Goal: Task Accomplishment & Management: Use online tool/utility

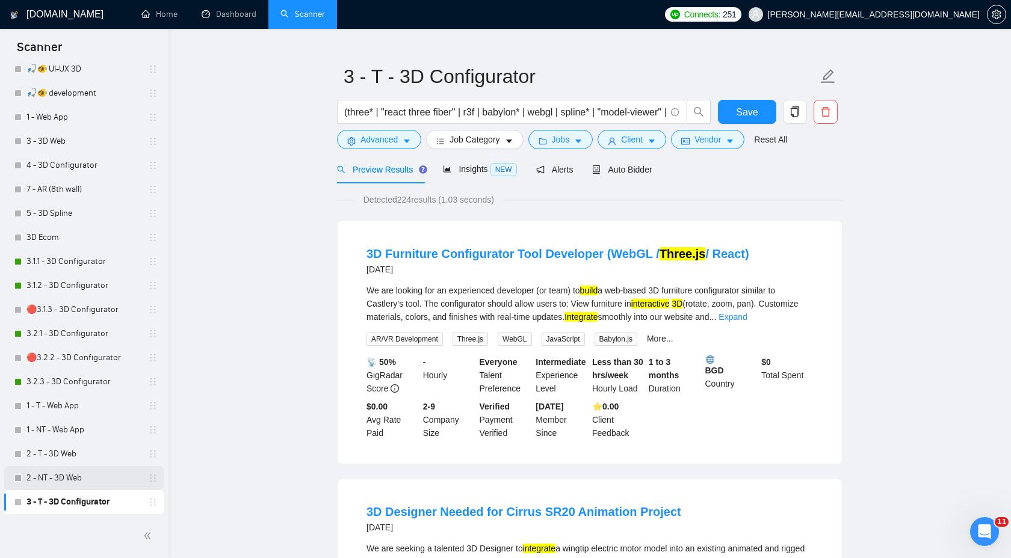
scroll to position [32, 0]
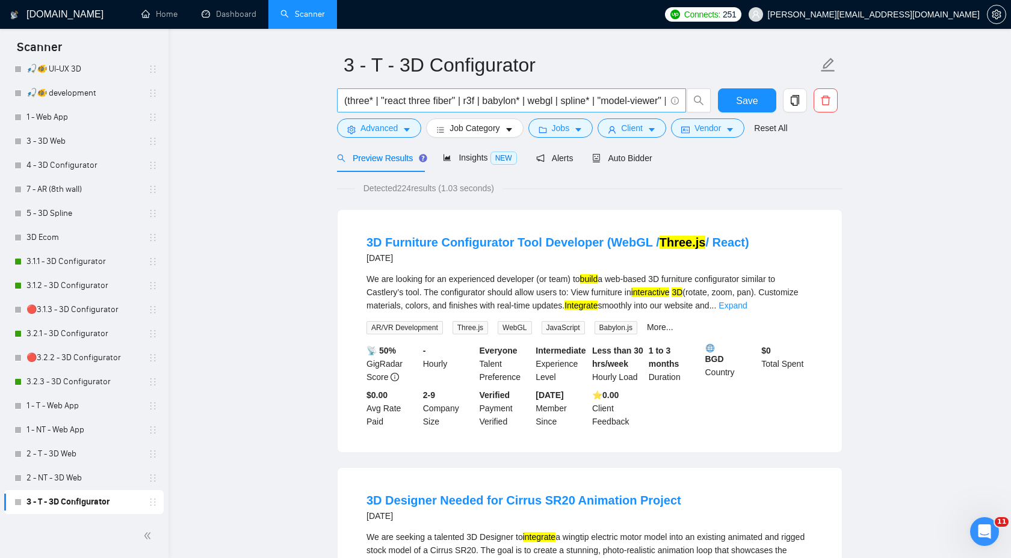
click at [525, 93] on input "(three* | "react three fiber" | r3f | babylon* | webgl | spline* | "model-viewe…" at bounding box center [504, 100] width 321 height 15
paste input ""product configurator" | "3D configurator" | "product customizer" | "product cu…"
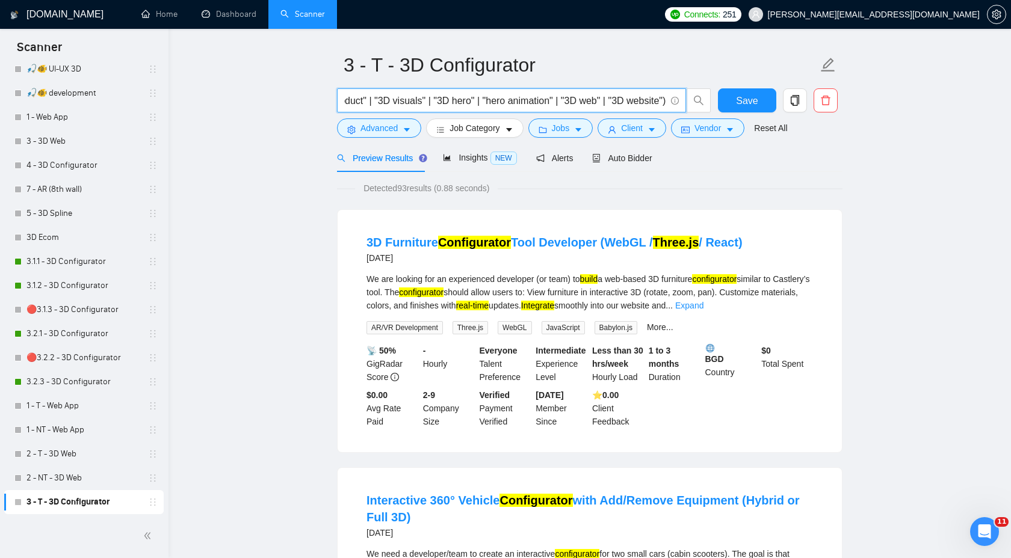
scroll to position [0, 1762]
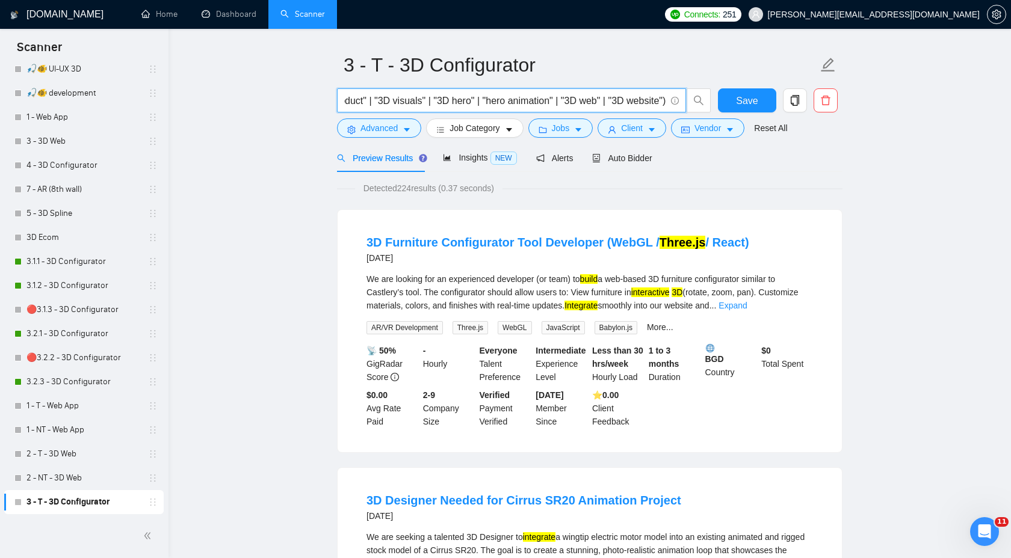
click at [487, 103] on input "(three* | "react three fiber" | r3f | babylon* | webgl | spline* | "model-viewe…" at bounding box center [504, 100] width 321 height 15
drag, startPoint x: 504, startPoint y: 102, endPoint x: 579, endPoint y: 101, distance: 74.6
click at [579, 101] on input "(three* | "react three fiber" | r3f | babylon* | webgl | spline* | "model-viewe…" at bounding box center [504, 100] width 321 height 15
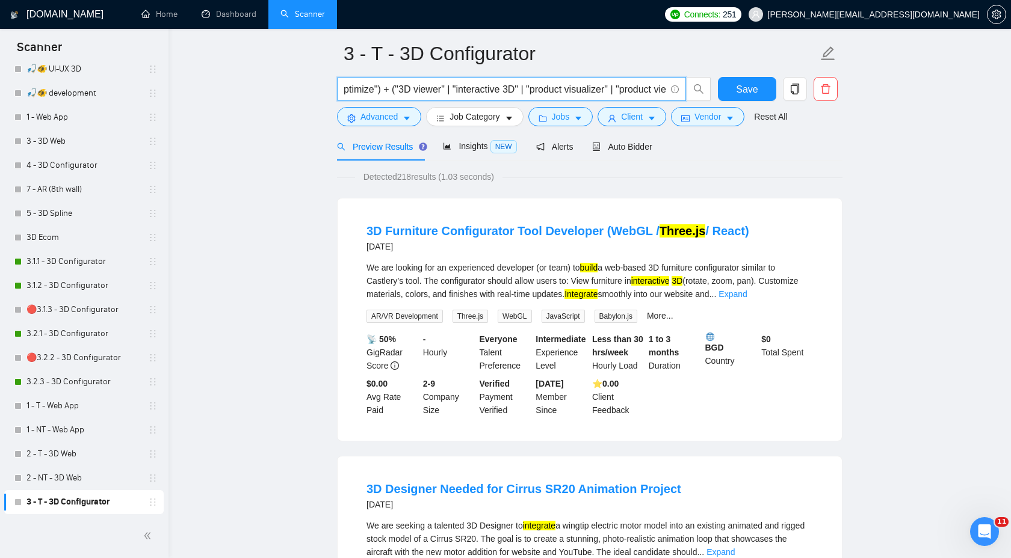
scroll to position [46, 0]
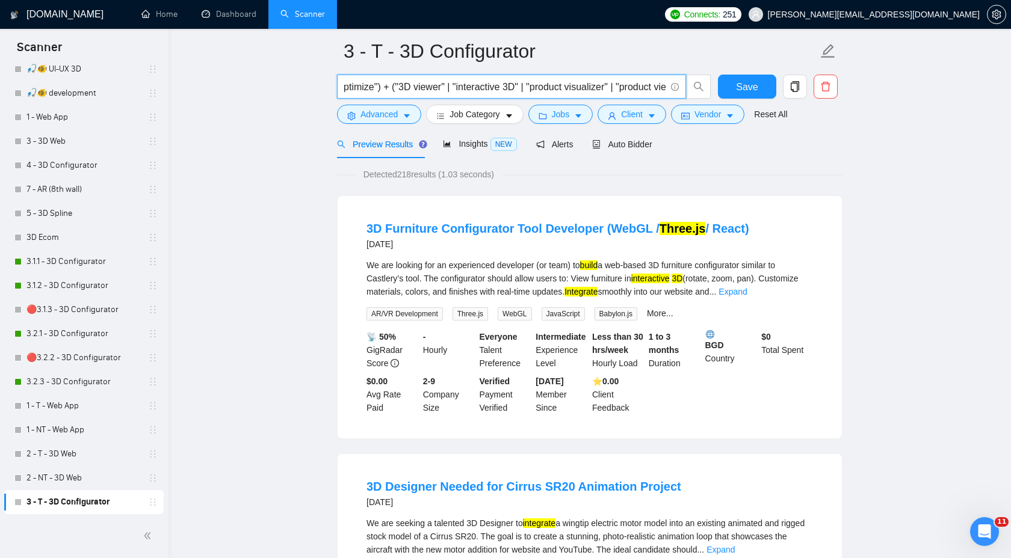
drag, startPoint x: 429, startPoint y: 86, endPoint x: 414, endPoint y: 86, distance: 15.6
click at [414, 86] on input "(three* | "react three fiber" | r3f | babylon* | webgl | spline* | "model-viewe…" at bounding box center [504, 86] width 321 height 15
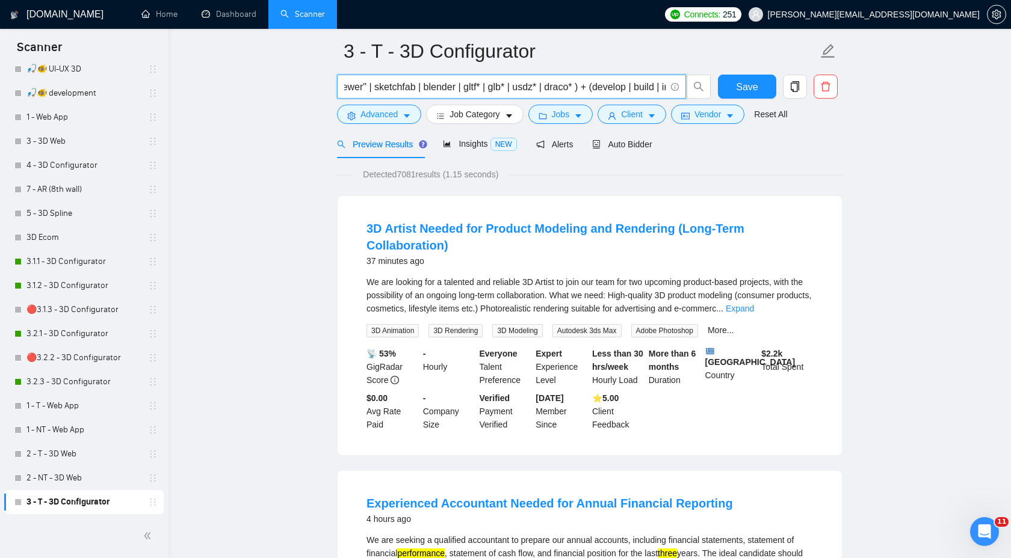
scroll to position [0, 292]
click at [587, 84] on input "(three* | "react three fiber" | r3f | babylon* | webgl | spline* | "model-viewe…" at bounding box center [504, 86] width 321 height 15
click at [570, 87] on input "(three* | "react three fiber" | r3f | babylon* | webgl | spline* | "model-viewe…" at bounding box center [504, 86] width 321 height 15
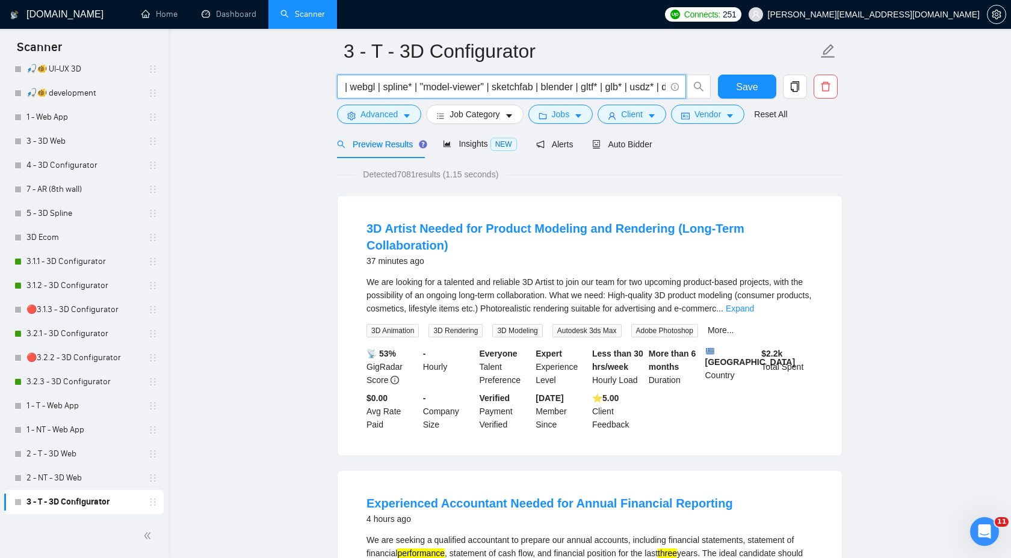
scroll to position [0, 171]
click at [528, 88] on input "(three* | "react three fiber" | r3f | babylon* | webgl | spline* | "model-viewe…" at bounding box center [504, 86] width 321 height 15
drag, startPoint x: 465, startPoint y: 88, endPoint x: 536, endPoint y: 87, distance: 71.0
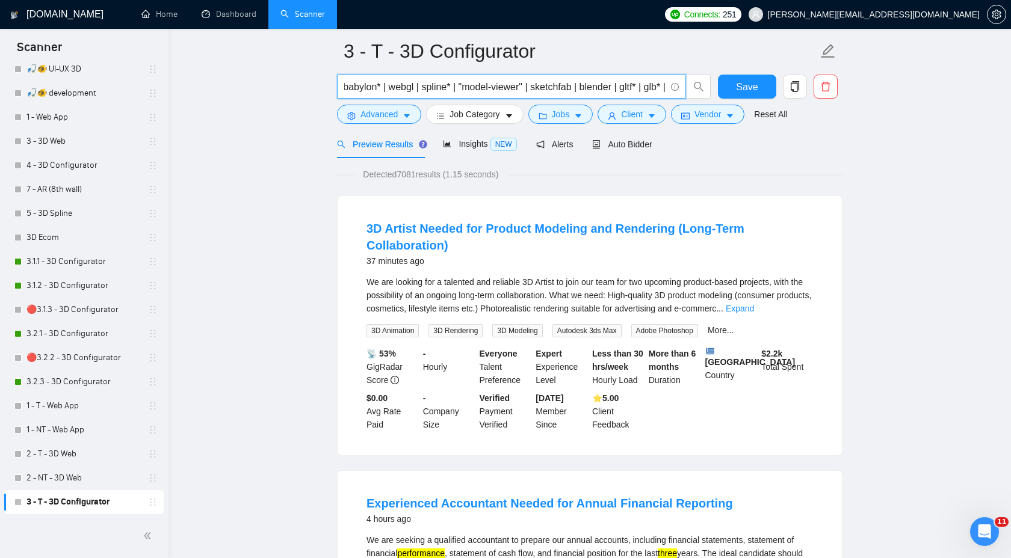
click at [536, 87] on input "(three* | "react three fiber" | r3f | babylon* | webgl | spline* | "model-viewe…" at bounding box center [504, 86] width 321 height 15
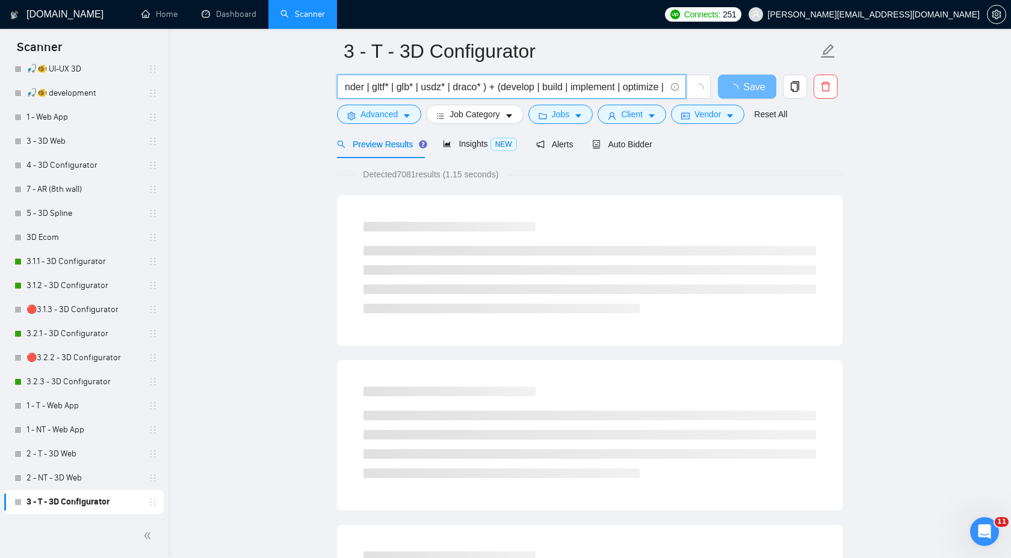
click at [516, 88] on input "(three* | "react three fiber" | r3f | babylon* | webgl | spline* | | sketchfab …" at bounding box center [504, 86] width 321 height 15
paste input ""model-viewer""
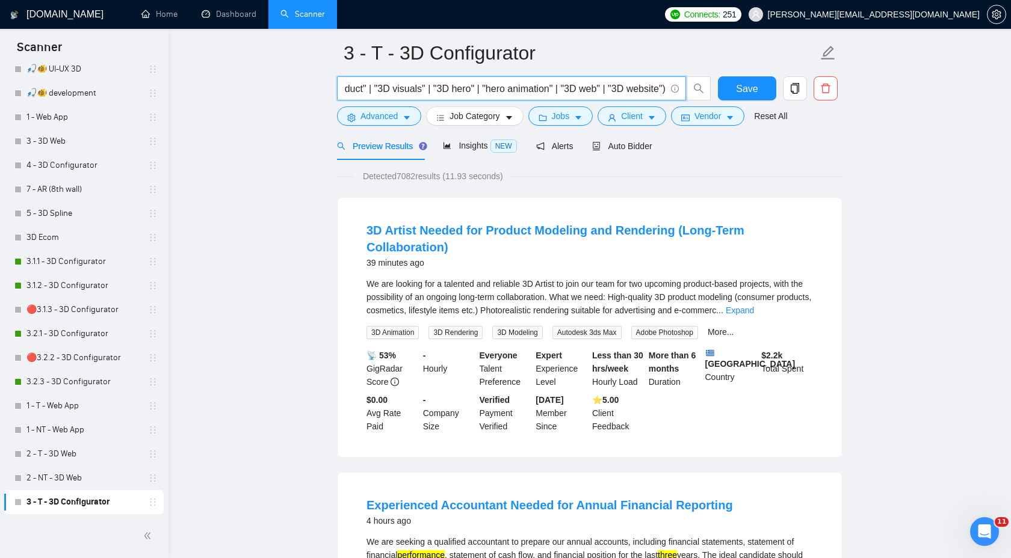
scroll to position [44, 0]
type input "(three* | "react three fiber" | r3f | babylon* | webgl | spline* | | sketchfab …"
click at [757, 84] on span "Save" at bounding box center [747, 89] width 22 height 15
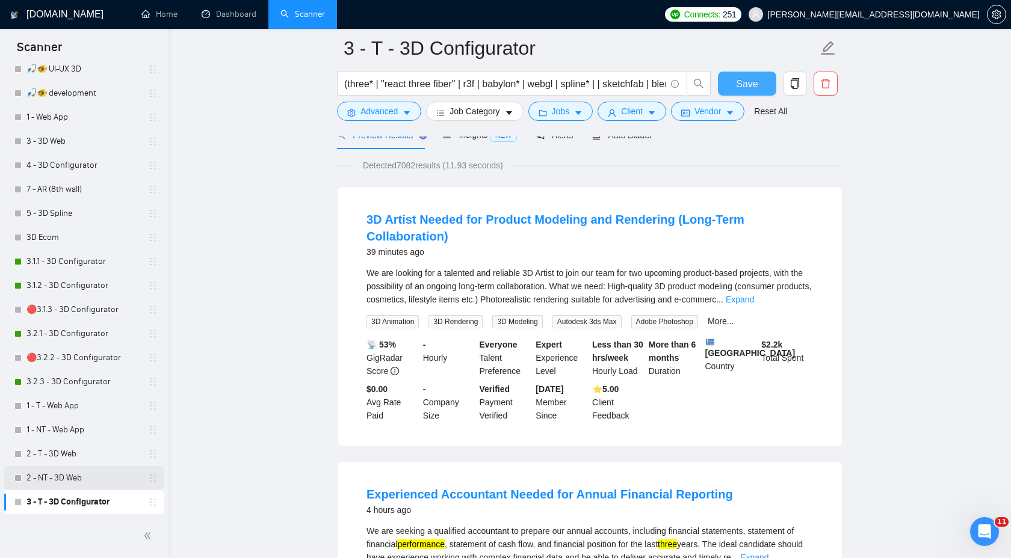
scroll to position [76, 0]
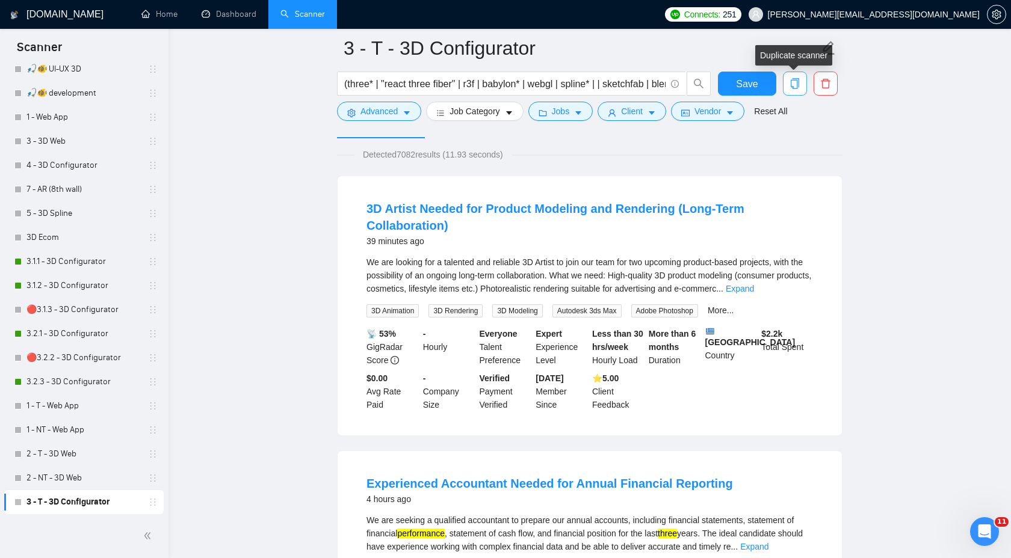
click at [799, 88] on icon "copy" at bounding box center [794, 83] width 11 height 11
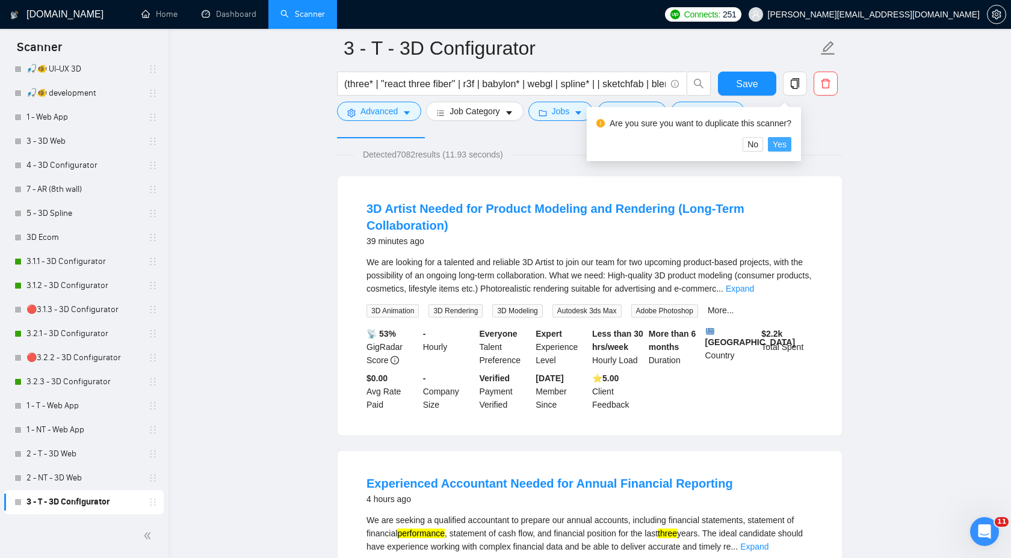
click at [786, 146] on span "Yes" at bounding box center [779, 144] width 14 height 13
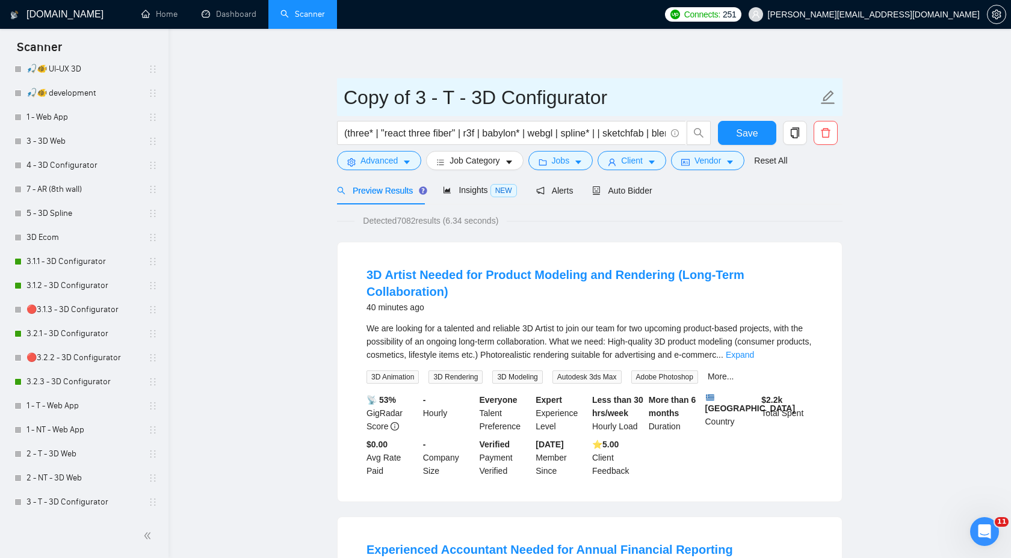
drag, startPoint x: 416, startPoint y: 99, endPoint x: 270, endPoint y: 99, distance: 145.6
click at [373, 98] on input "3 - T - 3D Configurator" at bounding box center [580, 97] width 474 height 30
type input "3 - NT - 3D Configurator"
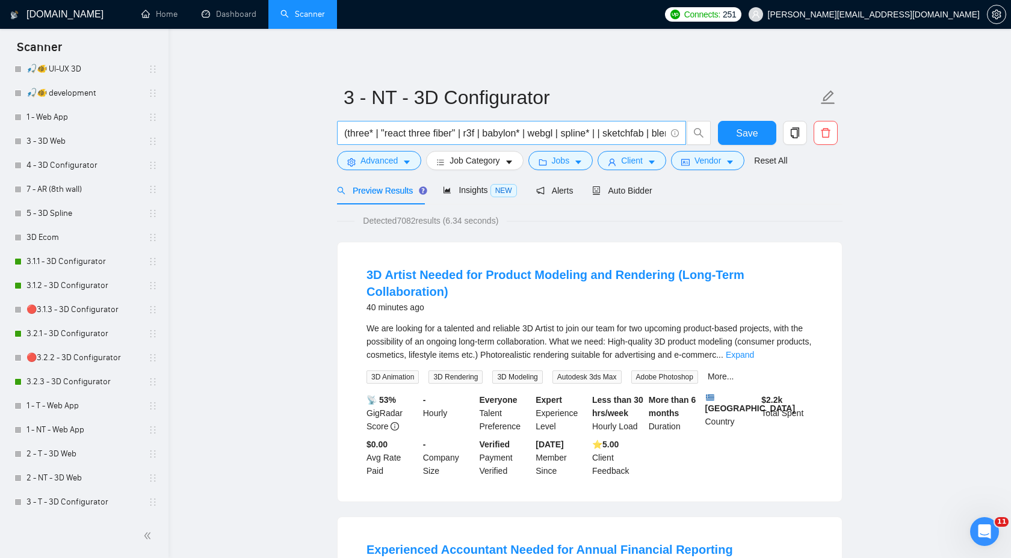
click at [444, 138] on input "(three* | "react three fiber" | r3f | babylon* | webgl | spline* | | sketchfab …" at bounding box center [504, 133] width 321 height 15
paste input "#!/usr/bin/env bash # 3D Configurator — NON-TECH (Top scanner) configurator_non…"
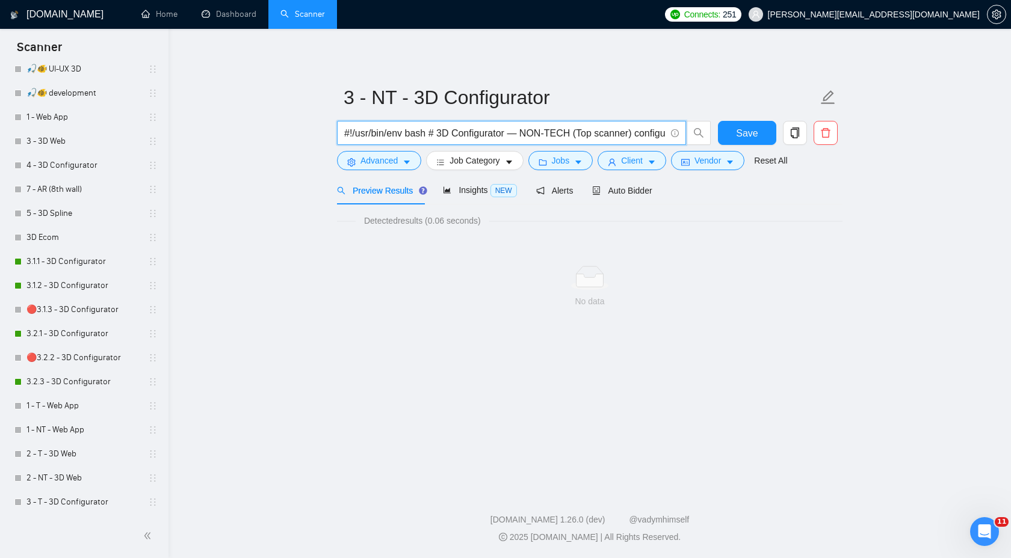
click at [538, 130] on input "#!/usr/bin/env bash # 3D Configurator — NON-TECH (Top scanner) configurator_non…" at bounding box center [504, 133] width 321 height 15
paste input "text"
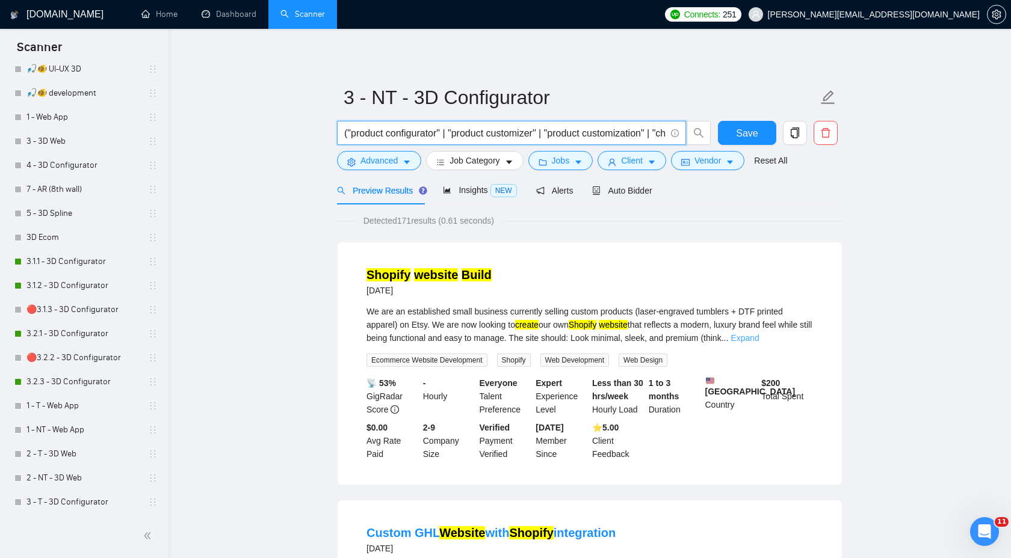
click at [759, 335] on link "Expand" at bounding box center [744, 338] width 28 height 10
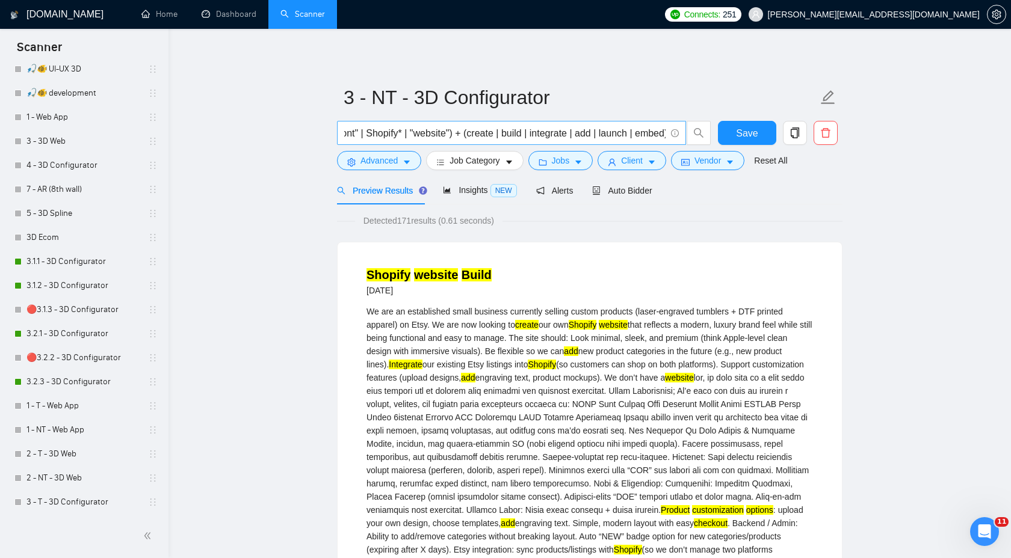
scroll to position [0, 1338]
drag, startPoint x: 534, startPoint y: 134, endPoint x: 514, endPoint y: 134, distance: 19.9
click at [514, 134] on input "("product configurator" | "product customizer" | "product customization" | "cho…" at bounding box center [504, 133] width 321 height 15
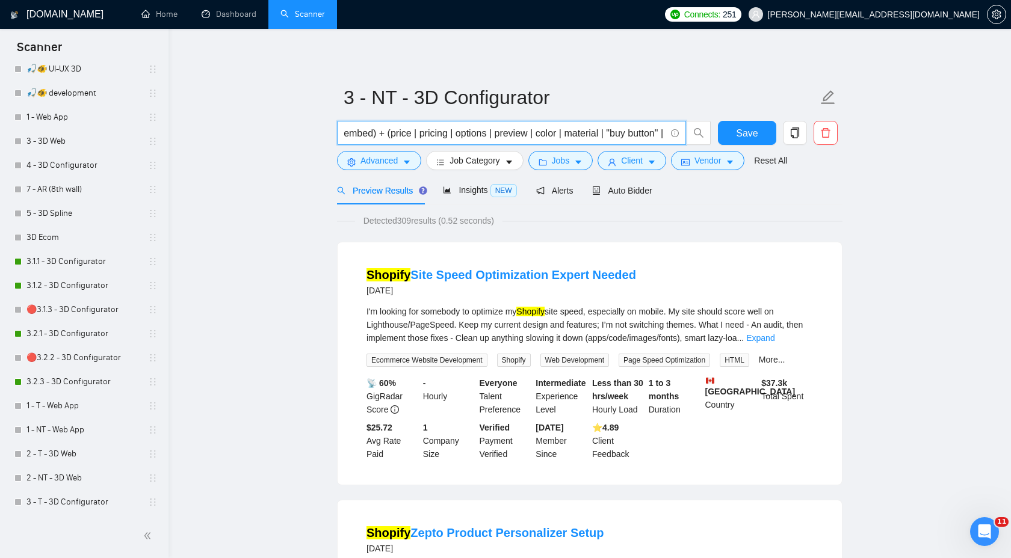
scroll to position [0, 1593]
drag, startPoint x: 560, startPoint y: 132, endPoint x: 469, endPoint y: 131, distance: 91.5
click at [469, 131] on input "("product configurator" | "product customizer" | "product customization" | "cho…" at bounding box center [504, 133] width 321 height 15
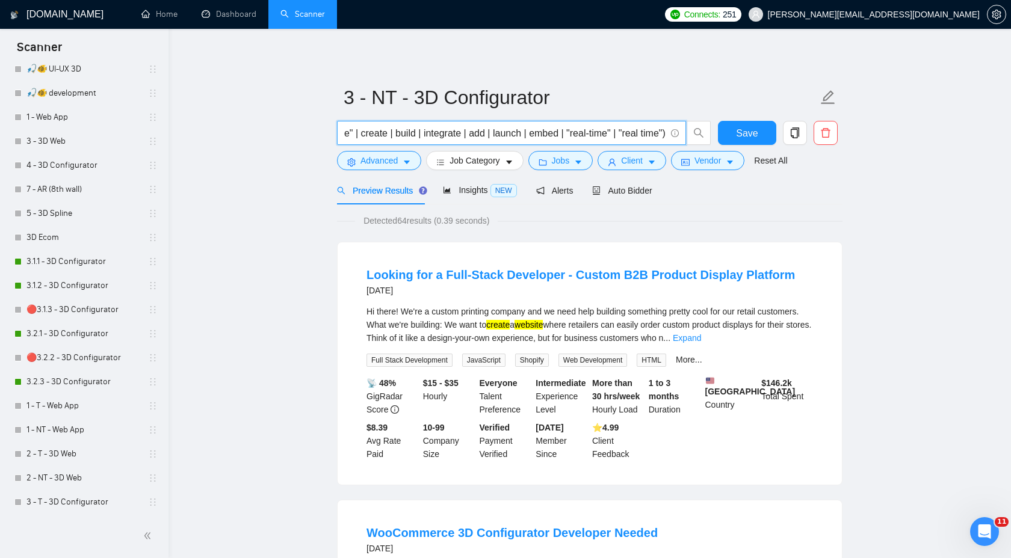
scroll to position [0, 1509]
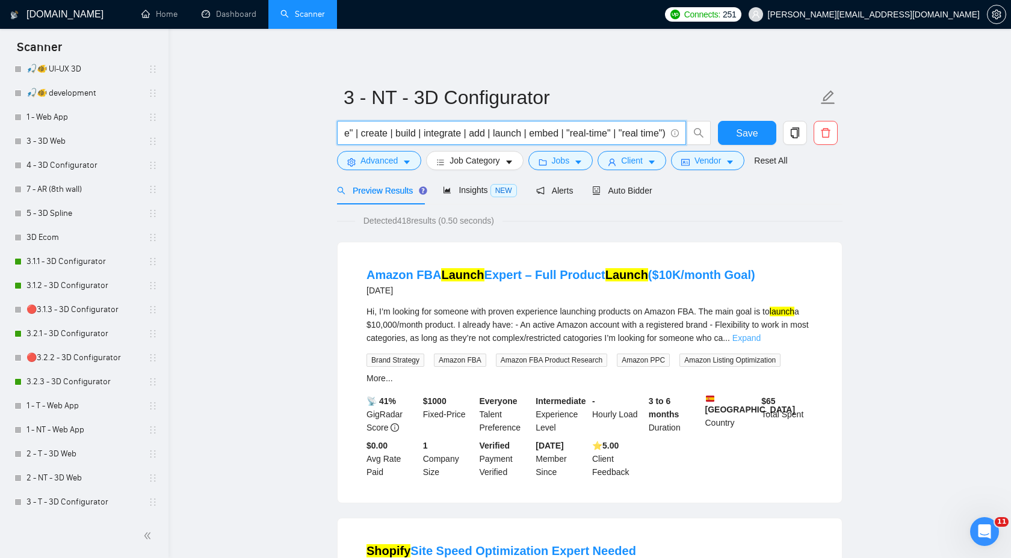
click at [760, 336] on link "Expand" at bounding box center [746, 338] width 28 height 10
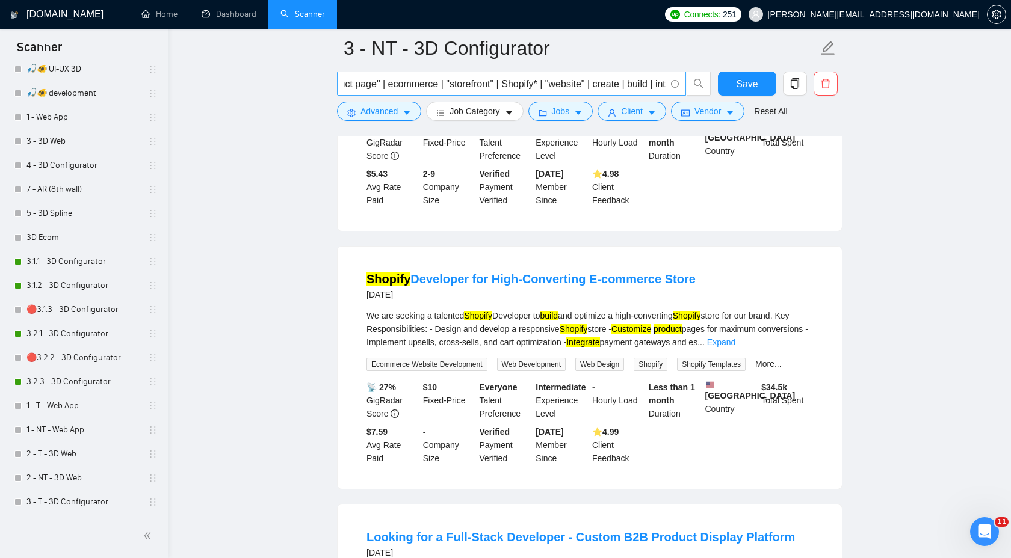
scroll to position [0, 1199]
click at [583, 84] on input "("product configurator" | "product customizer" | "product customization" | "cho…" at bounding box center [504, 83] width 321 height 15
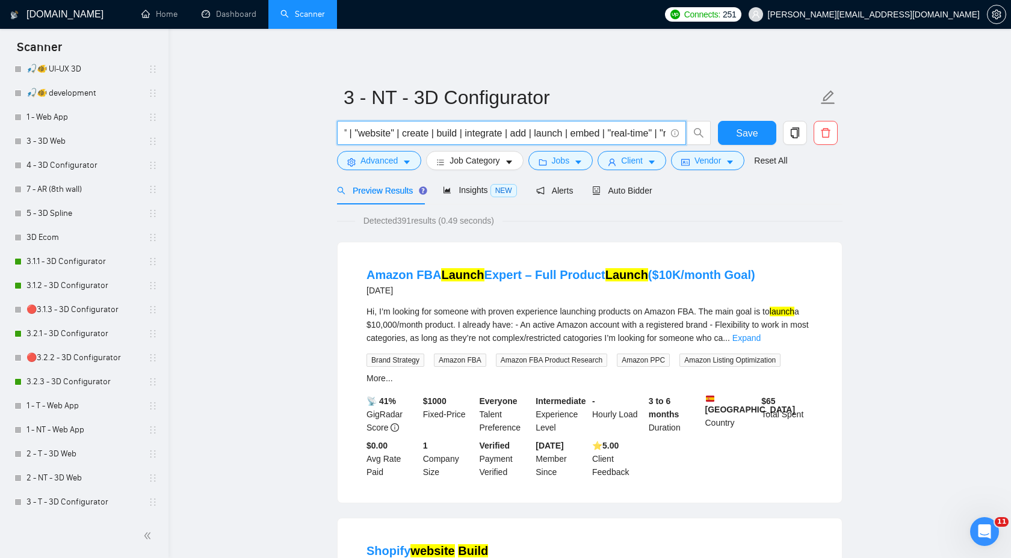
scroll to position [0, 1464]
drag, startPoint x: 470, startPoint y: 135, endPoint x: 558, endPoint y: 133, distance: 87.2
click at [557, 134] on input "("product configurator" | "product customizer" | "product customization" | "cho…" at bounding box center [504, 133] width 321 height 15
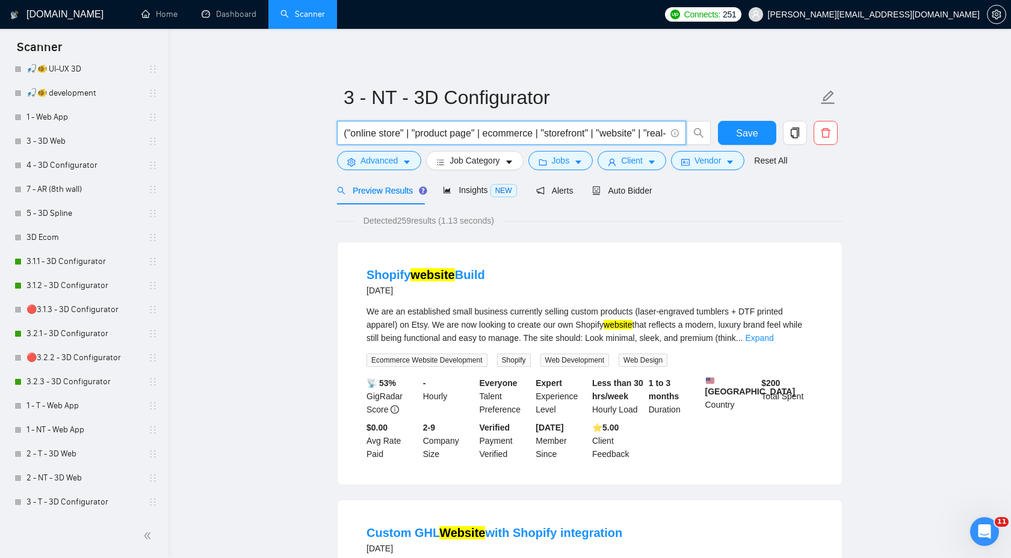
scroll to position [0, 1103]
click at [632, 129] on input "("product configurator" | "product customizer" | "product customization" | "cho…" at bounding box center [504, 133] width 321 height 15
drag, startPoint x: 420, startPoint y: 136, endPoint x: 666, endPoint y: 142, distance: 246.1
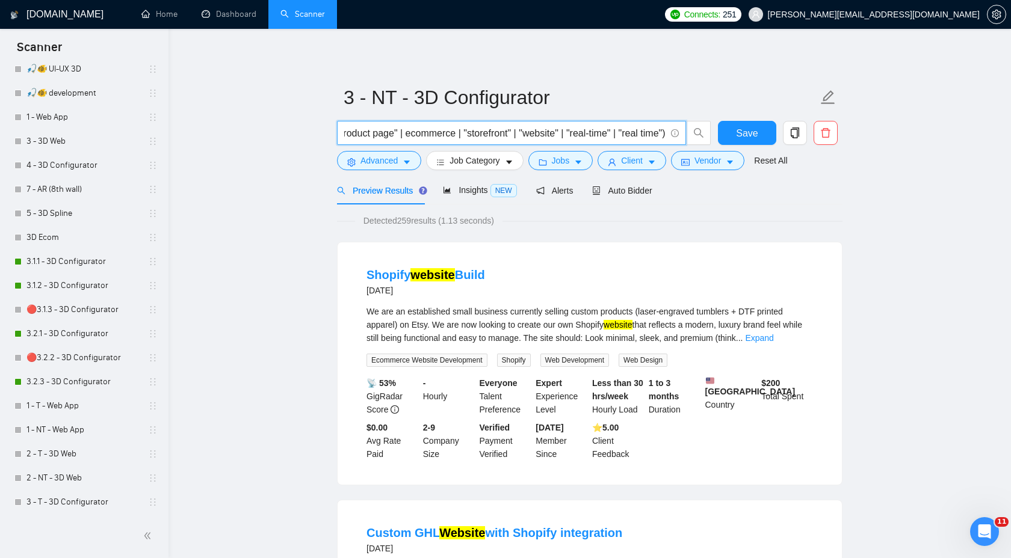
click at [666, 142] on span "("product configurator" | "product customizer" | "product customization" | "cho…" at bounding box center [511, 133] width 349 height 24
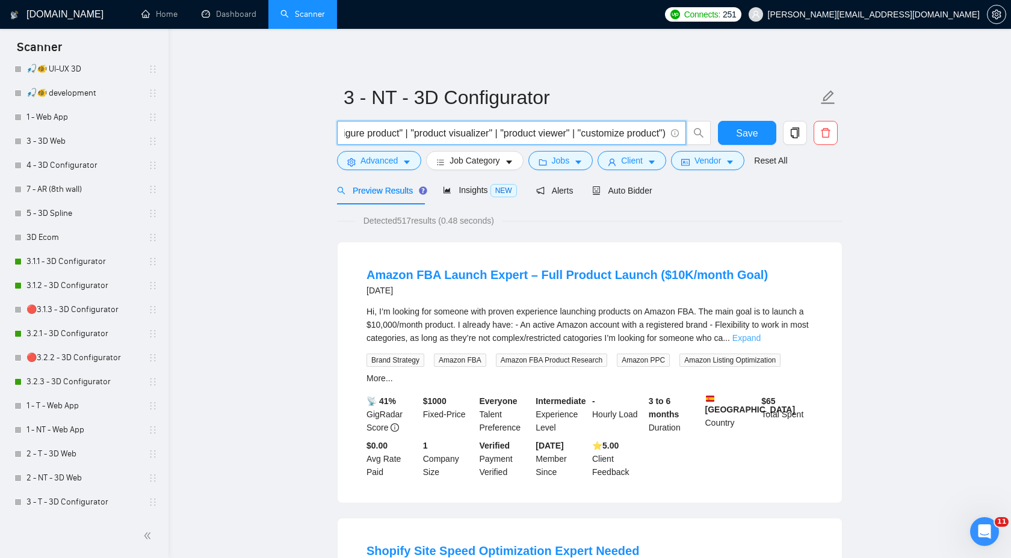
type input "("product configurator" | "product customizer" | "product customization" | "cho…"
click at [760, 338] on link "Expand" at bounding box center [746, 338] width 28 height 10
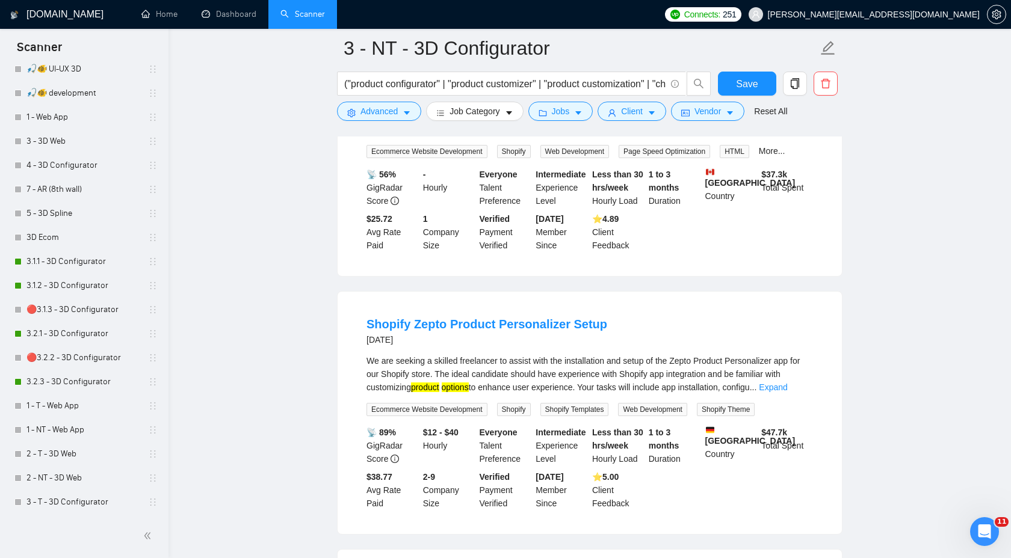
scroll to position [601, 0]
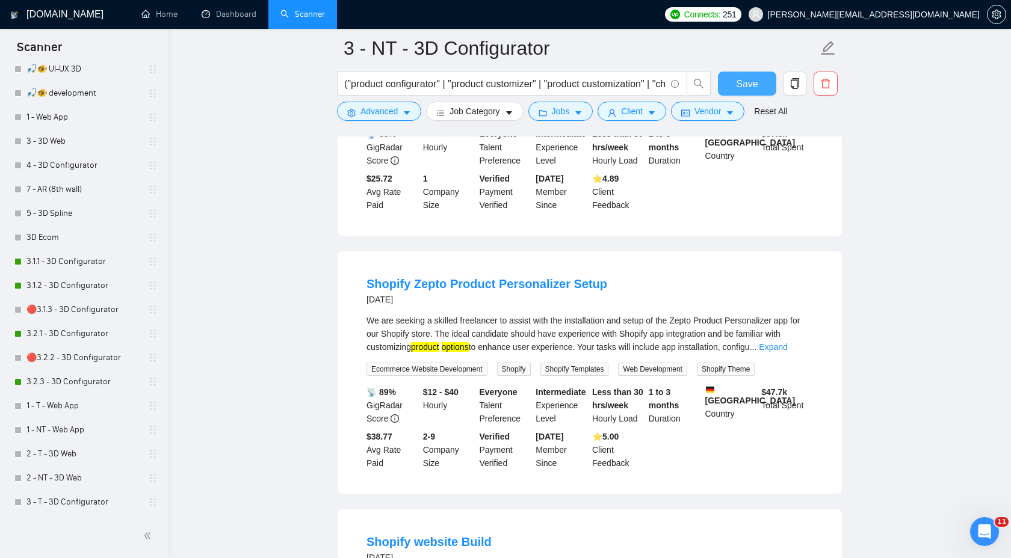
click at [753, 78] on span "Save" at bounding box center [747, 83] width 22 height 15
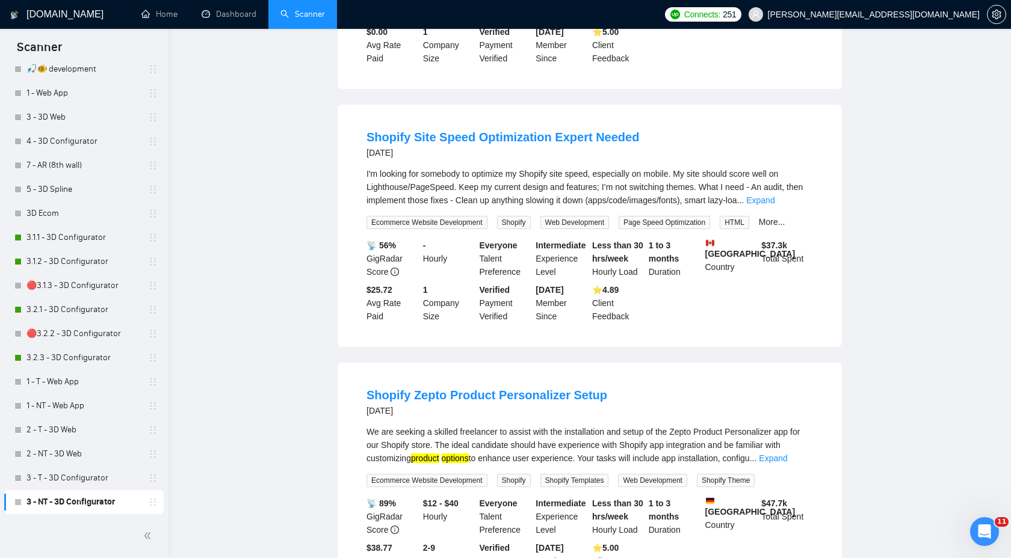
scroll to position [0, 0]
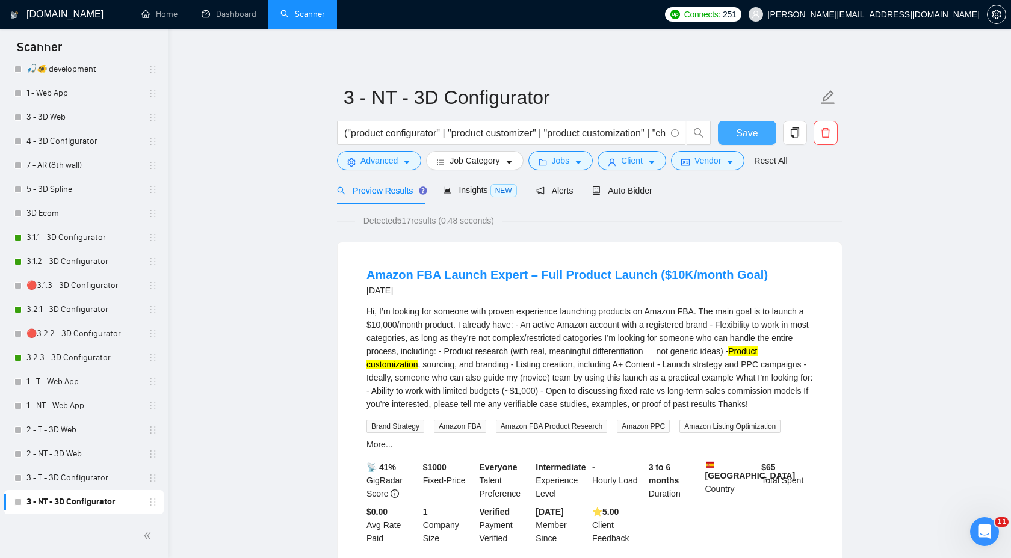
click at [759, 130] on button "Save" at bounding box center [747, 133] width 58 height 24
click at [72, 476] on link "3 - T - 3D Configurator" at bounding box center [83, 478] width 114 height 24
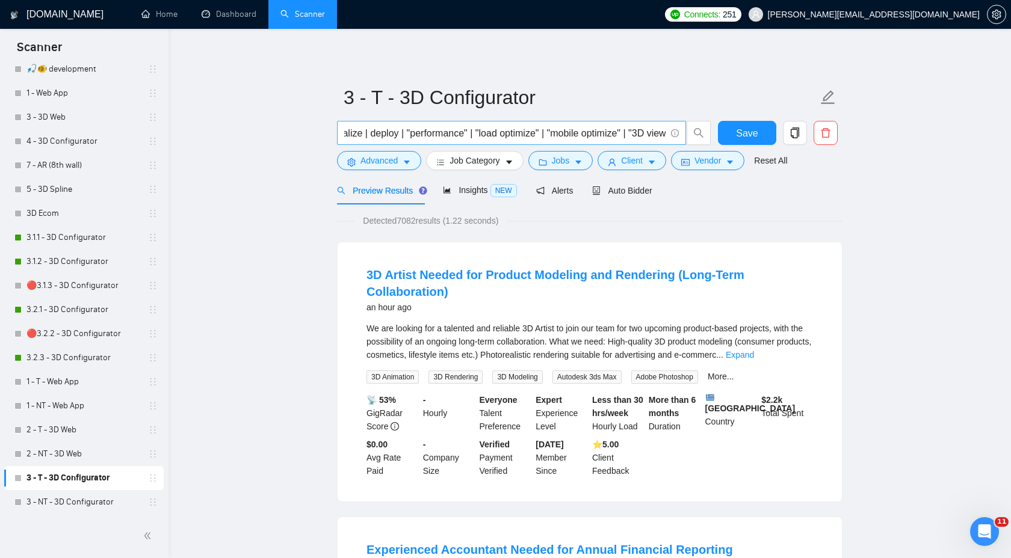
scroll to position [0, 913]
click at [392, 159] on span "Advanced" at bounding box center [378, 160] width 37 height 13
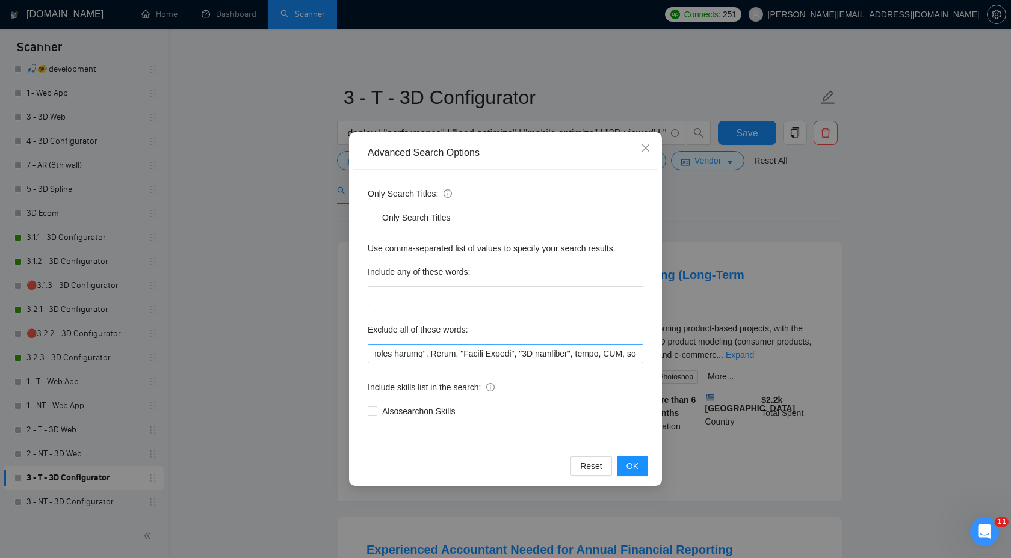
scroll to position [0, 4174]
click at [639, 469] on button "OK" at bounding box center [632, 466] width 31 height 19
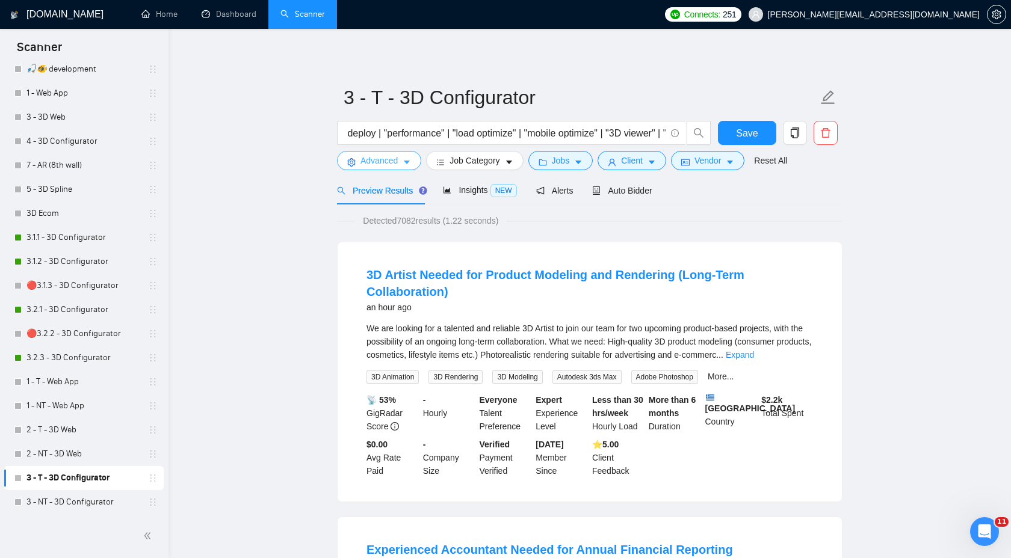
scroll to position [69, 0]
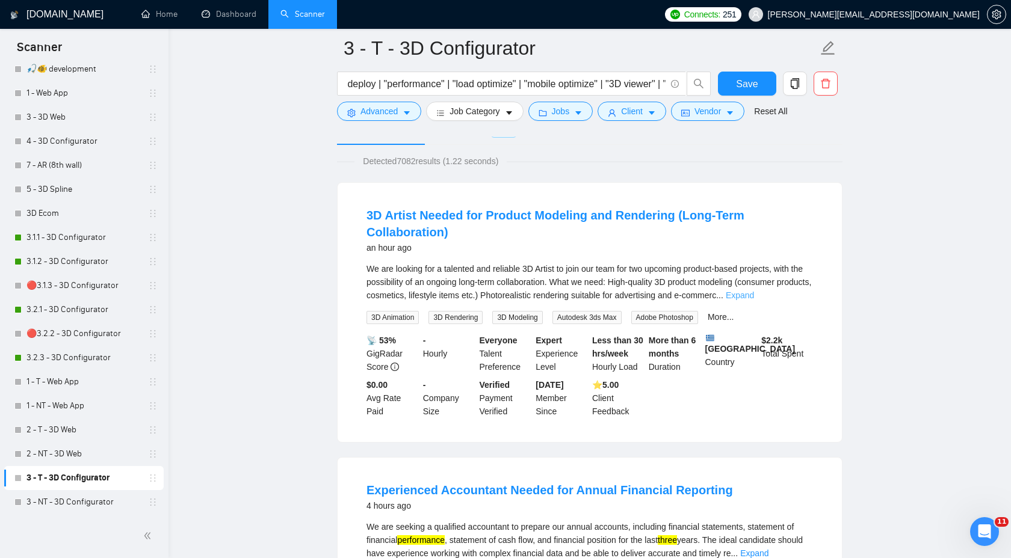
click at [754, 291] on link "Expand" at bounding box center [739, 296] width 28 height 10
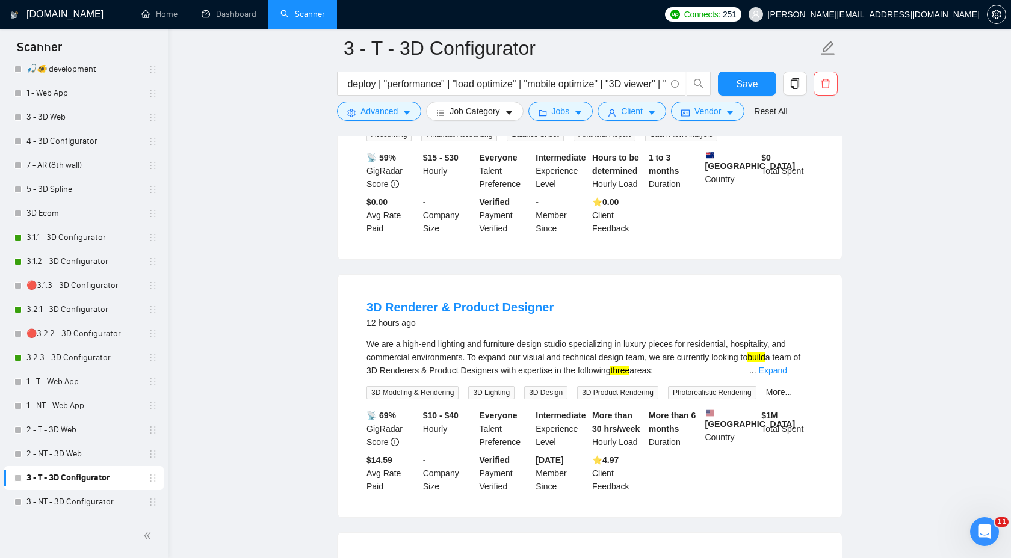
scroll to position [636, 0]
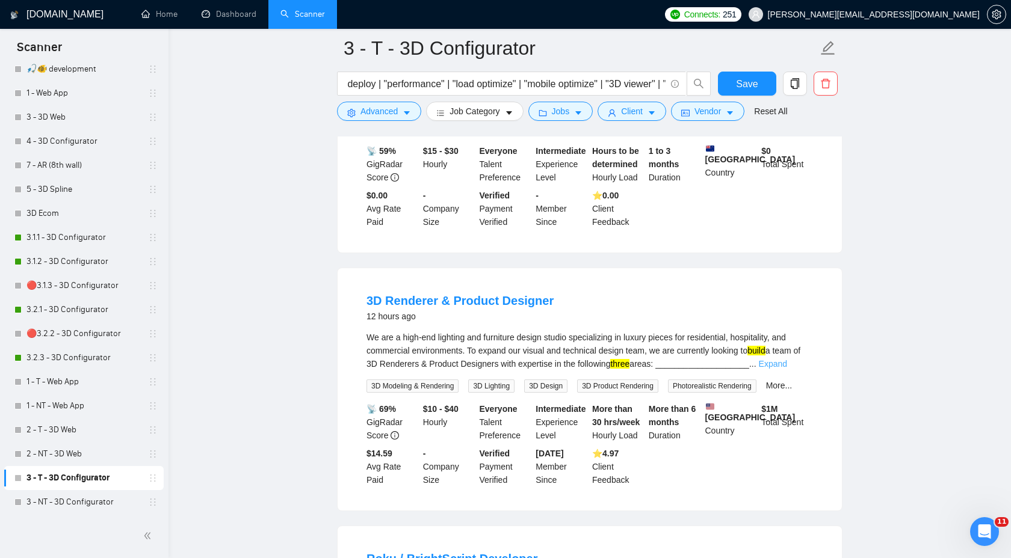
click at [787, 368] on link "Expand" at bounding box center [773, 364] width 28 height 10
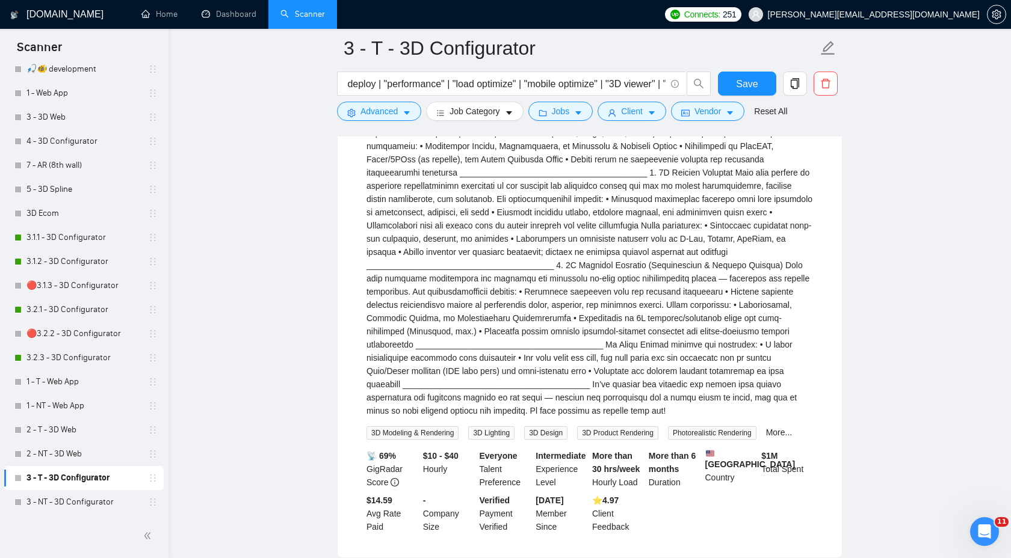
scroll to position [1141, 0]
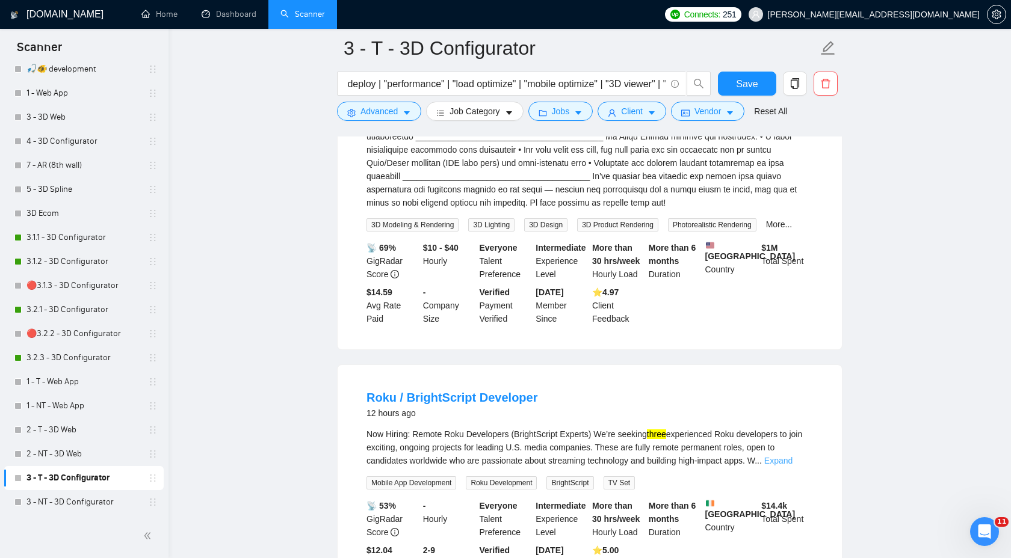
click at [781, 466] on link "Expand" at bounding box center [778, 461] width 28 height 10
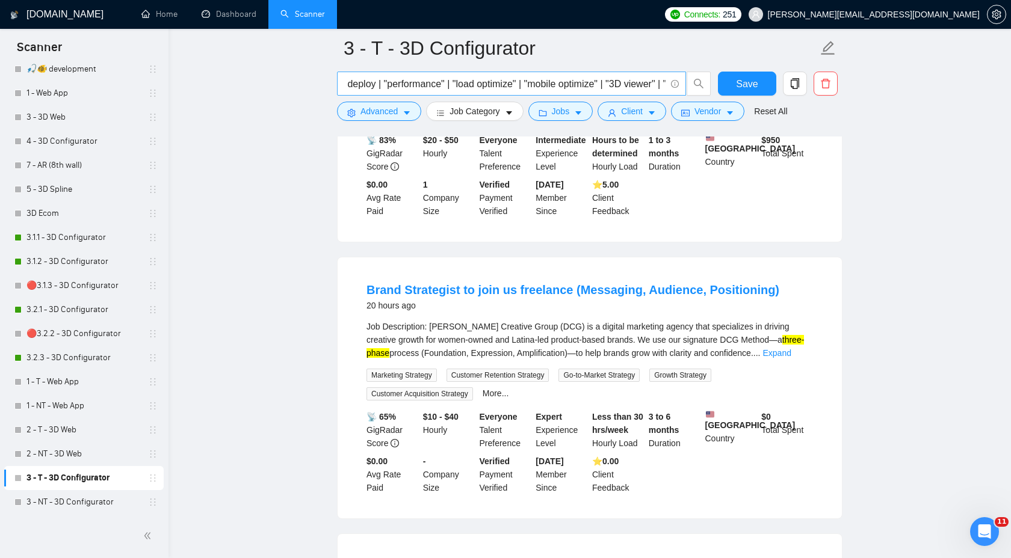
scroll to position [0, 1614]
click at [797, 91] on button "button" at bounding box center [795, 84] width 24 height 24
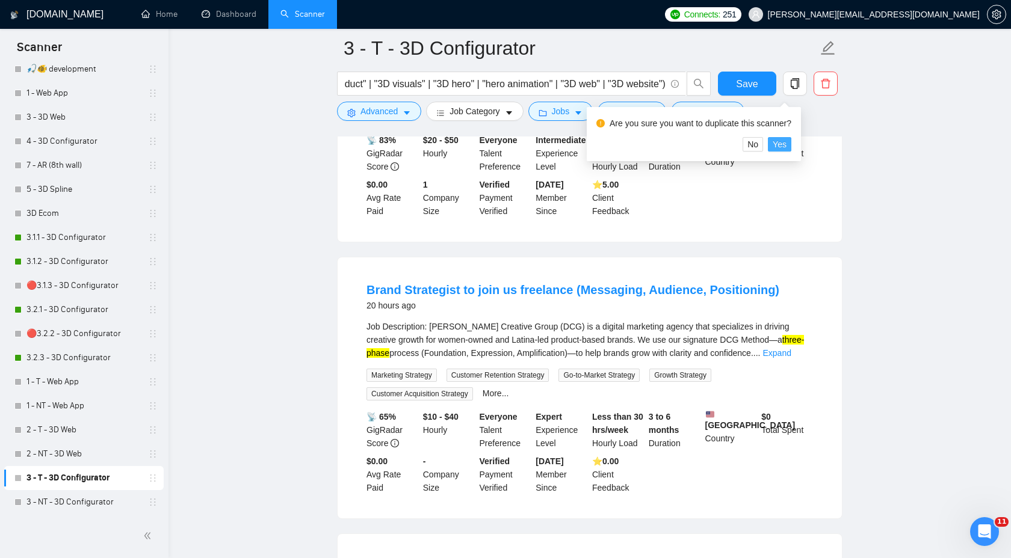
click at [786, 145] on span "Yes" at bounding box center [779, 144] width 14 height 13
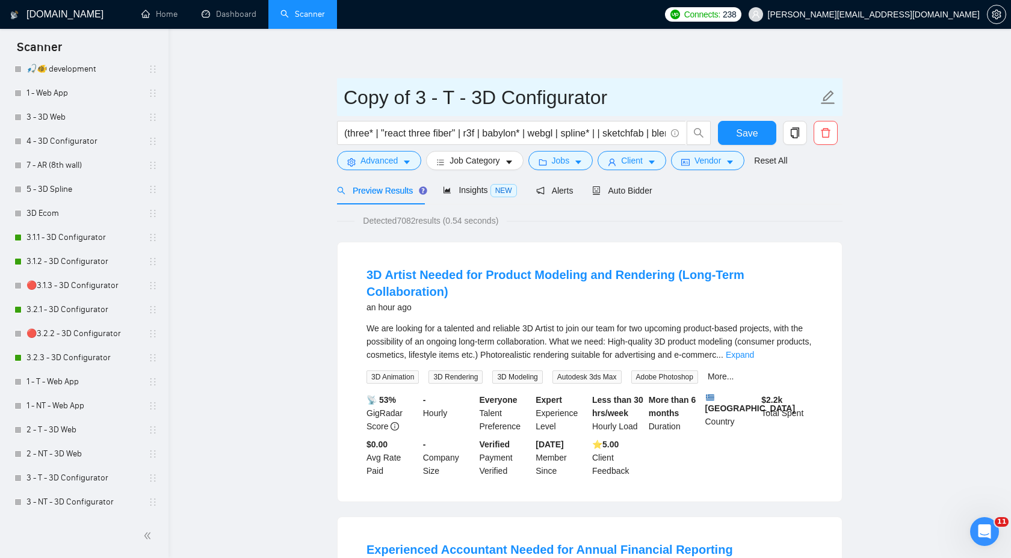
drag, startPoint x: 422, startPoint y: 94, endPoint x: 315, endPoint y: 90, distance: 107.2
type input "4 - T - 3D Configurator"
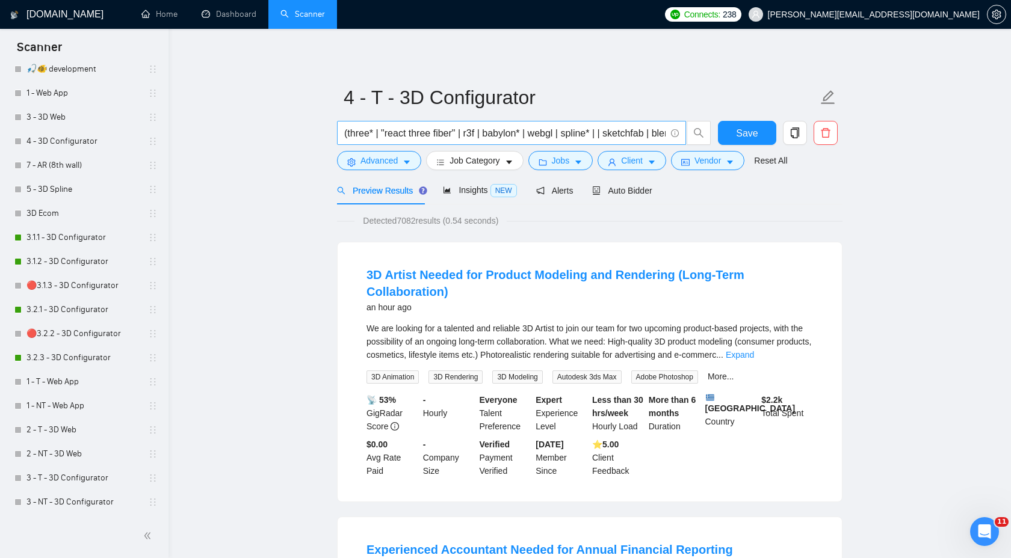
click at [461, 126] on input "(three* | "react three fiber" | r3f | babylon* | webgl | spline* | | sketchfab …" at bounding box center [504, 133] width 321 height 15
paste input "webgl | gsap* | [PERSON_NAME]* | "anime.js" | "animate.js" | "scrollTrigger" | …"
type input "(three* | "react three fiber" | r3f | webgl | gsap* | [PERSON_NAME]* | "anime.j…"
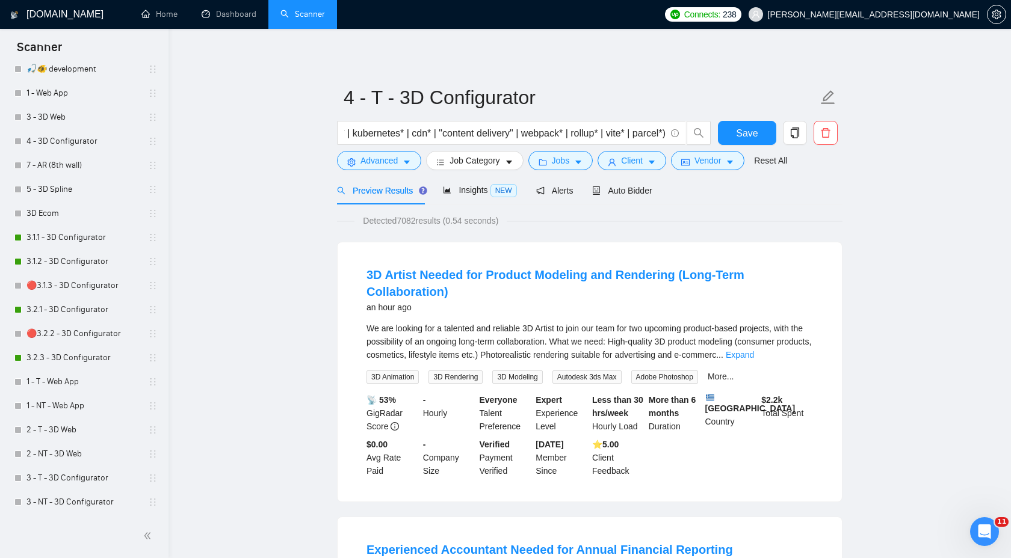
scroll to position [0, 0]
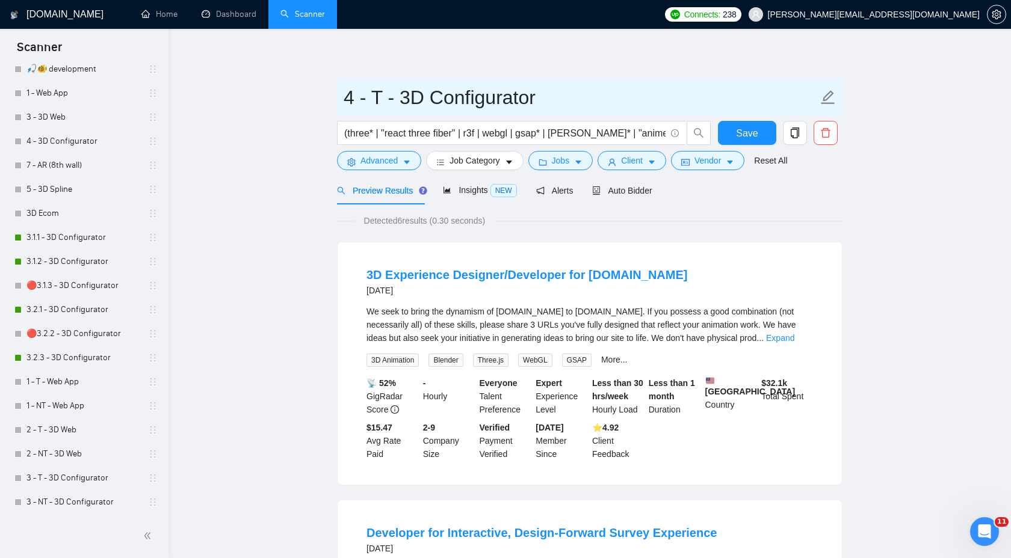
drag, startPoint x: 403, startPoint y: 100, endPoint x: 682, endPoint y: 98, distance: 278.5
click at [683, 99] on input "4 - T - 3D Configurator" at bounding box center [580, 97] width 474 height 30
paste input "Interactive Website"
type input "4 - T - 3D Interactive Website"
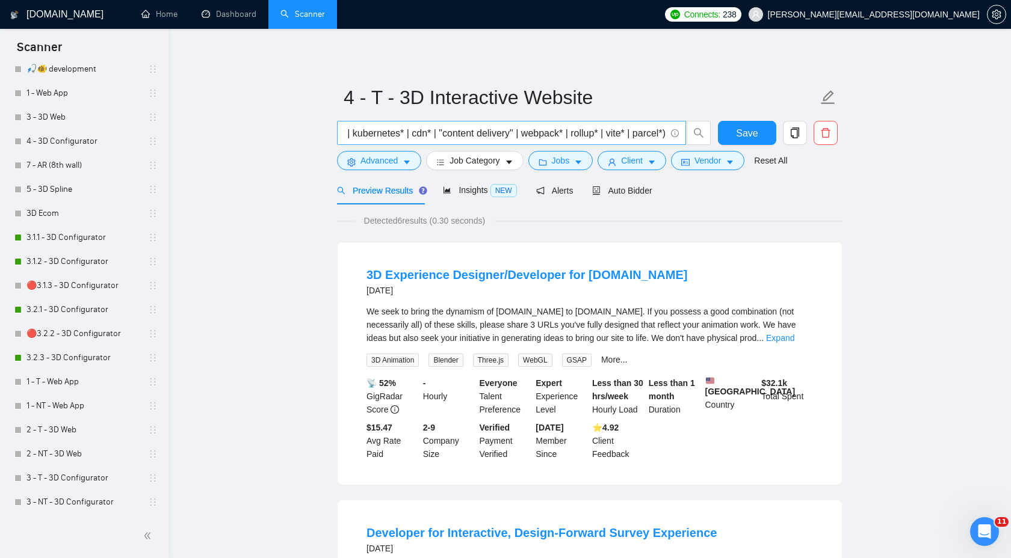
click at [666, 134] on span "(three* | "react three fiber" | r3f | webgl | gsap* | [PERSON_NAME]* | "anime.j…" at bounding box center [511, 133] width 349 height 24
drag, startPoint x: 665, startPoint y: 132, endPoint x: 398, endPoint y: 133, distance: 267.1
click at [398, 133] on input "(three* | "react three fiber" | r3f | webgl | gsap* | [PERSON_NAME]* | "anime.j…" at bounding box center [504, 133] width 321 height 15
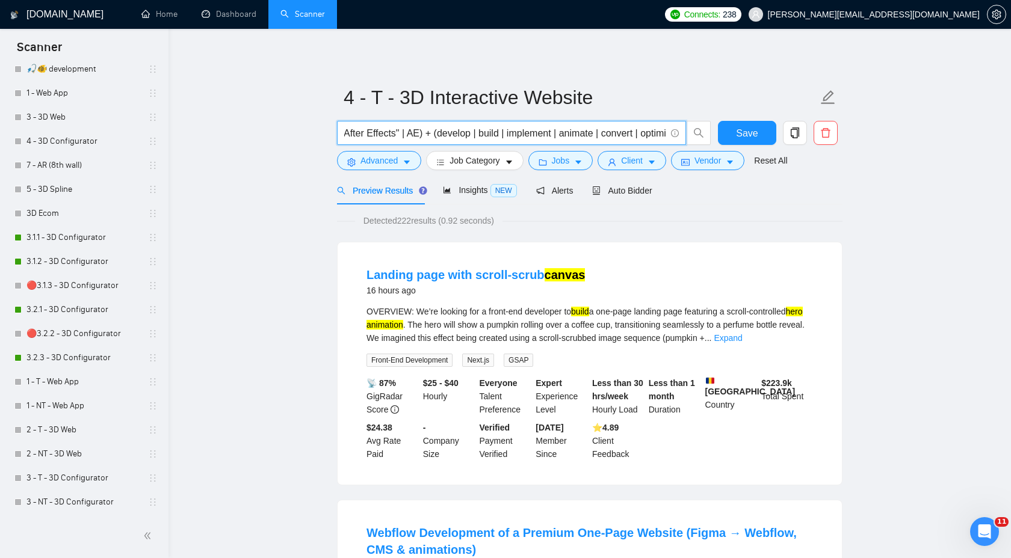
scroll to position [0, 647]
drag, startPoint x: 582, startPoint y: 134, endPoint x: 392, endPoint y: 135, distance: 190.1
click at [392, 135] on input "(three* | "react three fiber" | r3f | webgl | gsap* | [PERSON_NAME]* | "anime.j…" at bounding box center [504, 133] width 321 height 15
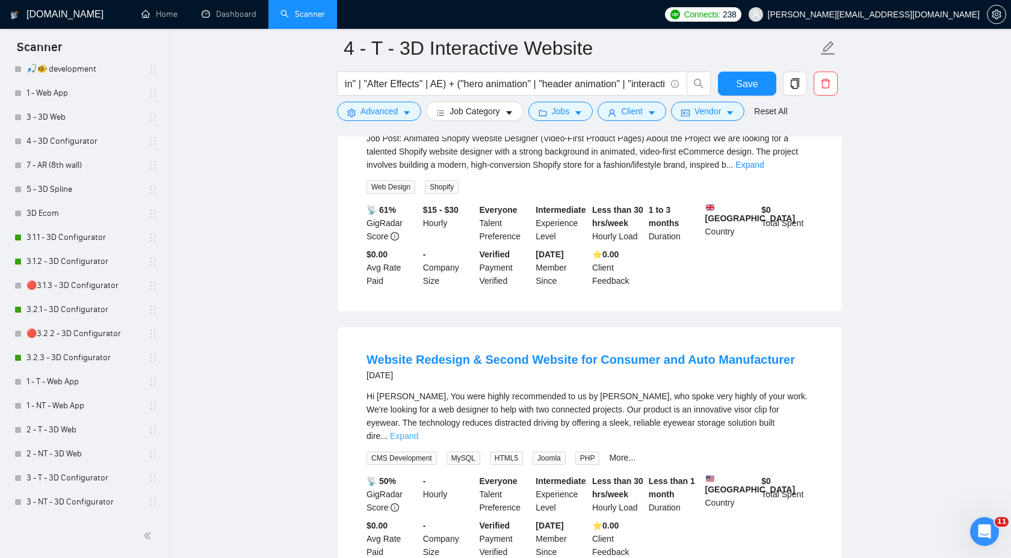
scroll to position [0, 0]
click at [418, 431] on link "Expand" at bounding box center [404, 436] width 28 height 10
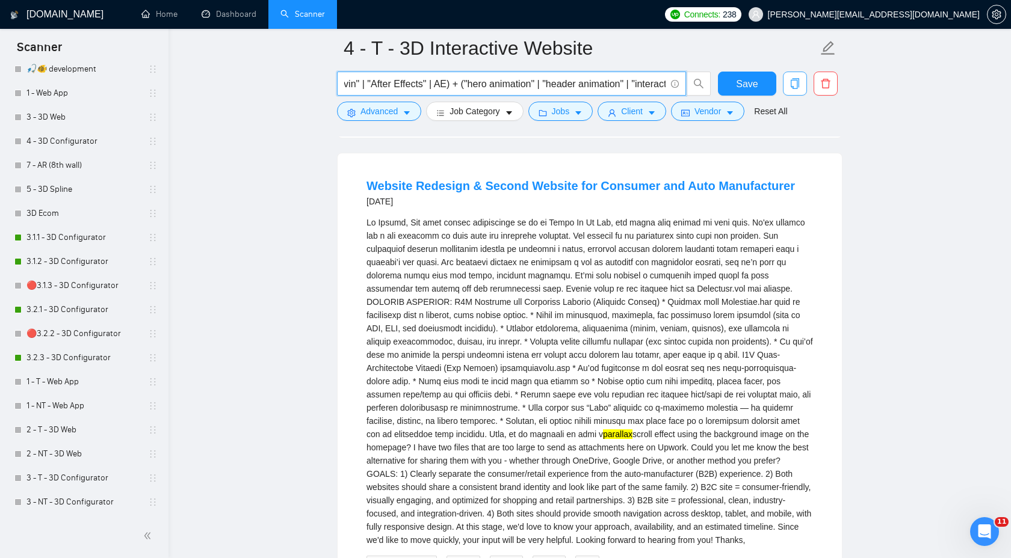
scroll to position [0, 1353]
drag, startPoint x: 416, startPoint y: 84, endPoint x: 795, endPoint y: 84, distance: 379.6
click at [795, 84] on div "(three* | "react three fiber" | r3f | webgl | gsap* | [PERSON_NAME]* | "anime.j…" at bounding box center [586, 87] width 505 height 30
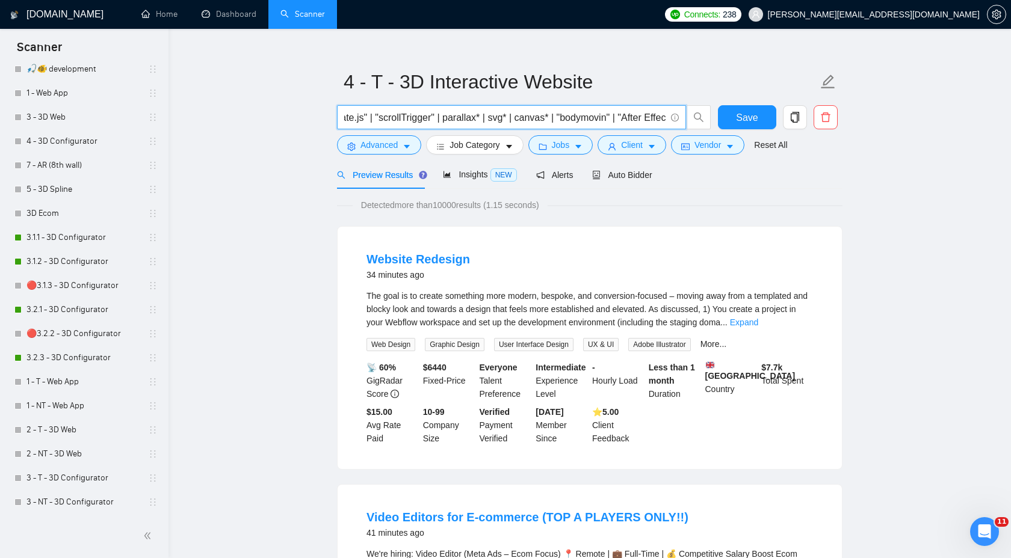
scroll to position [0, 0]
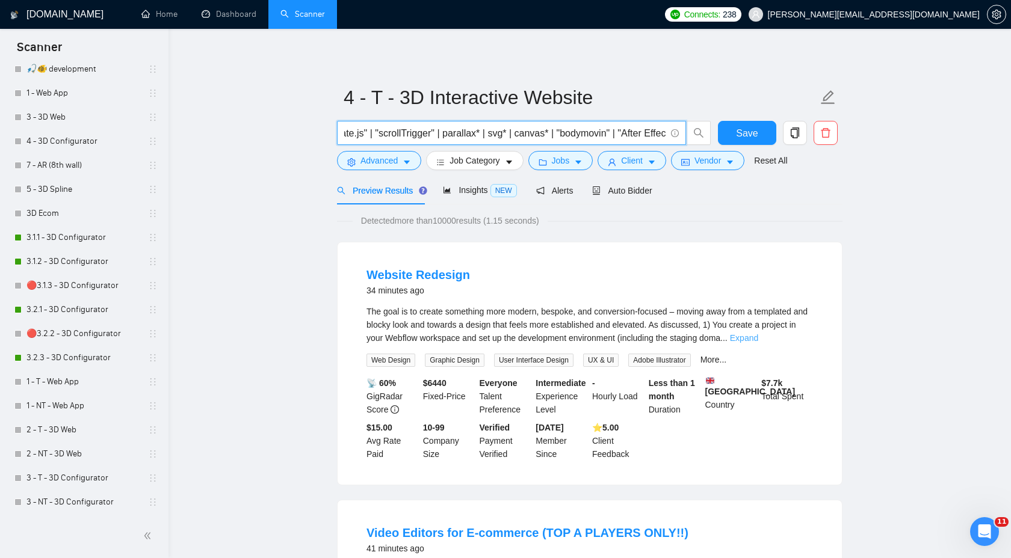
click at [758, 339] on link "Expand" at bounding box center [744, 338] width 28 height 10
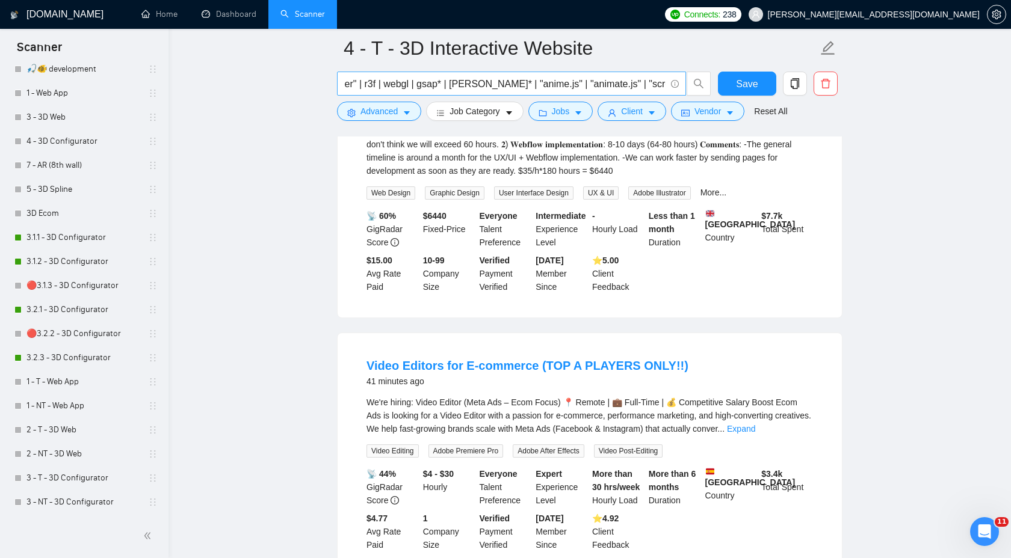
scroll to position [0, 372]
click at [661, 86] on input "(three* | "react three fiber" | r3f | webgl | gsap* | [PERSON_NAME]* | "anime.j…" at bounding box center [504, 83] width 321 height 15
paste input "("hero animation" | "header animation" | "interactive header" | "site animation…"
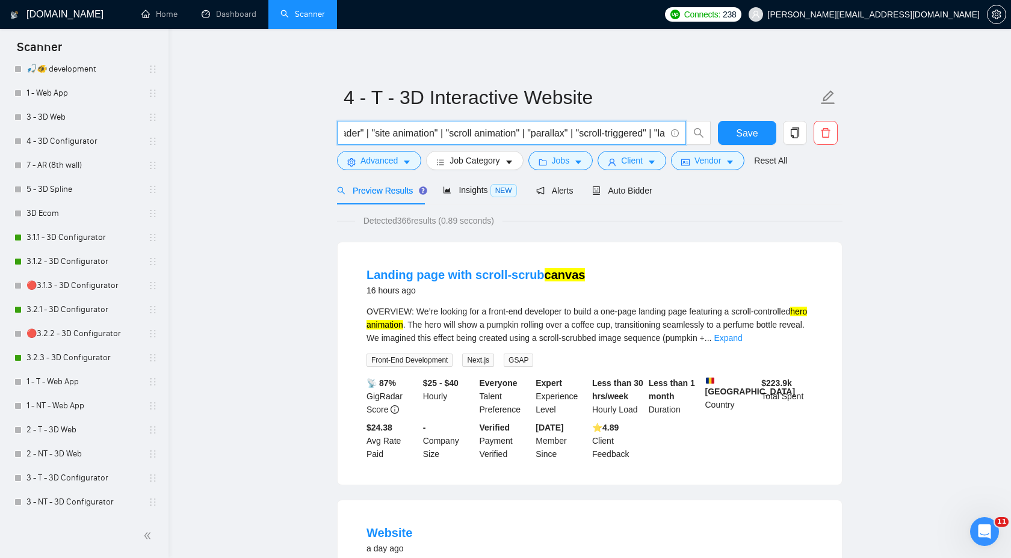
scroll to position [0, 970]
click at [526, 135] on input "(three* | "react three fiber" | r3f | webgl | gsap* | [PERSON_NAME]* | "anime.j…" at bounding box center [504, 133] width 321 height 15
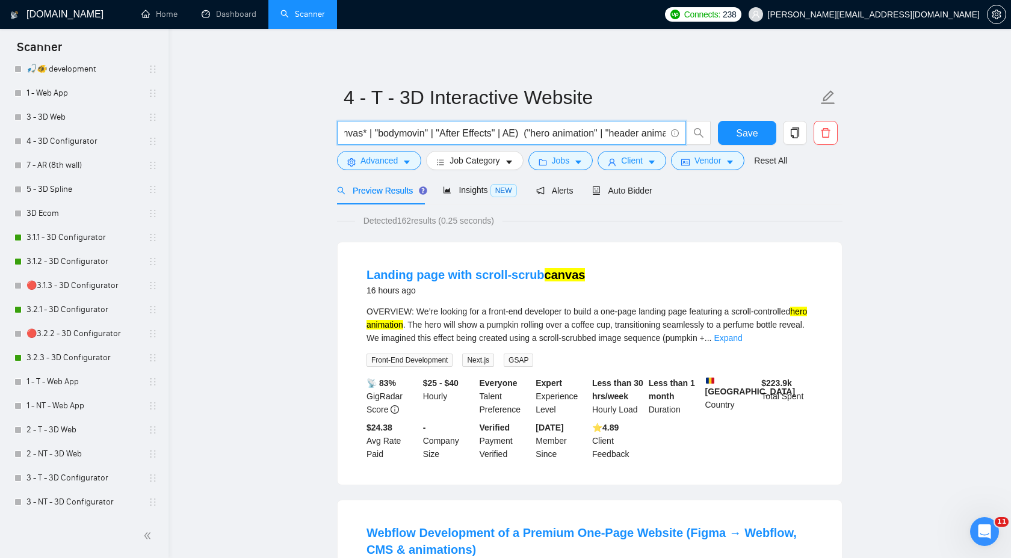
scroll to position [0, 552]
click at [486, 133] on input "(three* | "react three fiber" | r3f | webgl | gsap* | [PERSON_NAME]* | "anime.j…" at bounding box center [504, 133] width 321 height 15
type input "(three* | "react three fiber" | r3f | webgl | gsap* | [PERSON_NAME]* | "anime.j…"
click at [733, 135] on button "Save" at bounding box center [747, 133] width 58 height 24
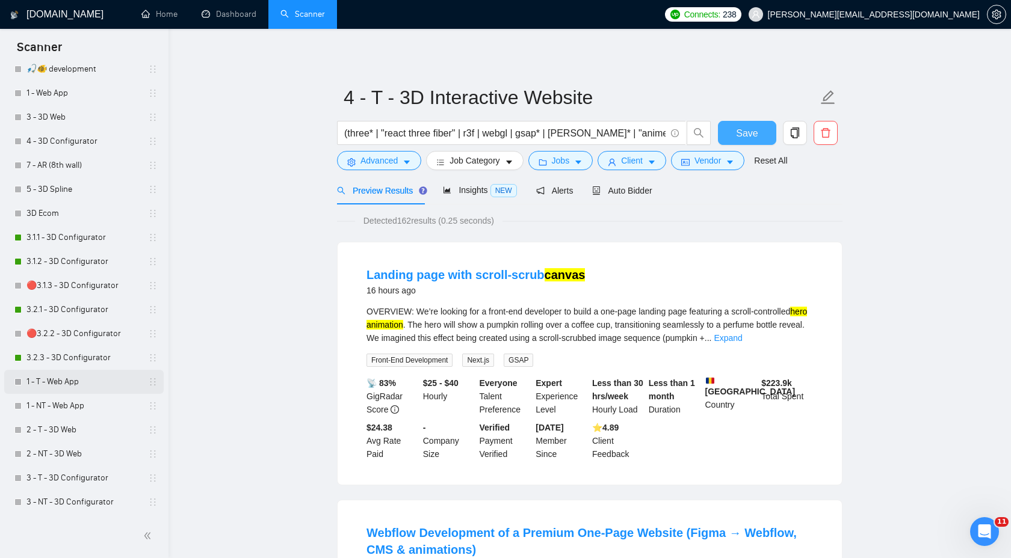
scroll to position [523, 0]
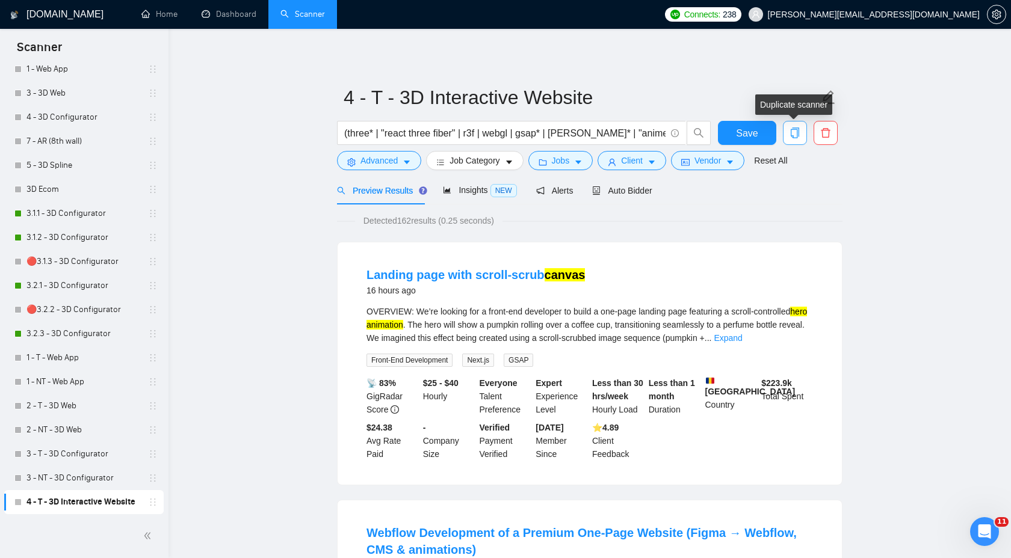
click at [786, 136] on span "copy" at bounding box center [794, 133] width 23 height 11
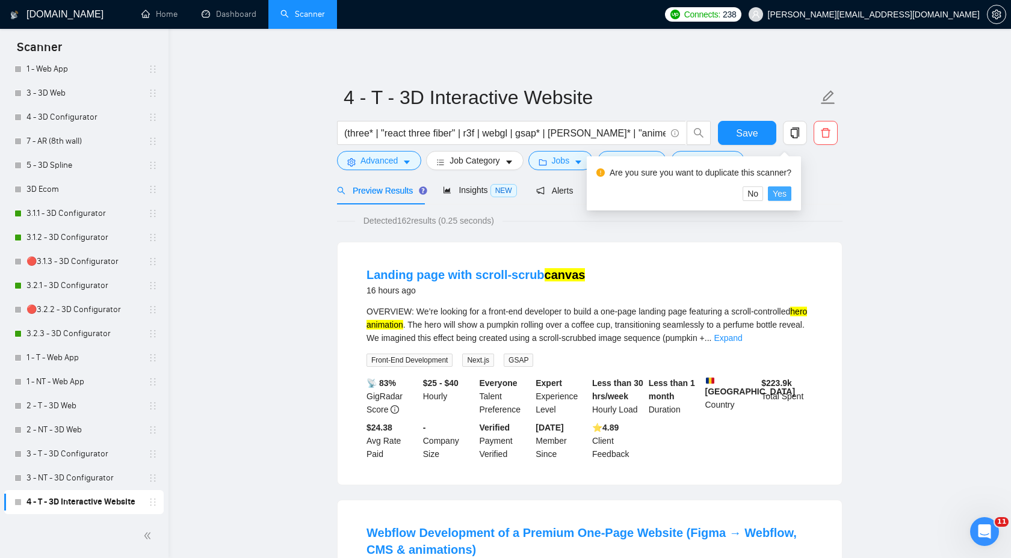
click at [786, 193] on span "Yes" at bounding box center [779, 193] width 14 height 13
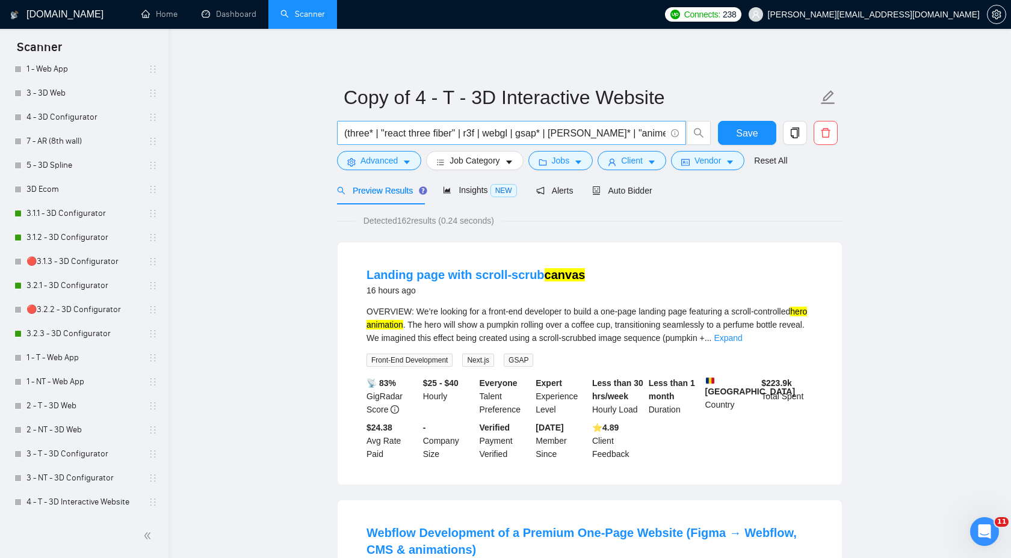
click at [567, 134] on input "(three* | "react three fiber" | r3f | webgl | gsap* | [PERSON_NAME]* | "anime.j…" at bounding box center [504, 133] width 321 height 15
paste input ""animated homepage" | "interactive landing page" | "hero animation" | "header a…"
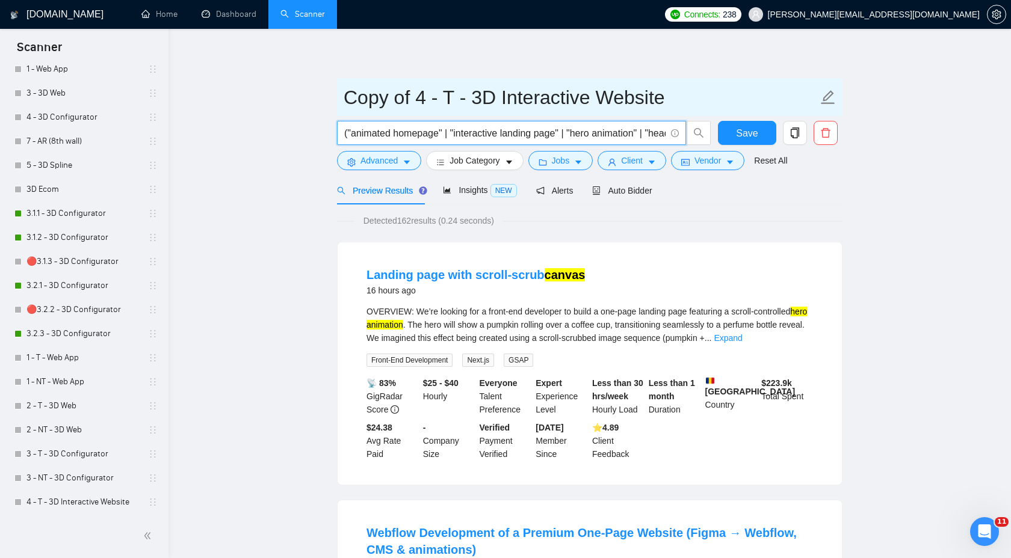
scroll to position [0, 2027]
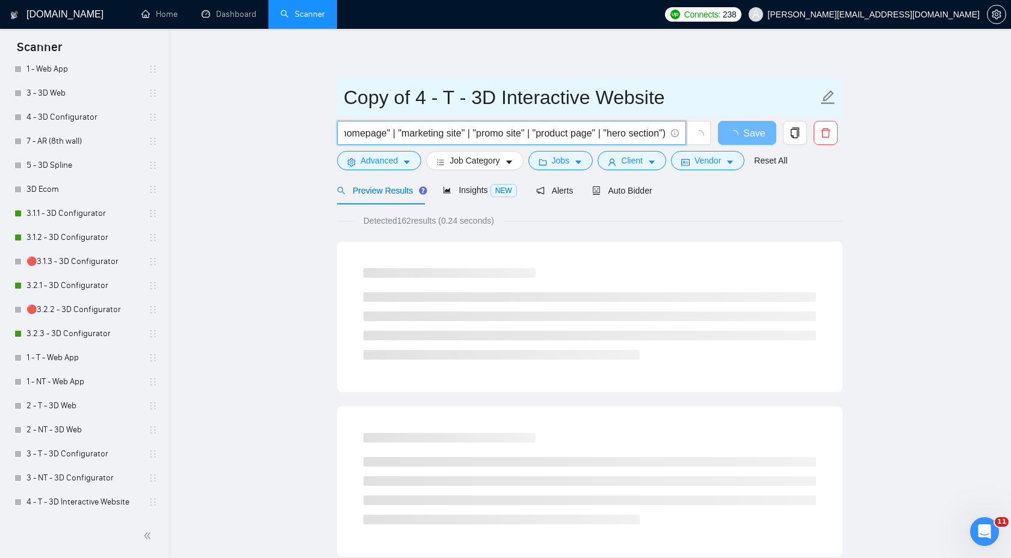
type input "("animated homepage" | "interactive landing page" | "hero animation" | "header …"
drag, startPoint x: 414, startPoint y: 100, endPoint x: 283, endPoint y: 100, distance: 131.1
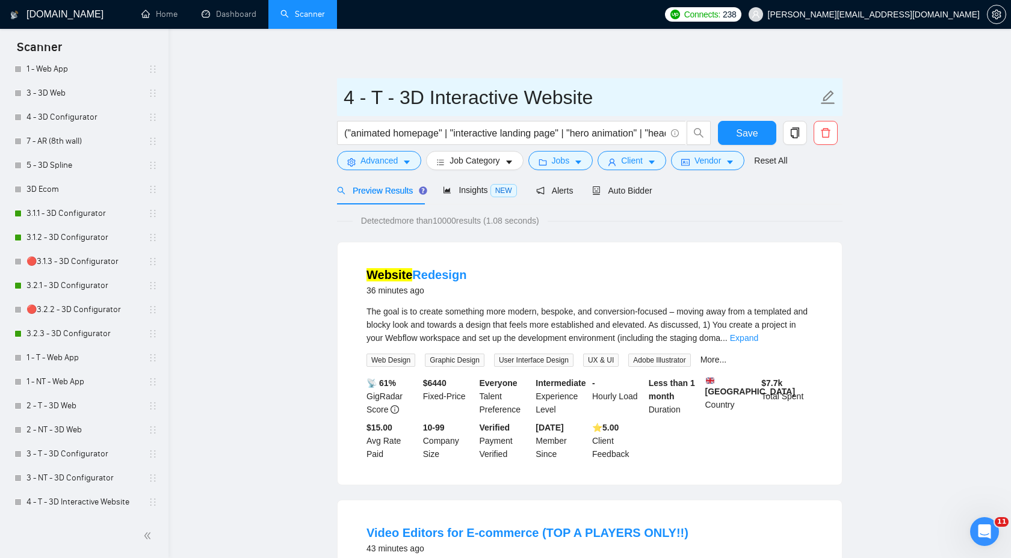
click at [375, 97] on input "4 - T - 3D Interactive Website" at bounding box center [580, 97] width 474 height 30
type input "4 - NT - 3D Interactive Website"
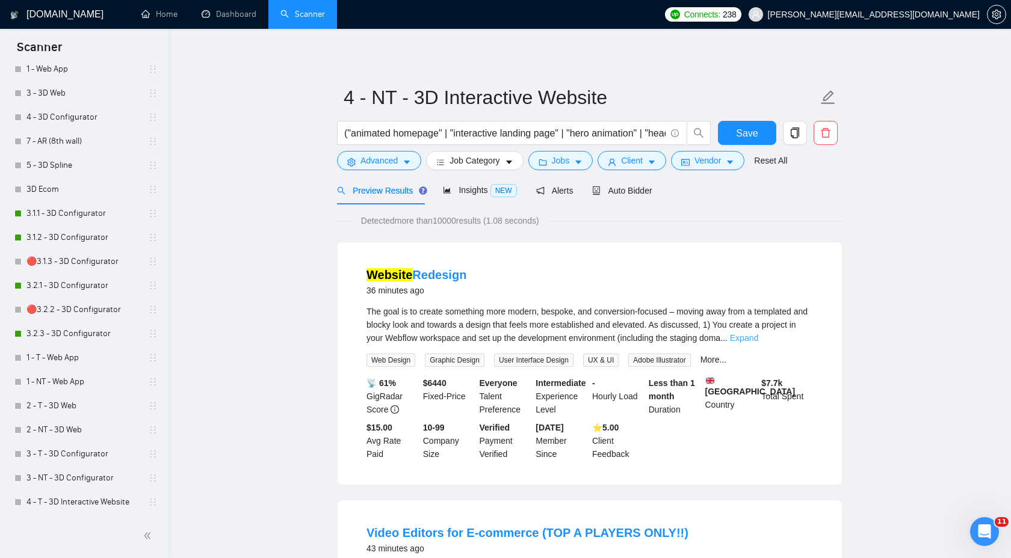
click at [758, 341] on link "Expand" at bounding box center [744, 338] width 28 height 10
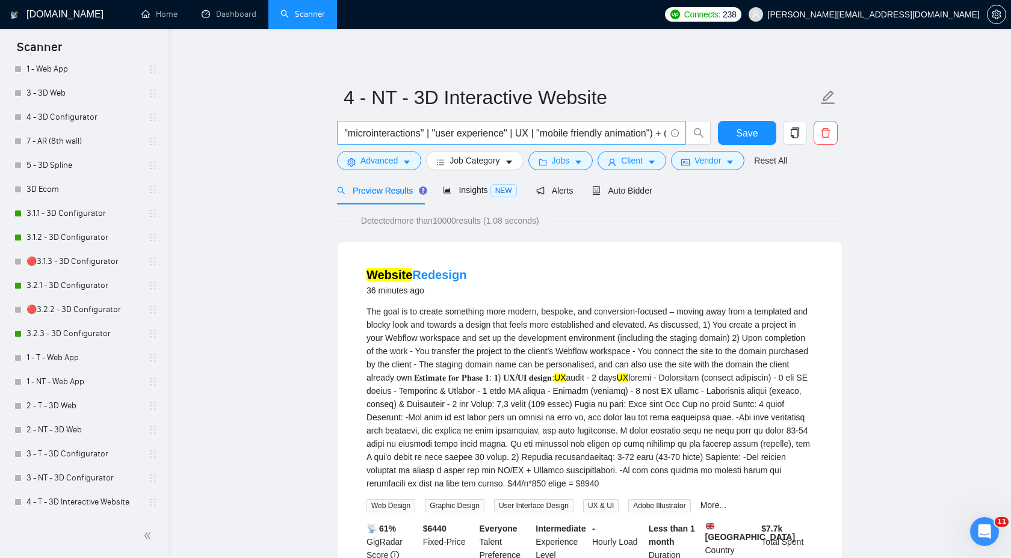
scroll to position [0, 1168]
drag, startPoint x: 574, startPoint y: 134, endPoint x: 554, endPoint y: 133, distance: 20.5
click at [554, 133] on input "("animated homepage" | "interactive landing page" | "hero animation" | "header …" at bounding box center [504, 133] width 321 height 15
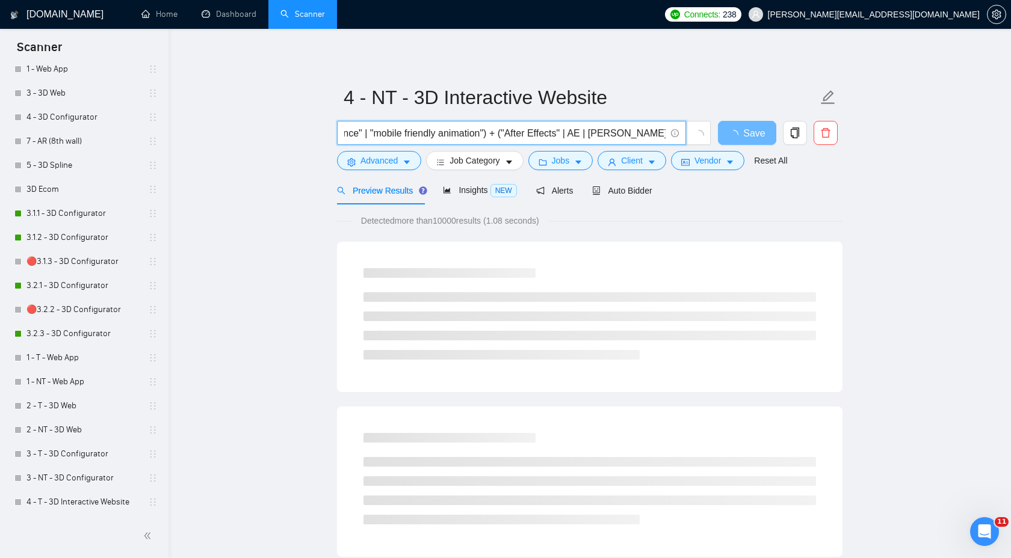
scroll to position [0, 1311]
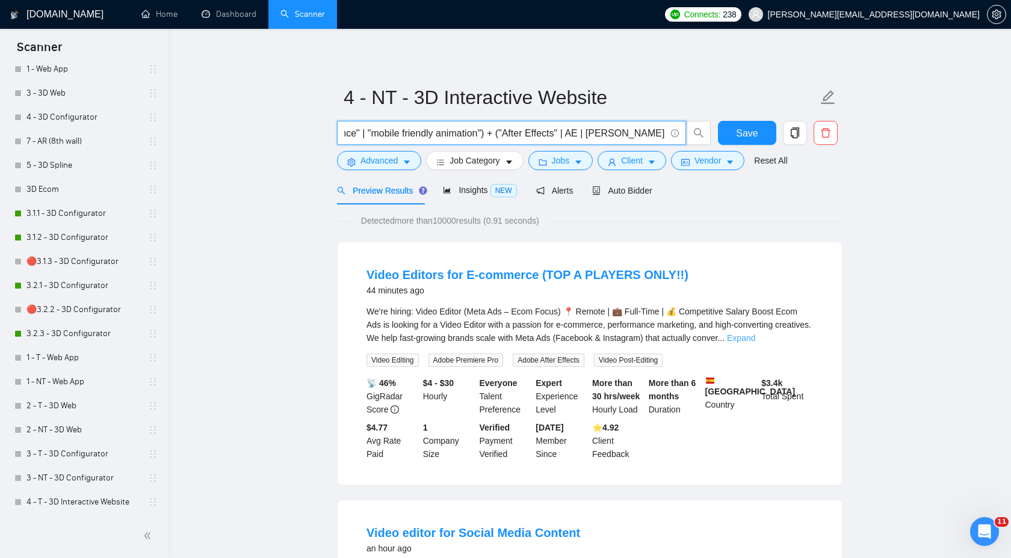
click at [755, 340] on link "Expand" at bounding box center [741, 338] width 28 height 10
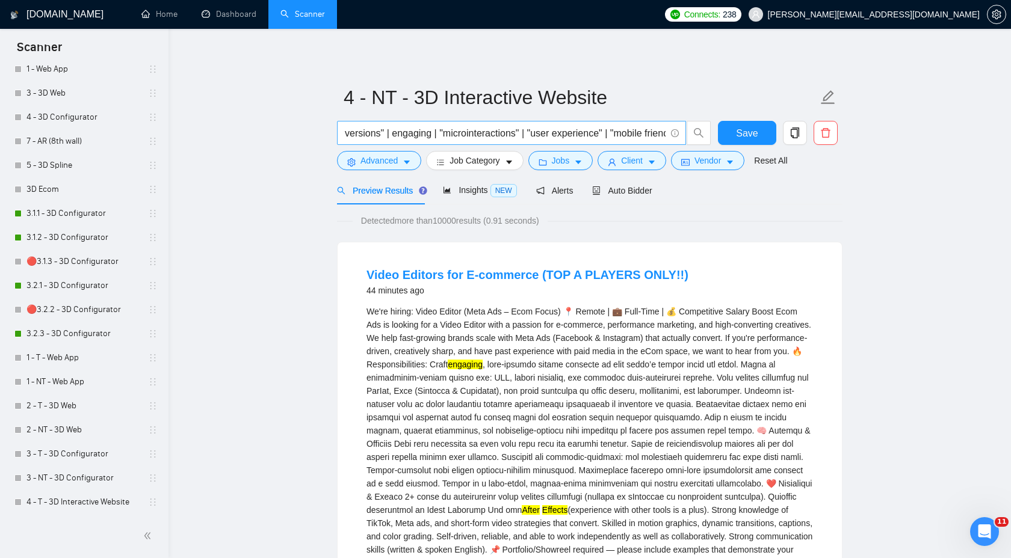
scroll to position [0, 1075]
click at [446, 131] on input "("animated homepage" | "interactive landing page" | "hero animation" | "header …" at bounding box center [504, 133] width 321 height 15
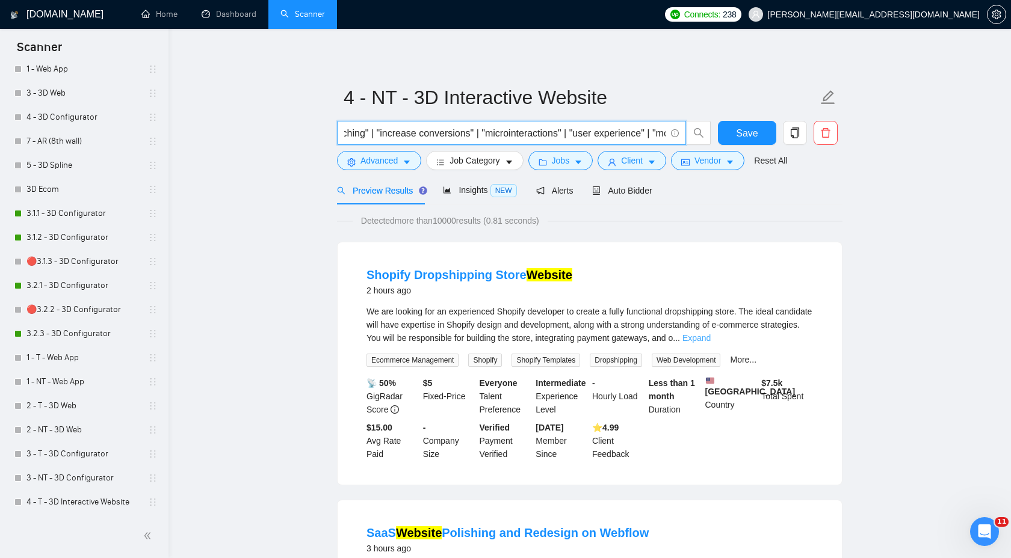
scroll to position [0, 0]
click at [710, 339] on link "Expand" at bounding box center [696, 338] width 28 height 10
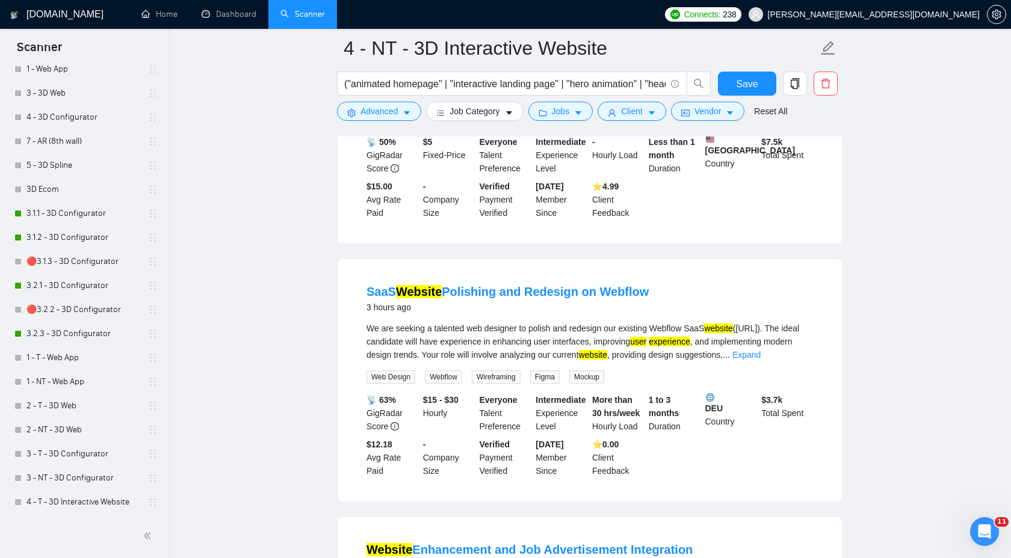
scroll to position [321, 0]
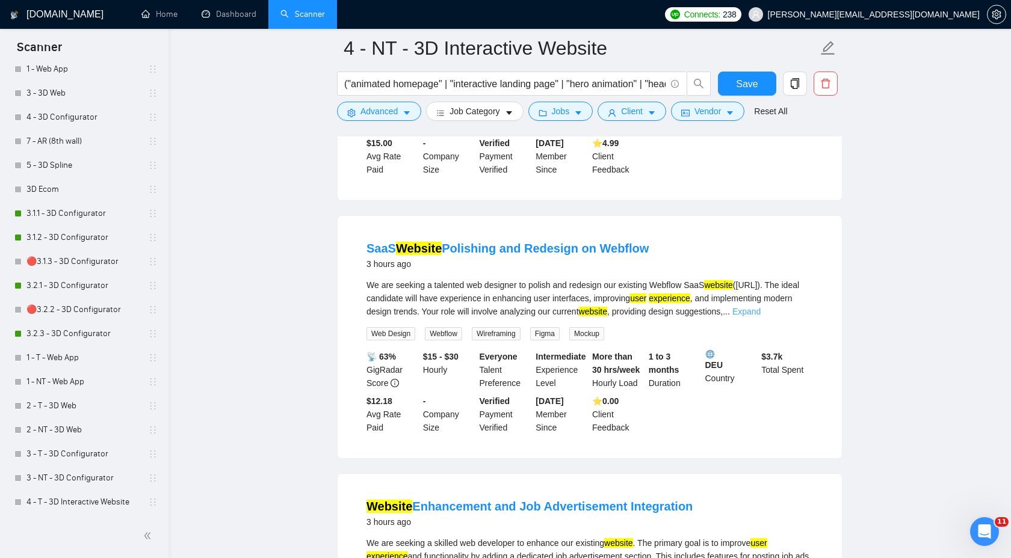
click at [760, 316] on link "Expand" at bounding box center [746, 312] width 28 height 10
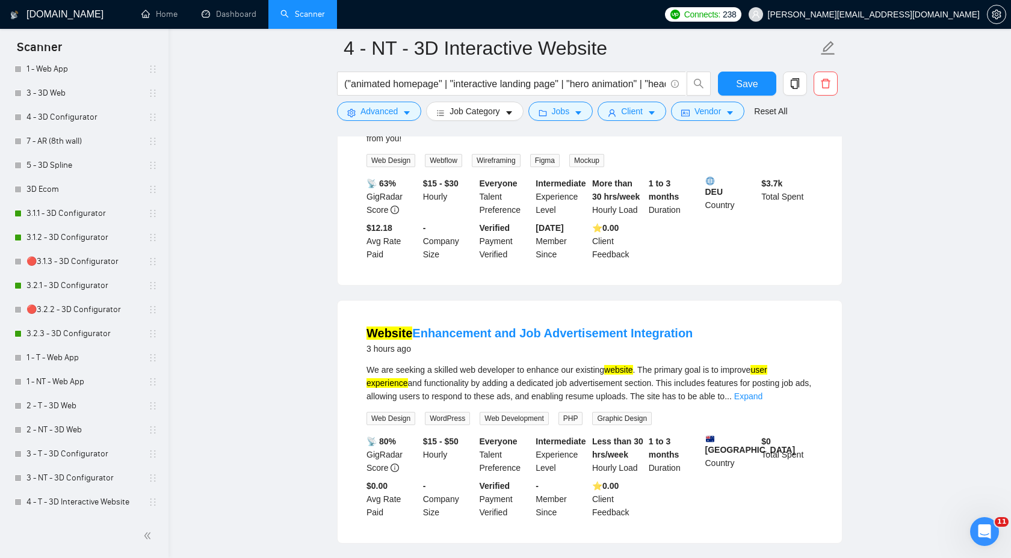
scroll to position [673, 0]
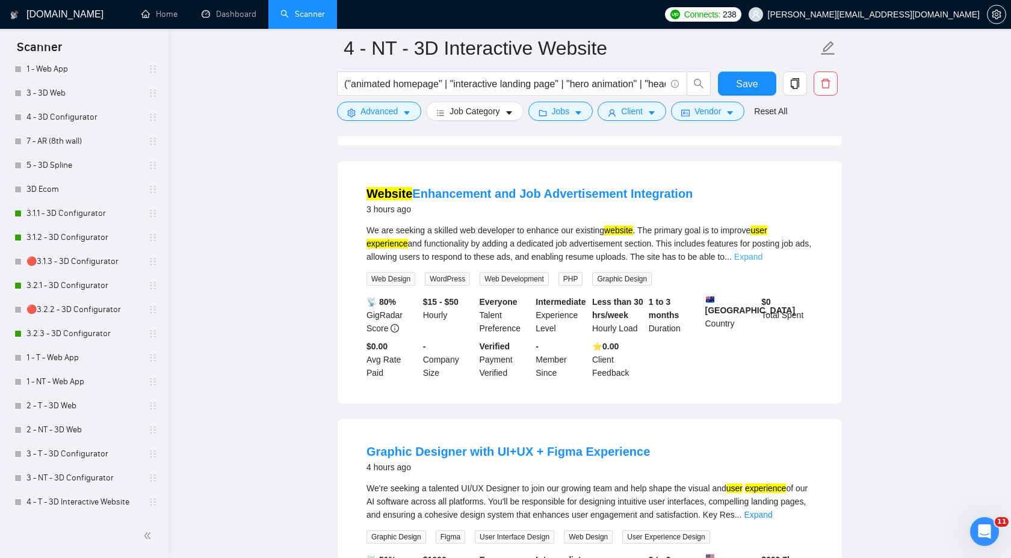
click at [762, 262] on link "Expand" at bounding box center [748, 257] width 28 height 10
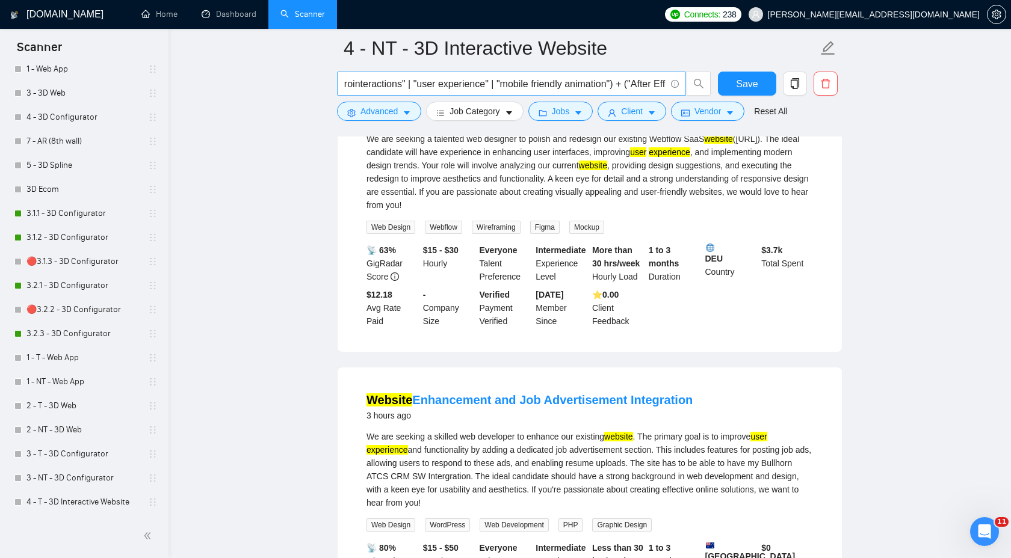
scroll to position [0, 1146]
drag, startPoint x: 442, startPoint y: 86, endPoint x: 529, endPoint y: 86, distance: 86.6
click at [529, 86] on input "("animated homepage" | "interactive landing page" | "hero animation" | "header …" at bounding box center [504, 83] width 321 height 15
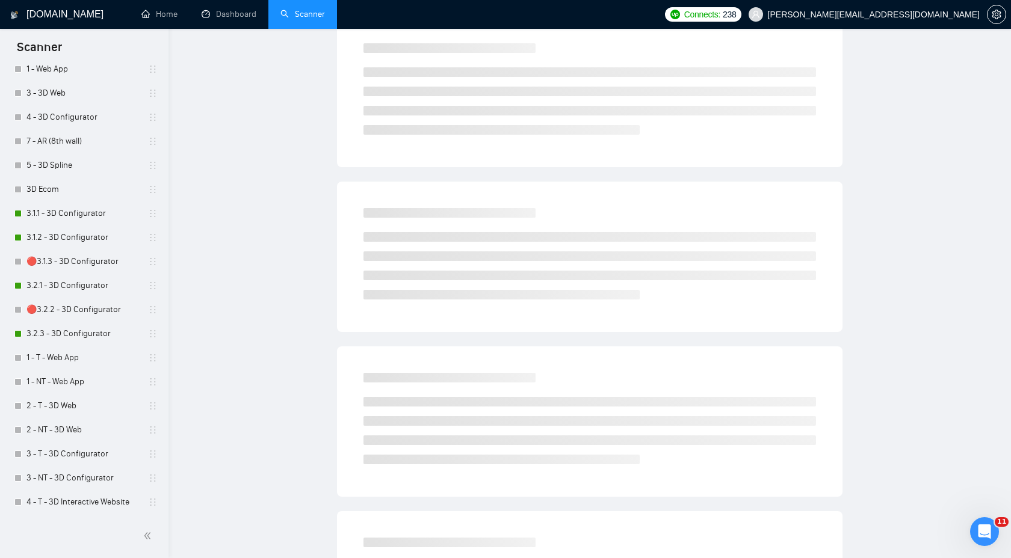
scroll to position [0, 0]
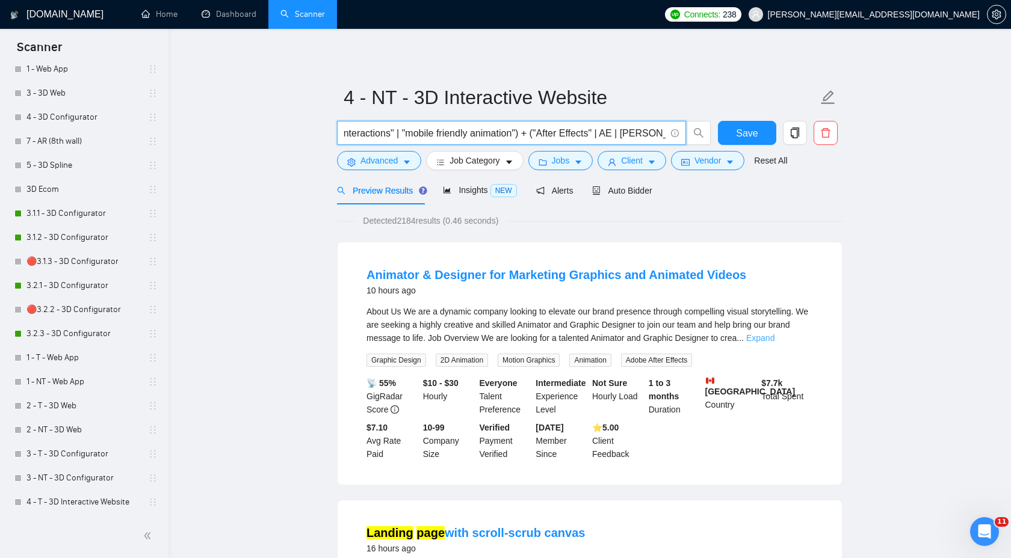
type input "("animated homepage" | "interactive landing page" | "hero animation" | "header …"
click at [774, 338] on link "Expand" at bounding box center [760, 338] width 28 height 10
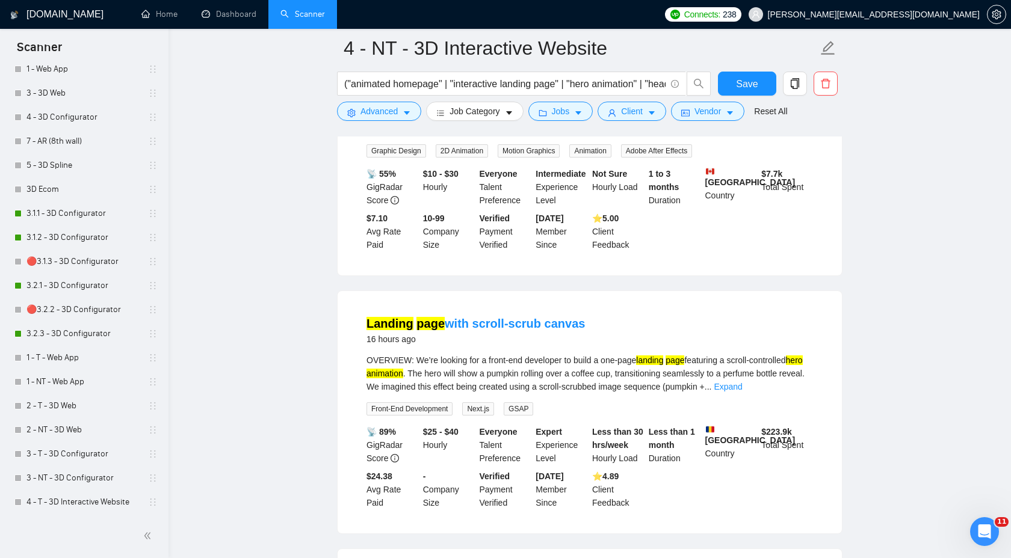
scroll to position [467, 0]
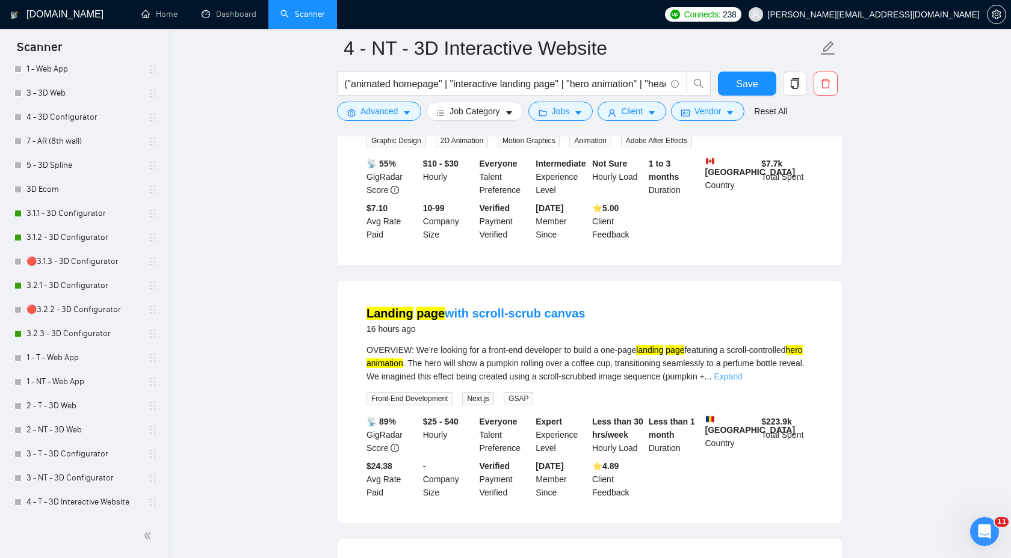
click at [742, 381] on link "Expand" at bounding box center [727, 377] width 28 height 10
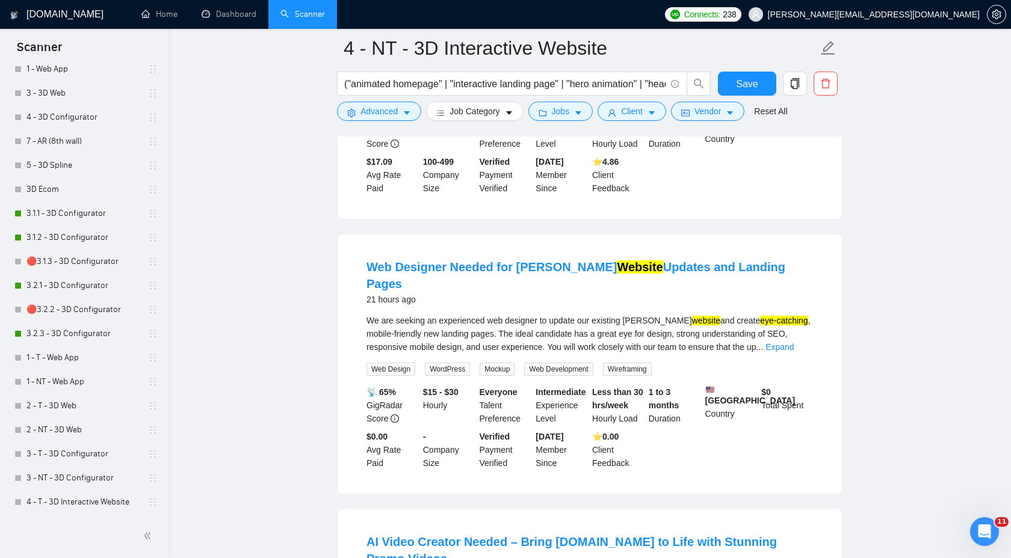
scroll to position [1192, 0]
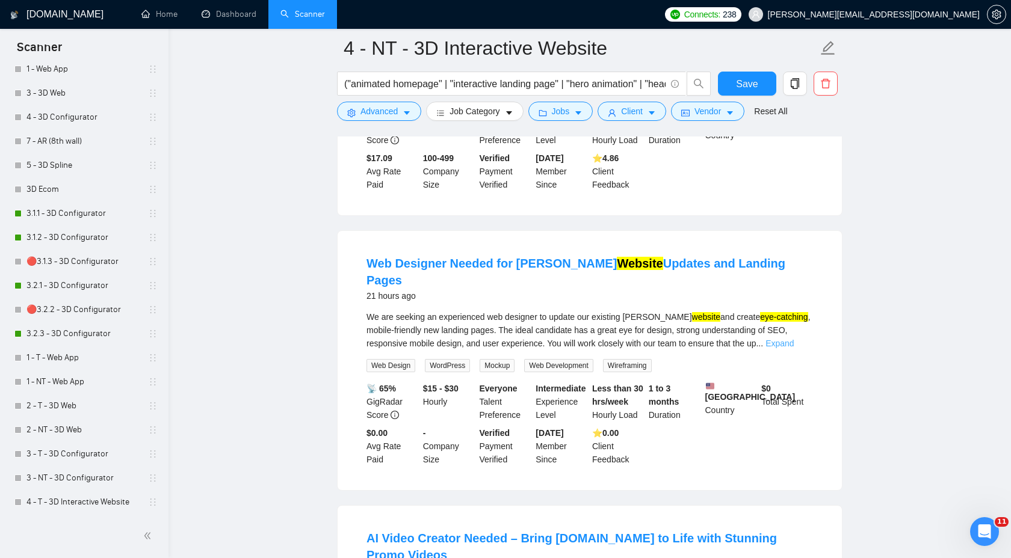
click at [793, 348] on link "Expand" at bounding box center [779, 344] width 28 height 10
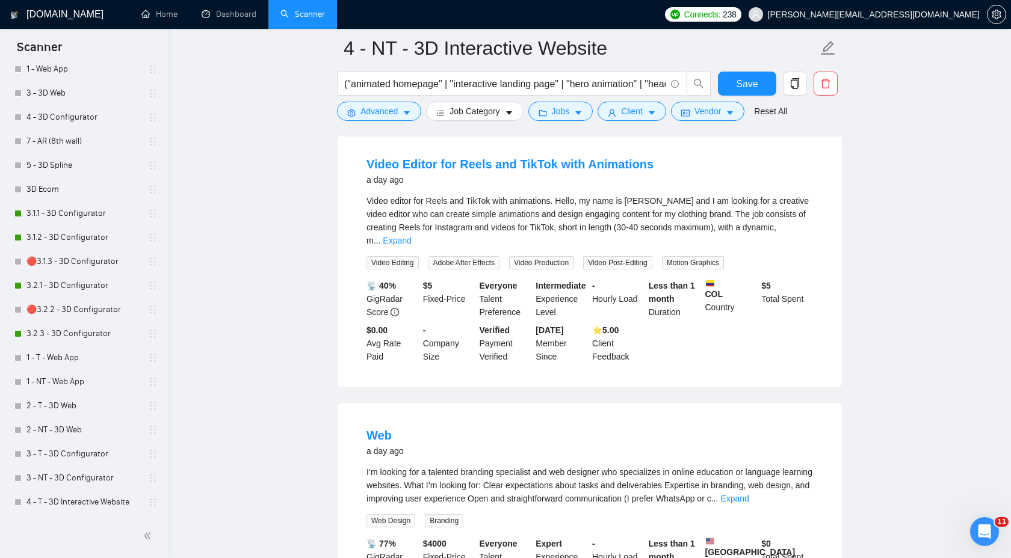
scroll to position [2179, 0]
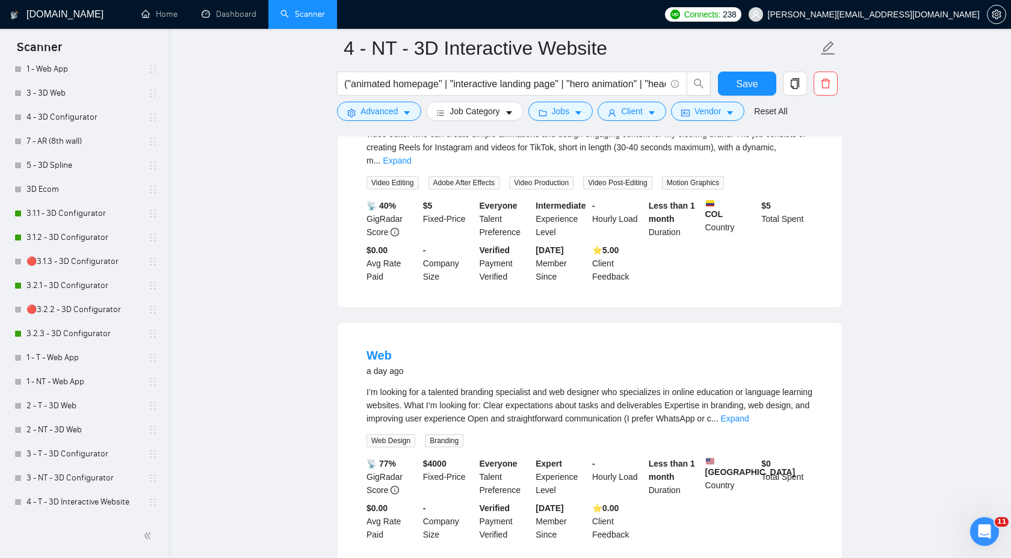
click at [795, 436] on div "I’m looking for a talented branding specialist and web designer who specializes…" at bounding box center [589, 417] width 446 height 62
click at [748, 423] on link "Expand" at bounding box center [734, 419] width 28 height 10
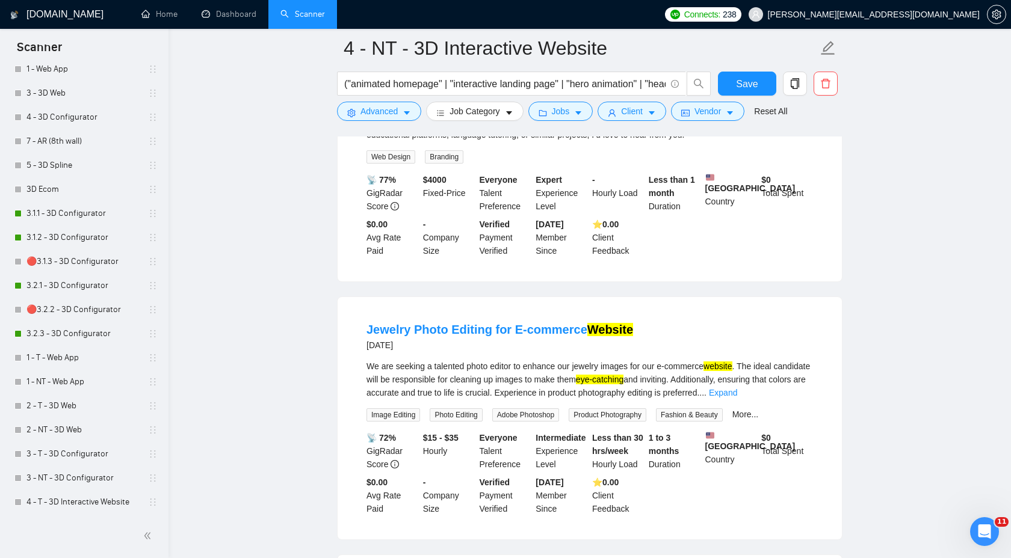
scroll to position [2524, 0]
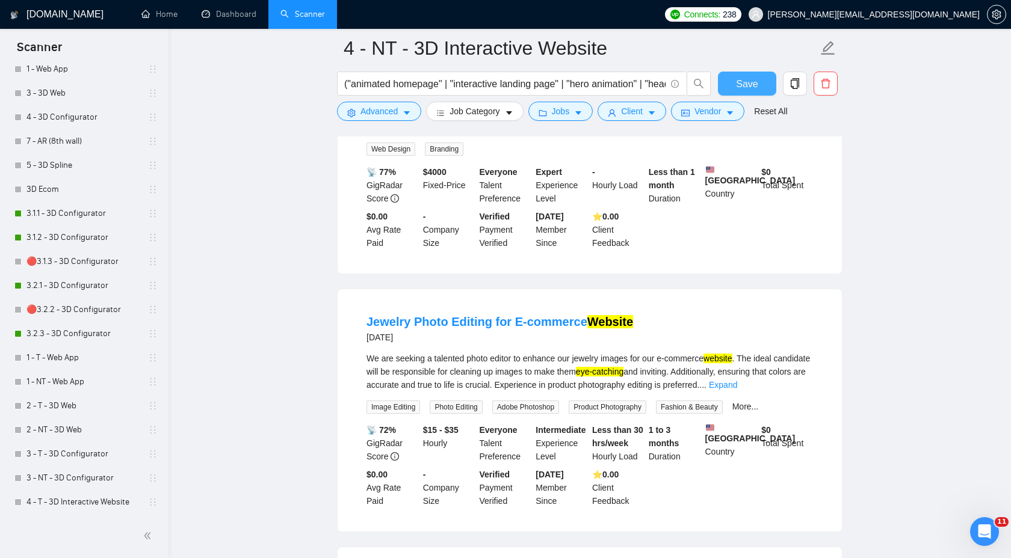
click at [750, 83] on span "Save" at bounding box center [747, 83] width 22 height 15
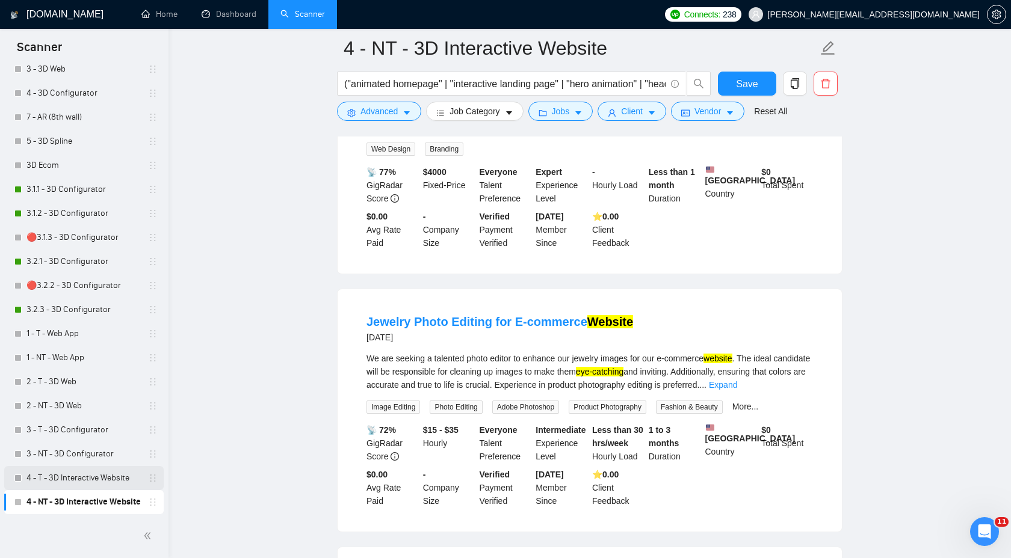
click at [50, 482] on link "4 - T - 3D Interactive Website" at bounding box center [83, 478] width 114 height 24
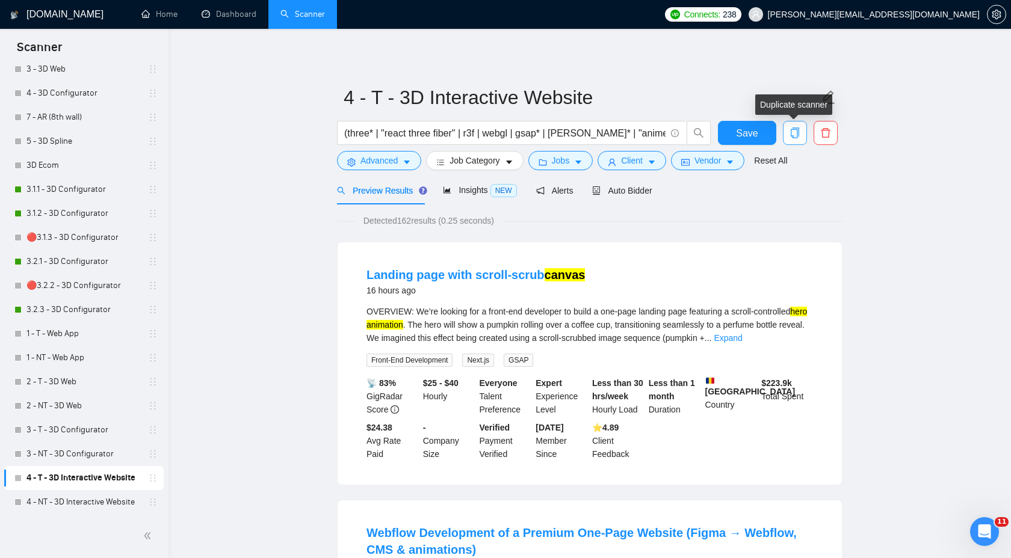
click at [791, 134] on icon "copy" at bounding box center [794, 133] width 11 height 11
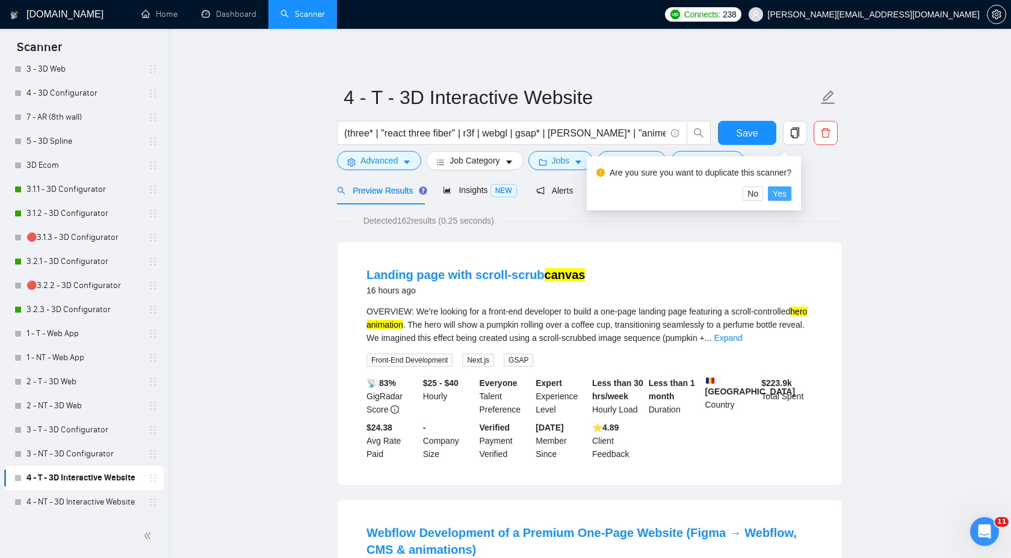
click at [786, 192] on span "Yes" at bounding box center [779, 193] width 14 height 13
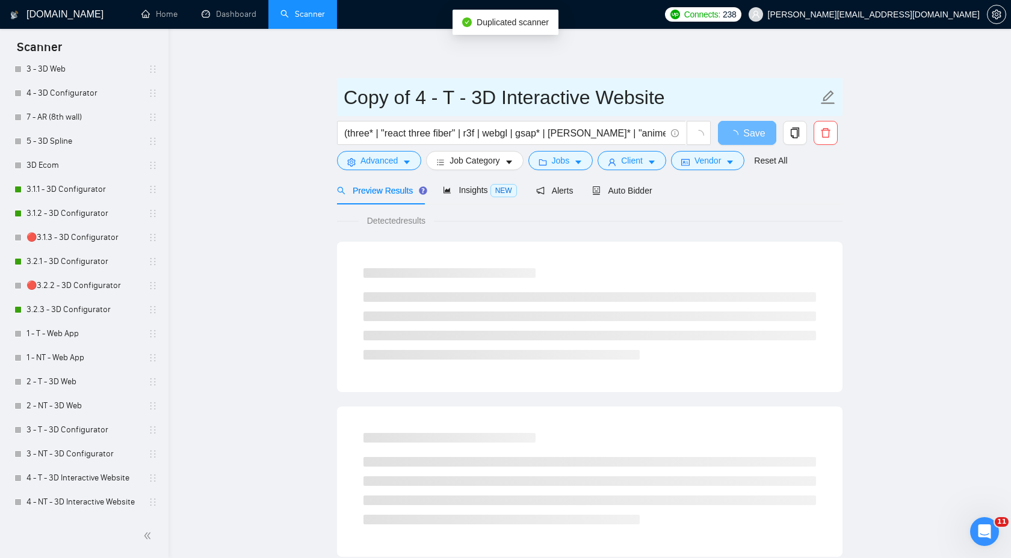
drag, startPoint x: 423, startPoint y: 100, endPoint x: 267, endPoint y: 100, distance: 156.4
click at [267, 100] on main "Copy of 4 - T - 3D Interactive Website (three* | "react three fiber" | r3f | we…" at bounding box center [590, 549] width 804 height 1003
drag, startPoint x: 404, startPoint y: 97, endPoint x: 700, endPoint y: 96, distance: 296.0
click at [700, 97] on input "5 - T - 3D Interactive Website" at bounding box center [580, 97] width 474 height 30
paste input "AR"
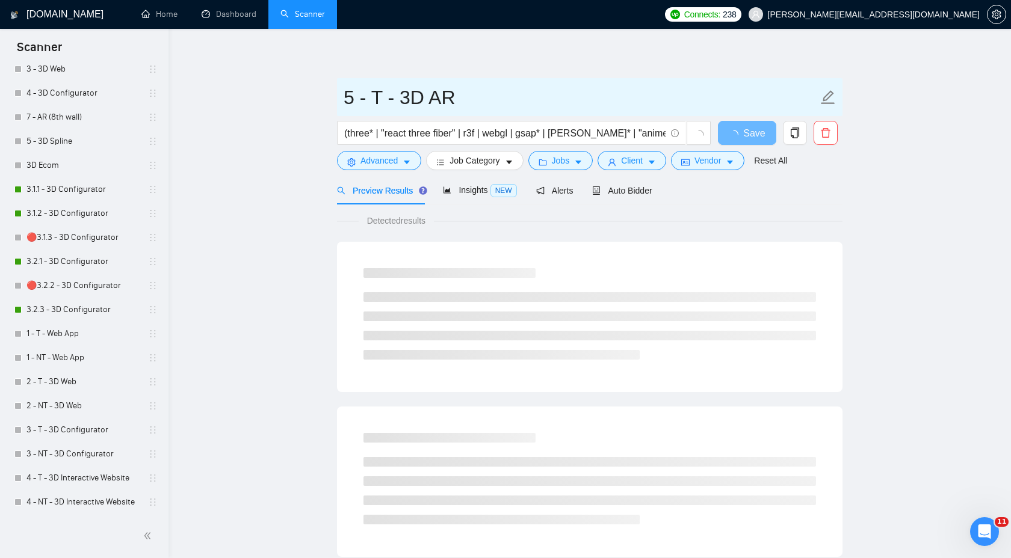
drag, startPoint x: 401, startPoint y: 98, endPoint x: 508, endPoint y: 97, distance: 107.7
click at [509, 98] on input "5 - T - 3D AR" at bounding box center [580, 97] width 474 height 30
type input "5 - T - 3D AR"
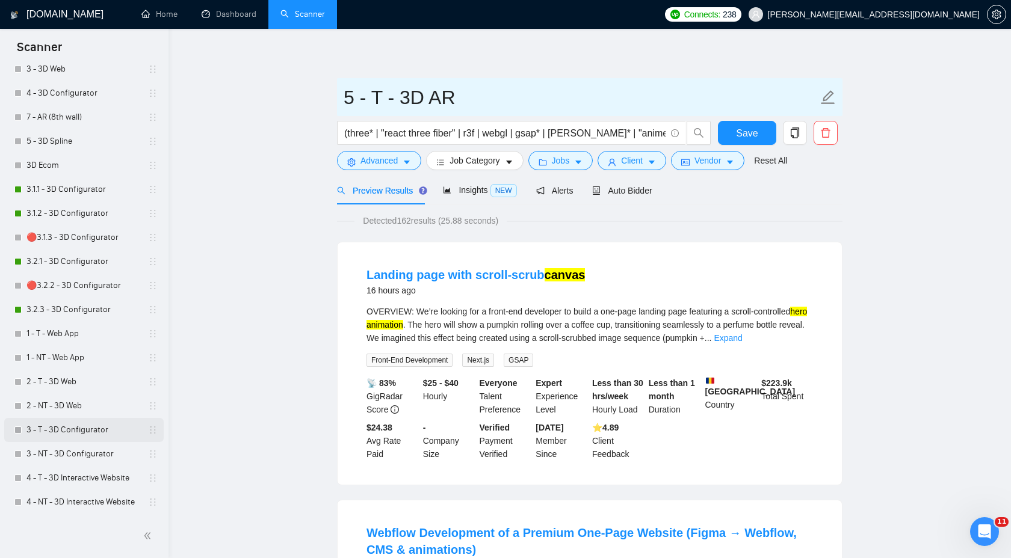
scroll to position [571, 0]
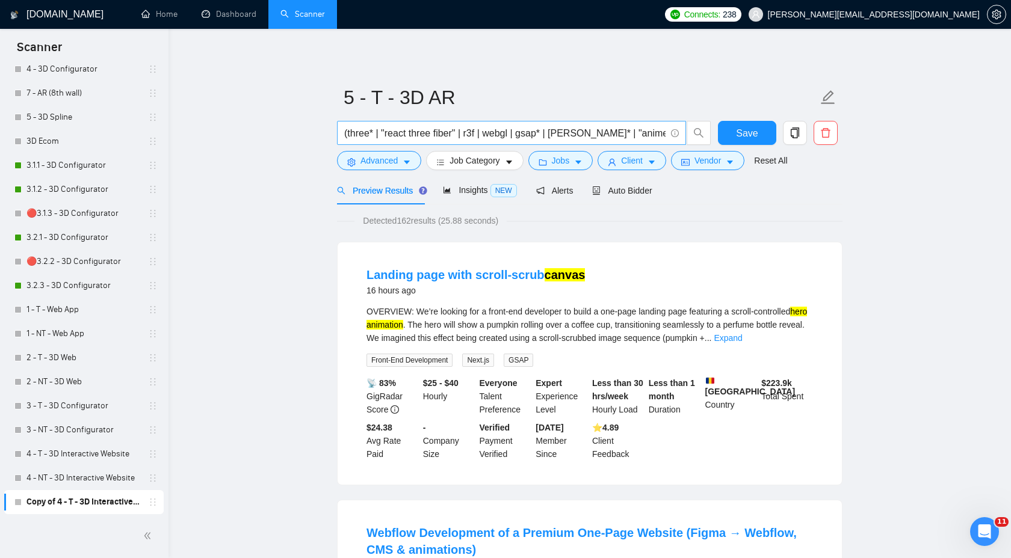
click at [452, 131] on input "(three* | "react three fiber" | r3f | webgl | gsap* | [PERSON_NAME]* | "anime.j…" at bounding box center [504, 133] width 321 height 15
paste input "WebAR* | "web AR" | "8th Wall" | 8thwall* | "model-viewer" | gltf* | glb* | usd…"
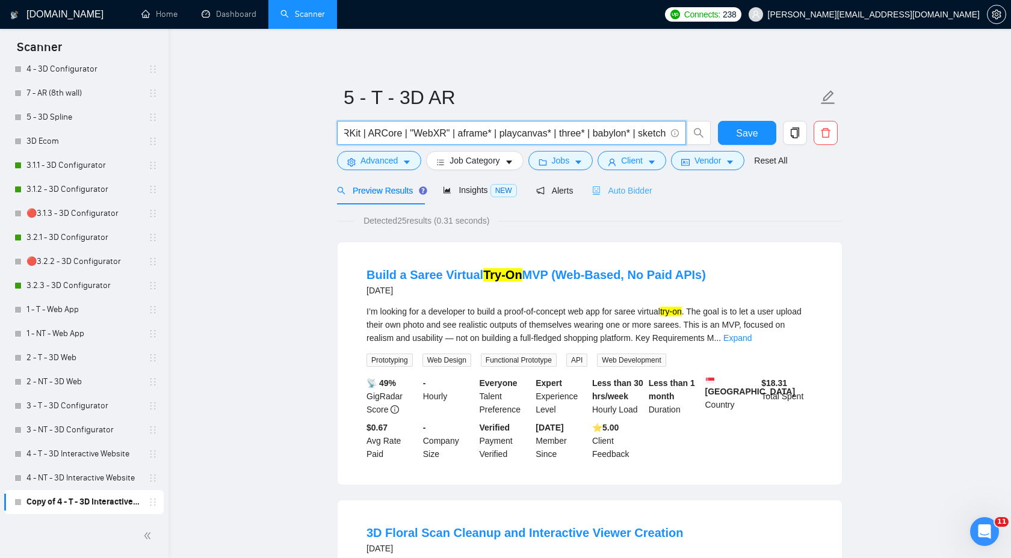
scroll to position [0, 480]
click at [751, 334] on link "Expand" at bounding box center [737, 338] width 28 height 10
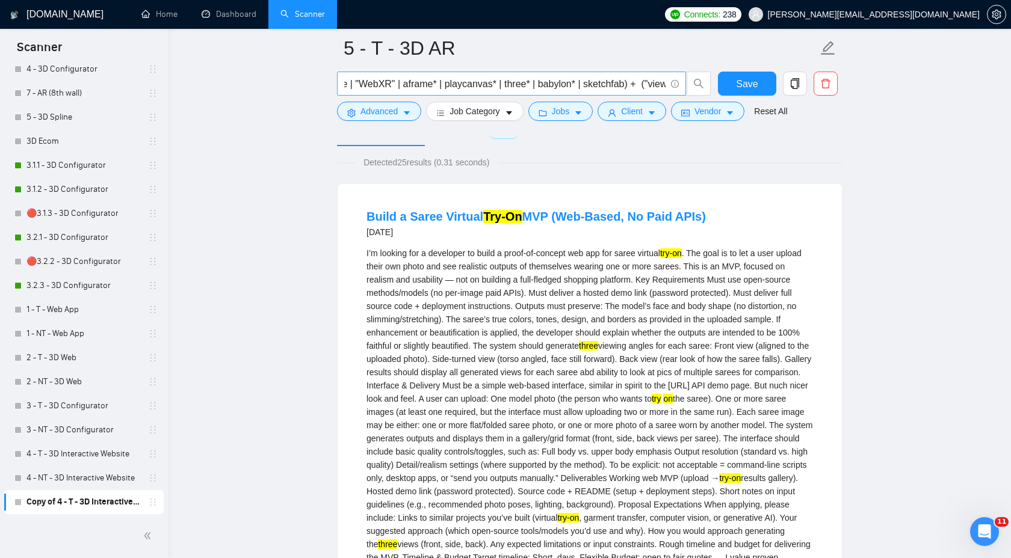
scroll to position [0, 536]
drag, startPoint x: 519, startPoint y: 87, endPoint x: 642, endPoint y: 87, distance: 122.7
click at [642, 87] on input "(WebAR* | "web AR" | "8th Wall" | 8thwall* | "model-viewer" | gltf* | glb* | us…" at bounding box center [504, 83] width 321 height 15
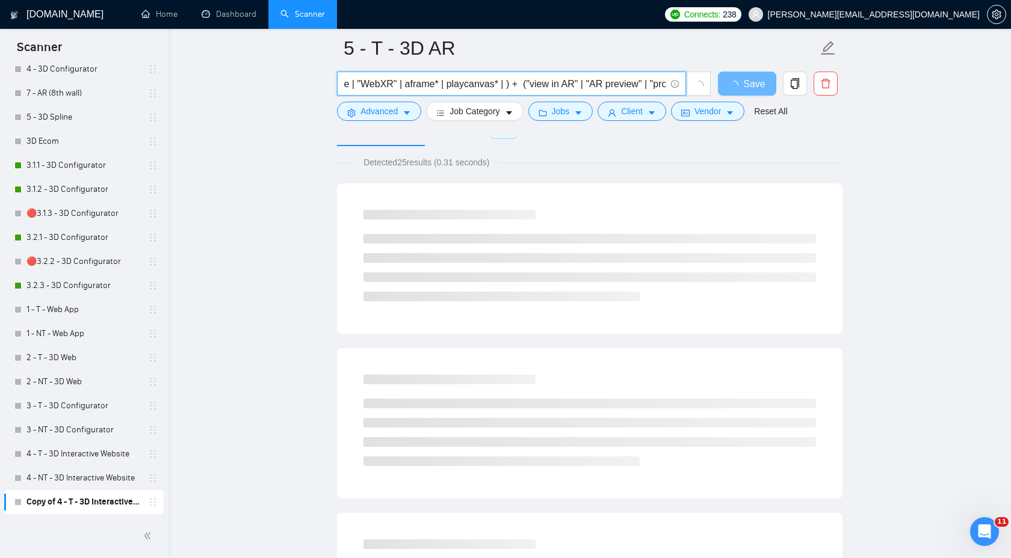
drag, startPoint x: 520, startPoint y: 84, endPoint x: 416, endPoint y: 85, distance: 103.5
click at [416, 85] on input "(WebAR* | "web AR" | "8th Wall" | 8thwall* | "model-viewer" | gltf* | glb* | us…" at bounding box center [504, 83] width 321 height 15
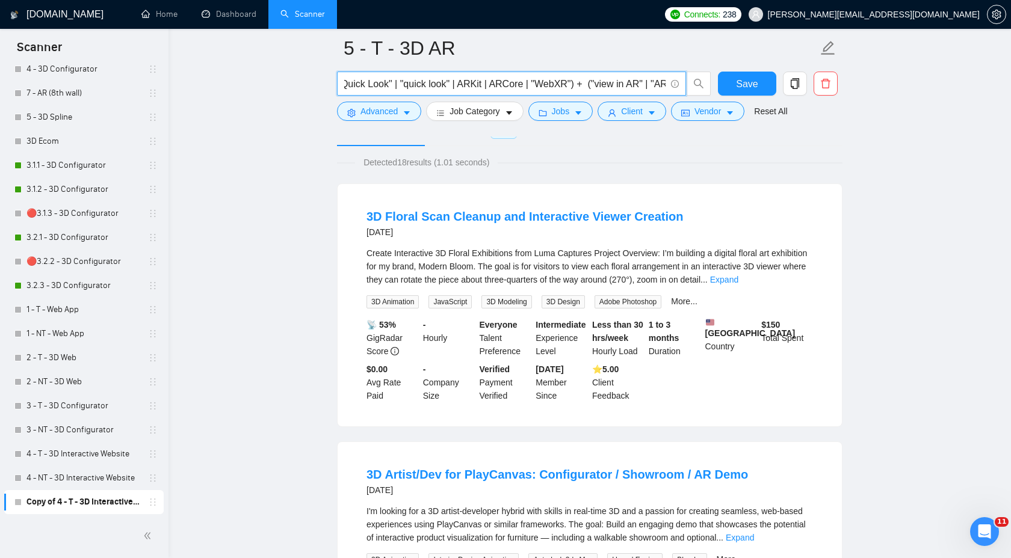
scroll to position [0, 359]
drag, startPoint x: 606, startPoint y: 88, endPoint x: 589, endPoint y: 88, distance: 17.4
click at [589, 88] on input "(WebAR* | "web AR" | "8th Wall" | 8thwall* | "model-viewer" | gltf* | glb* | us…" at bounding box center [504, 83] width 321 height 15
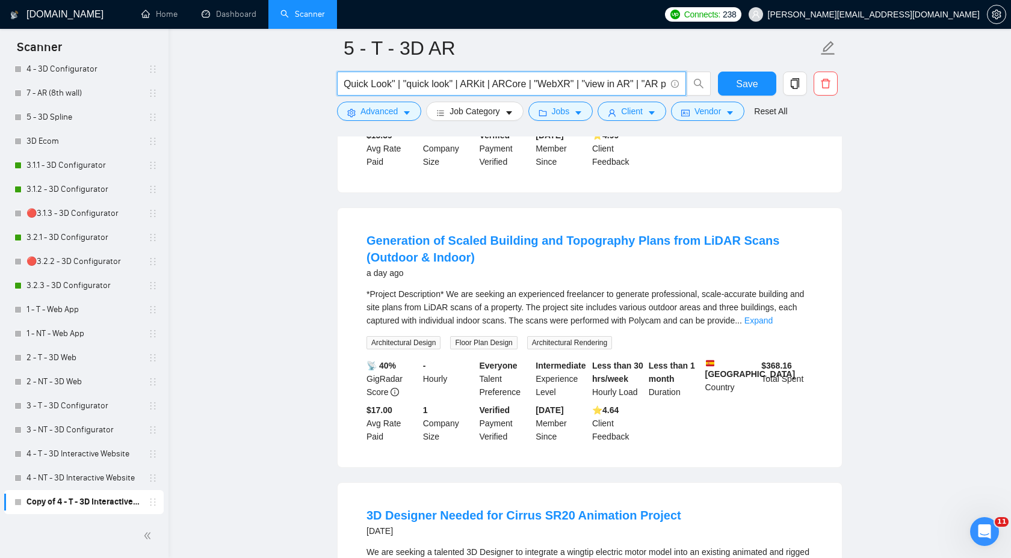
scroll to position [316, 0]
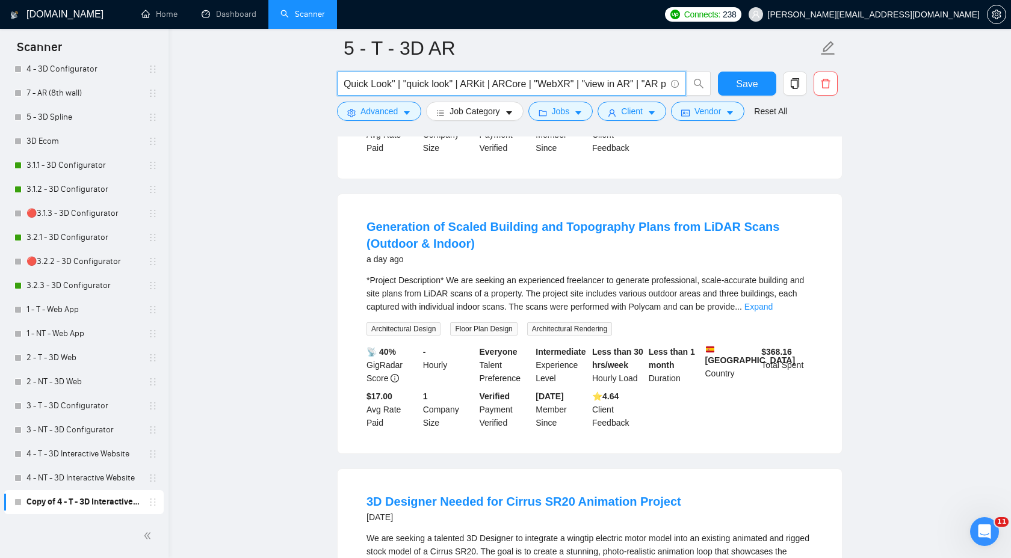
click at [791, 305] on div "*Project Description* We are seeking an experienced freelancer to generate prof…" at bounding box center [589, 294] width 446 height 40
click at [772, 312] on link "Expand" at bounding box center [758, 307] width 28 height 10
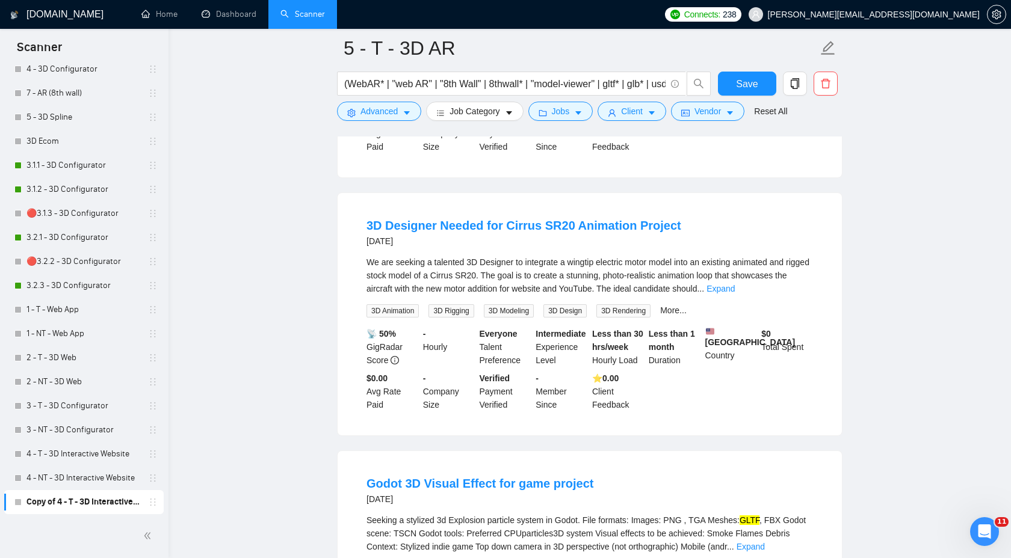
scroll to position [865, 0]
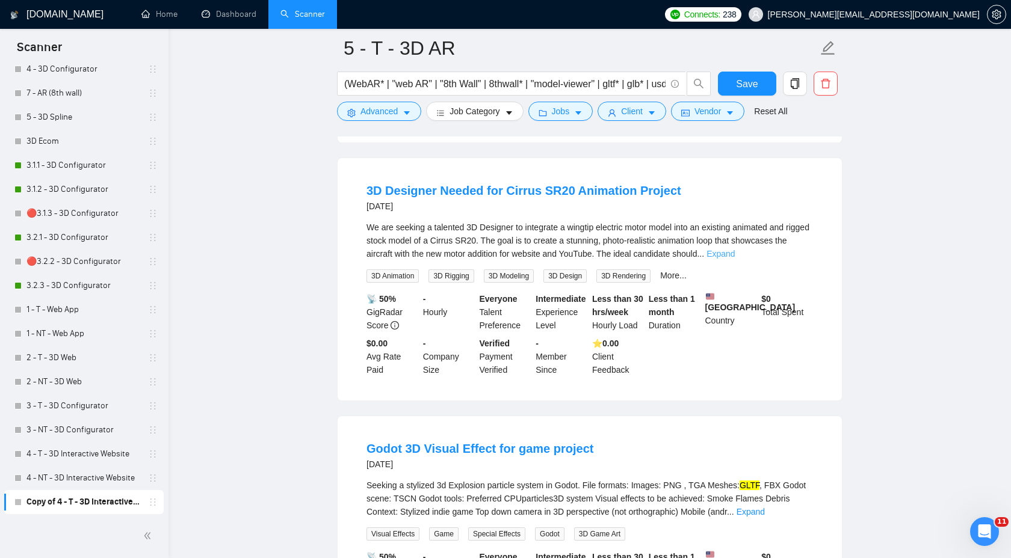
click at [794, 260] on div "We are seeking a talented 3D Designer to integrate a wingtip electric motor mod…" at bounding box center [589, 241] width 446 height 40
click at [796, 256] on div "We are seeking a talented 3D Designer to integrate a wingtip electric motor mod…" at bounding box center [589, 241] width 446 height 40
click at [734, 259] on link "Expand" at bounding box center [720, 254] width 28 height 10
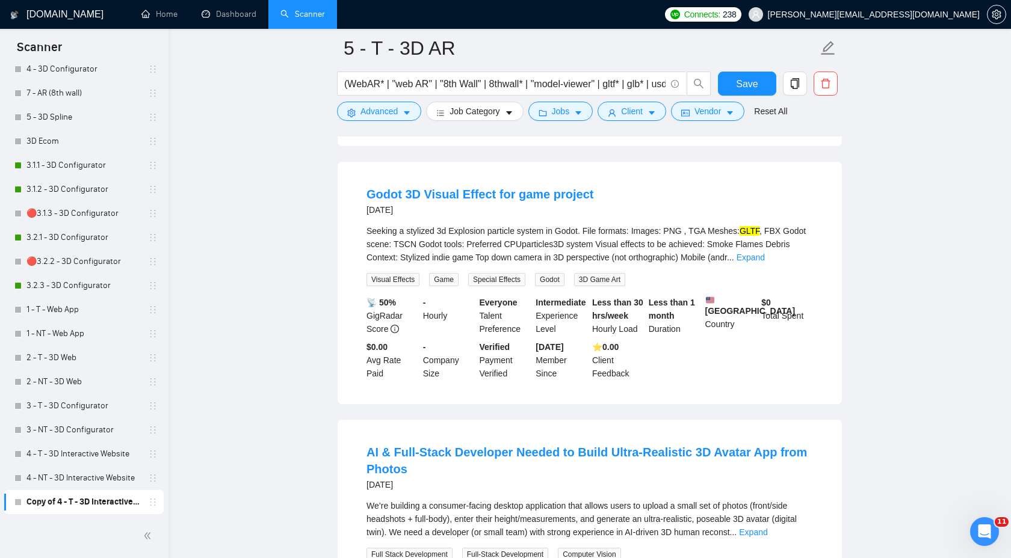
scroll to position [1293, 0]
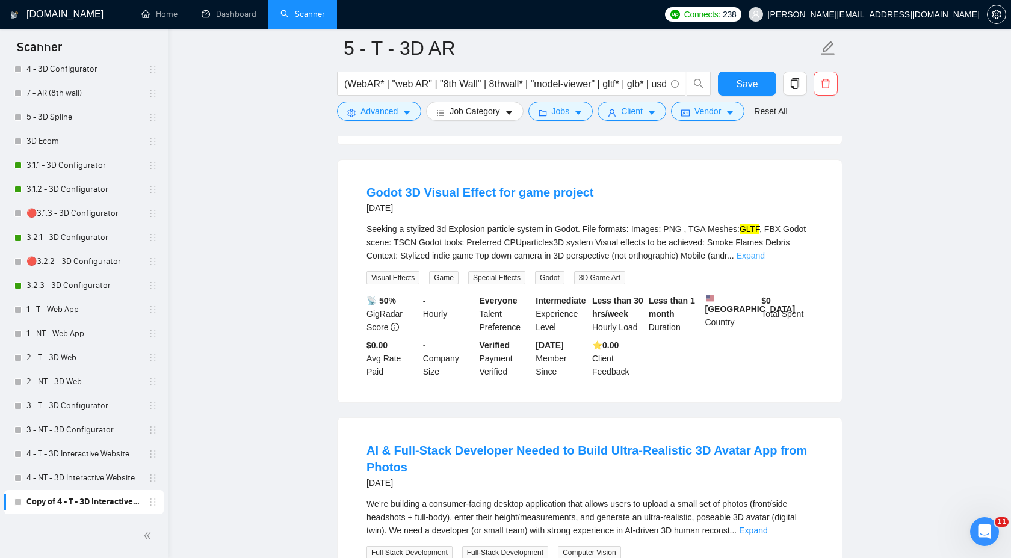
click at [765, 260] on link "Expand" at bounding box center [750, 256] width 28 height 10
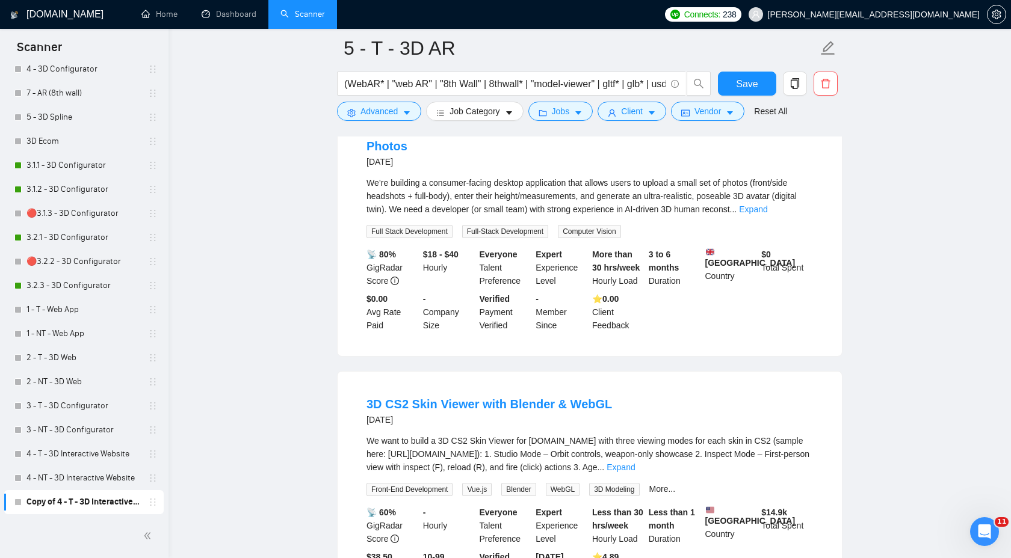
scroll to position [1628, 0]
click at [792, 215] on div "We’re building a consumer-facing desktop application that allows users to uploa…" at bounding box center [589, 196] width 446 height 40
click at [767, 214] on link "Expand" at bounding box center [753, 209] width 28 height 10
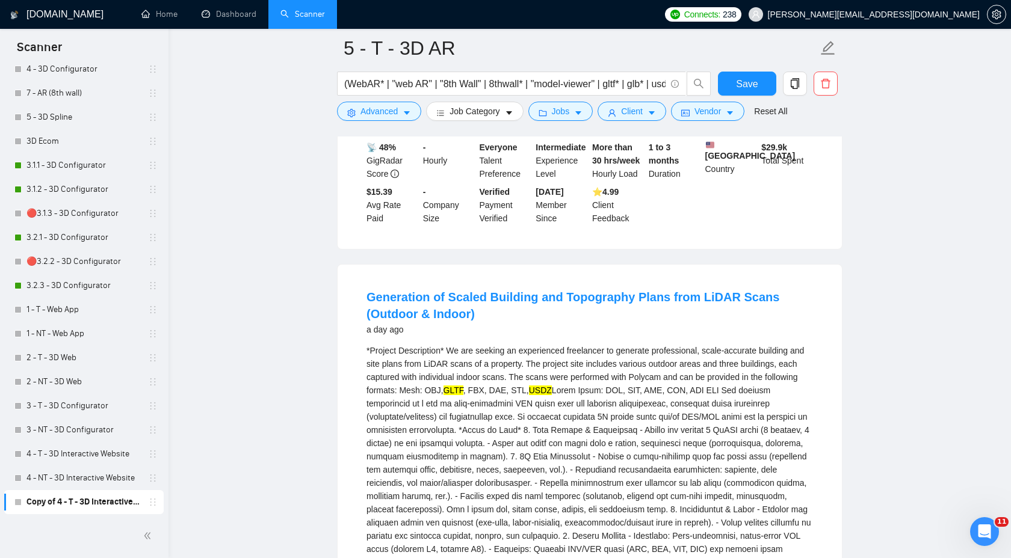
scroll to position [0, 0]
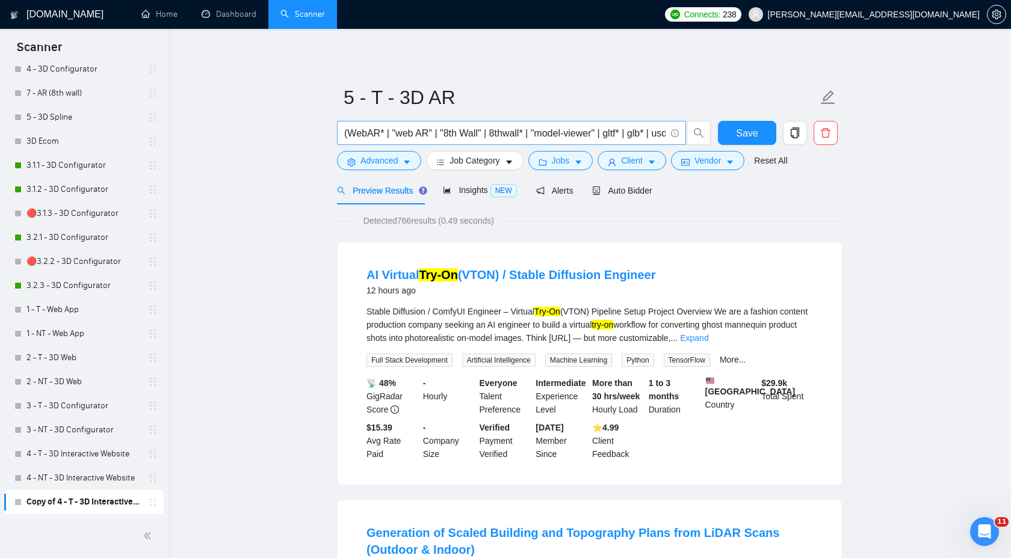
click at [408, 131] on input "(WebAR* | "web AR" | "8th Wall" | 8thwall* | "model-viewer" | gltf* | glb* | us…" at bounding box center [504, 133] width 321 height 15
click at [345, 133] on input "(WebAR* | "web AR" | "8th Wall" | 8thwall* | "model-viewer" | gltf* | glb* | us…" at bounding box center [504, 133] width 321 height 15
type input "AR* + (WebAR* | "web AR" | "8th Wall" | 8thwall* | "model-viewer" | gltf* | glb…"
click at [737, 135] on span "Save" at bounding box center [747, 133] width 22 height 15
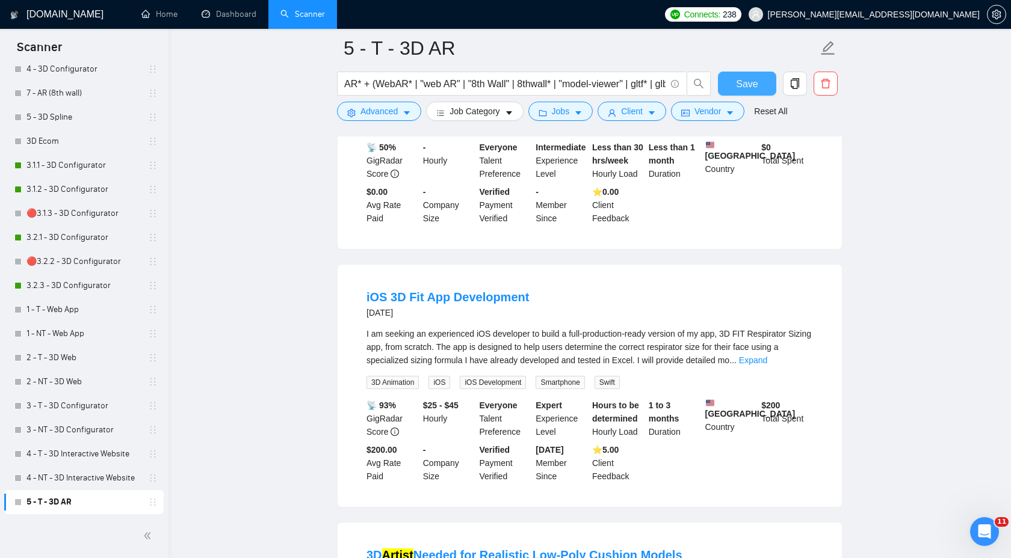
scroll to position [805, 0]
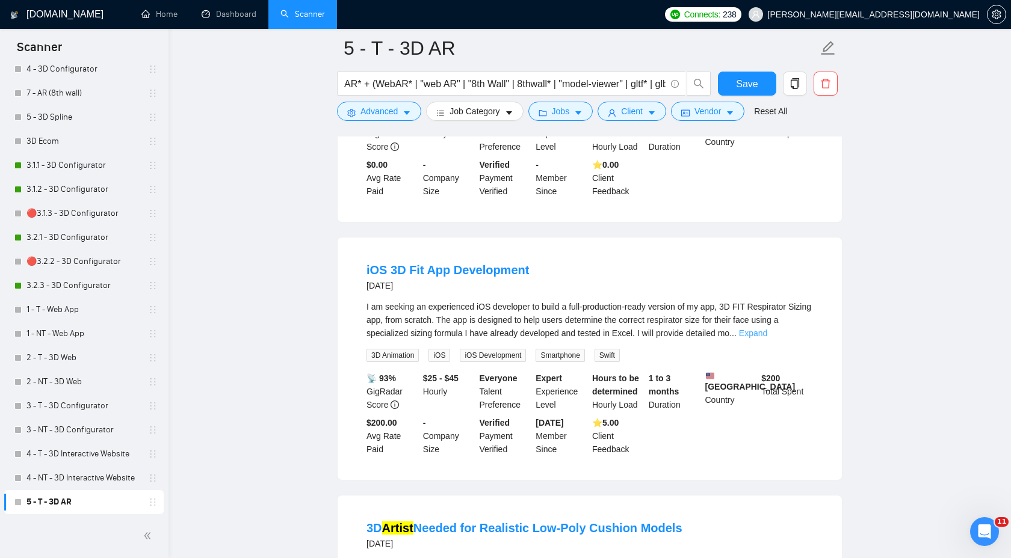
click at [767, 338] on link "Expand" at bounding box center [753, 333] width 28 height 10
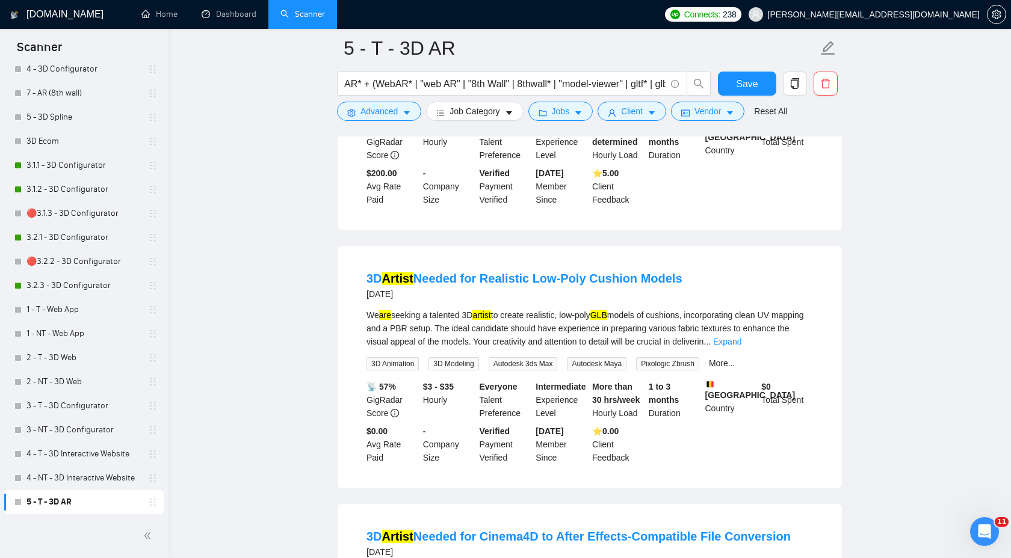
scroll to position [1122, 0]
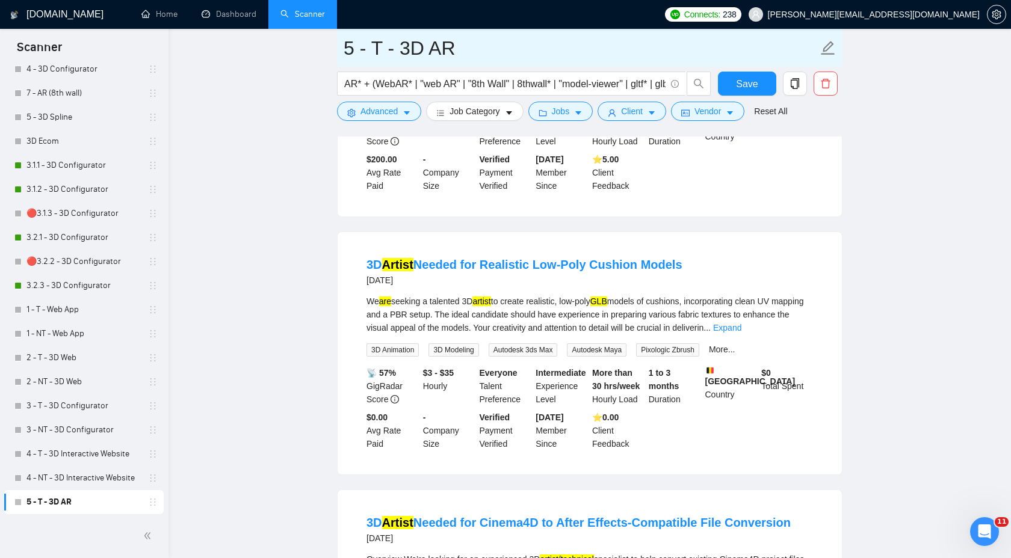
drag, startPoint x: 390, startPoint y: 46, endPoint x: 374, endPoint y: 46, distance: 15.7
click at [374, 46] on input "5 - T - 3D AR" at bounding box center [580, 48] width 474 height 30
type input "5 - 3D AR"
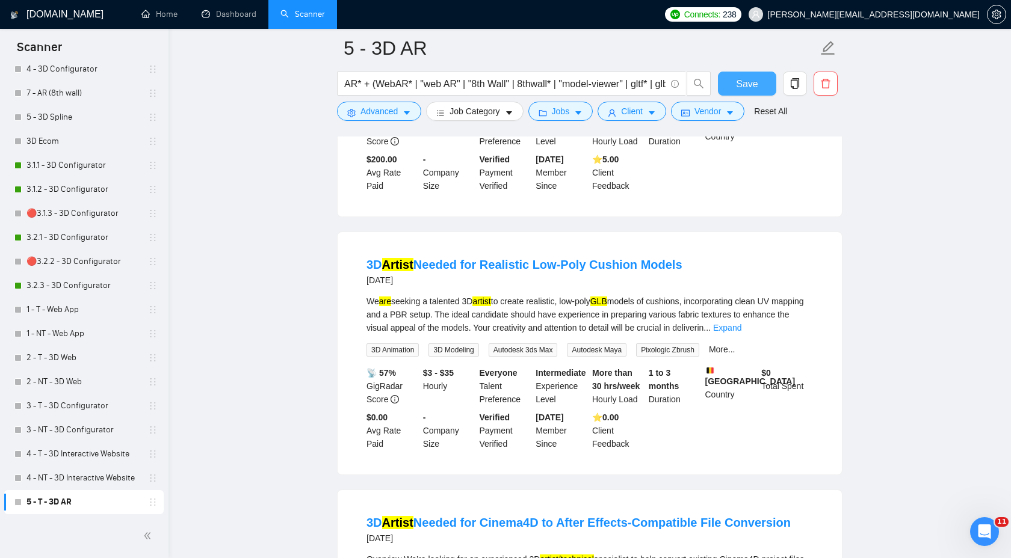
click at [743, 81] on span "Save" at bounding box center [747, 83] width 22 height 15
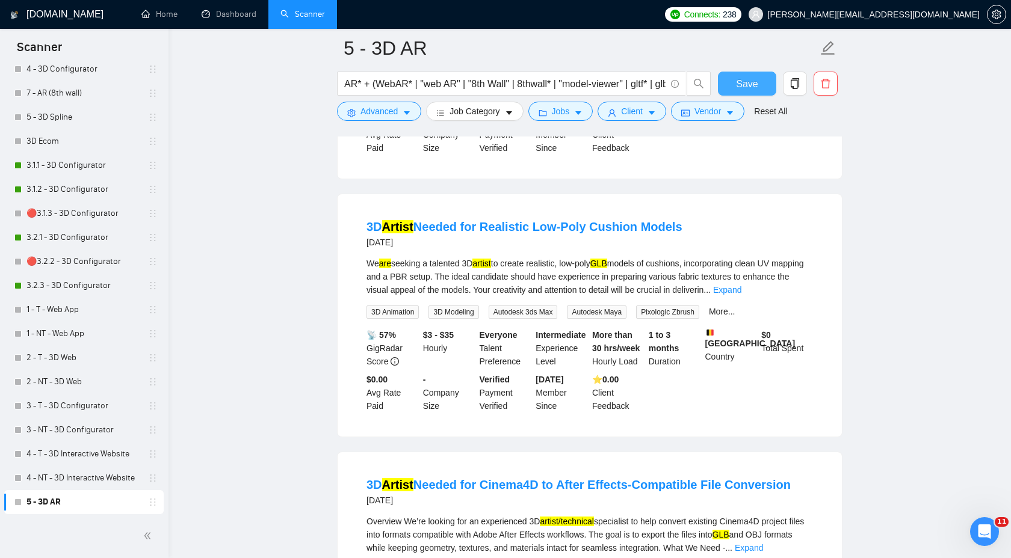
scroll to position [1163, 0]
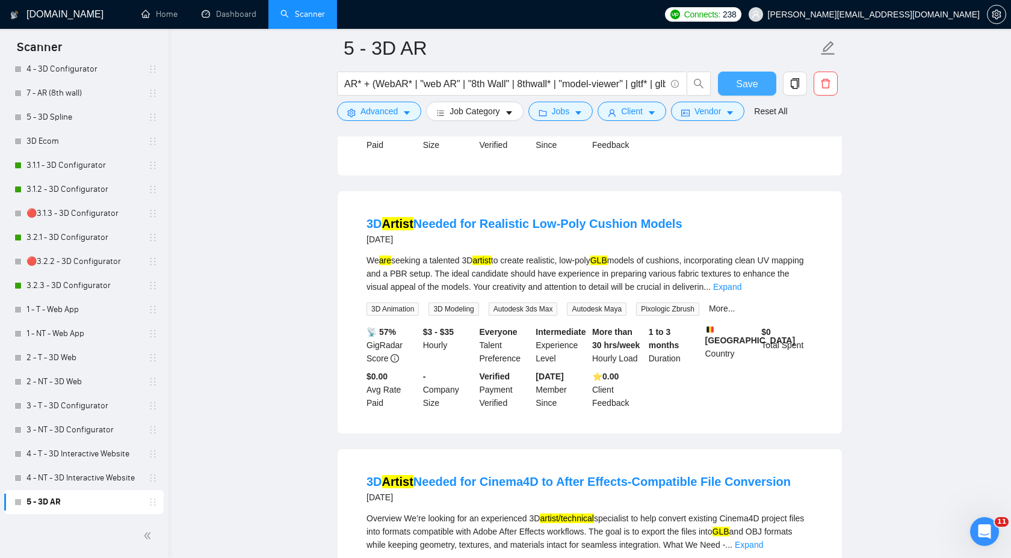
click at [749, 82] on span "Save" at bounding box center [747, 83] width 22 height 15
click at [105, 455] on link "4 - T - 3D Interactive Website" at bounding box center [83, 454] width 114 height 24
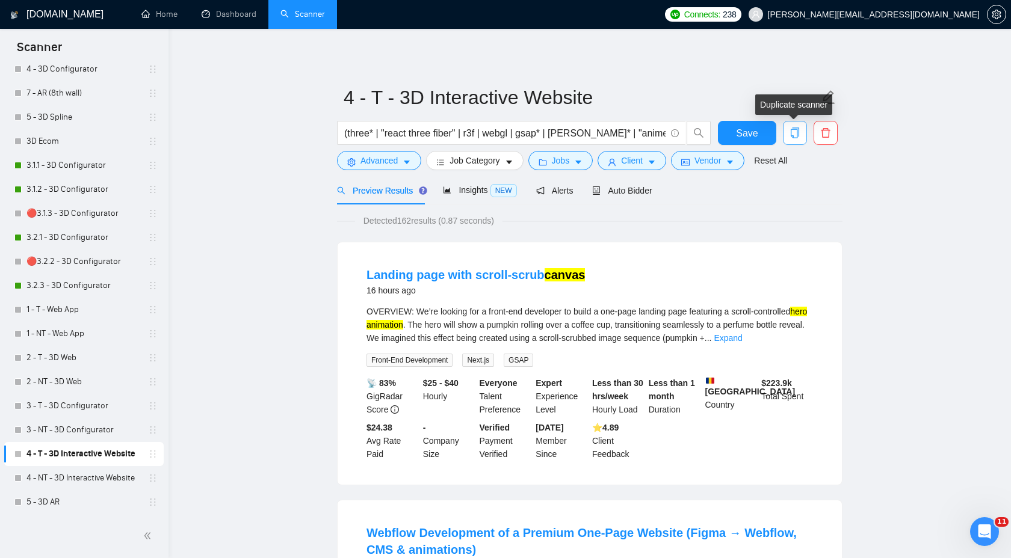
click at [789, 137] on icon "copy" at bounding box center [794, 133] width 11 height 11
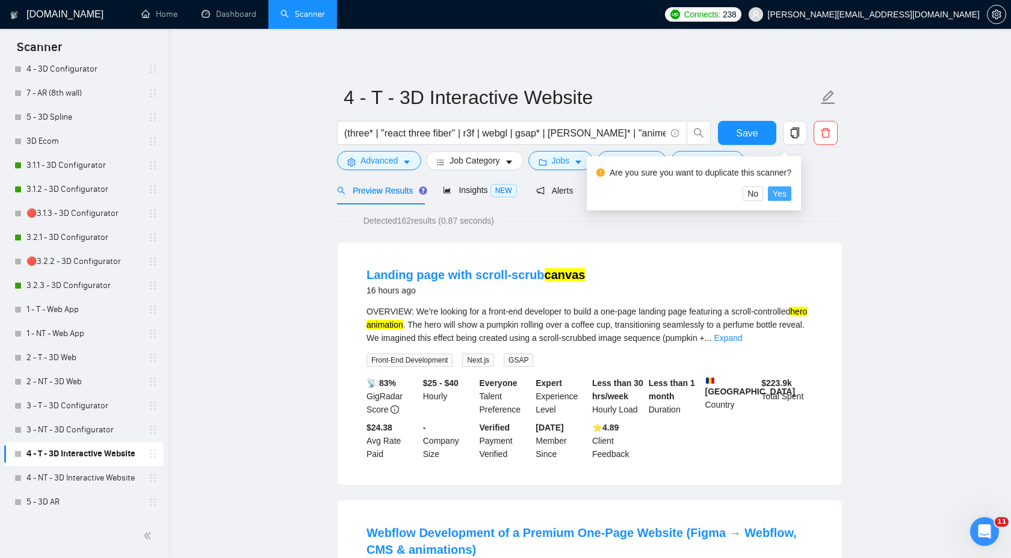
click at [786, 191] on span "Yes" at bounding box center [779, 193] width 14 height 13
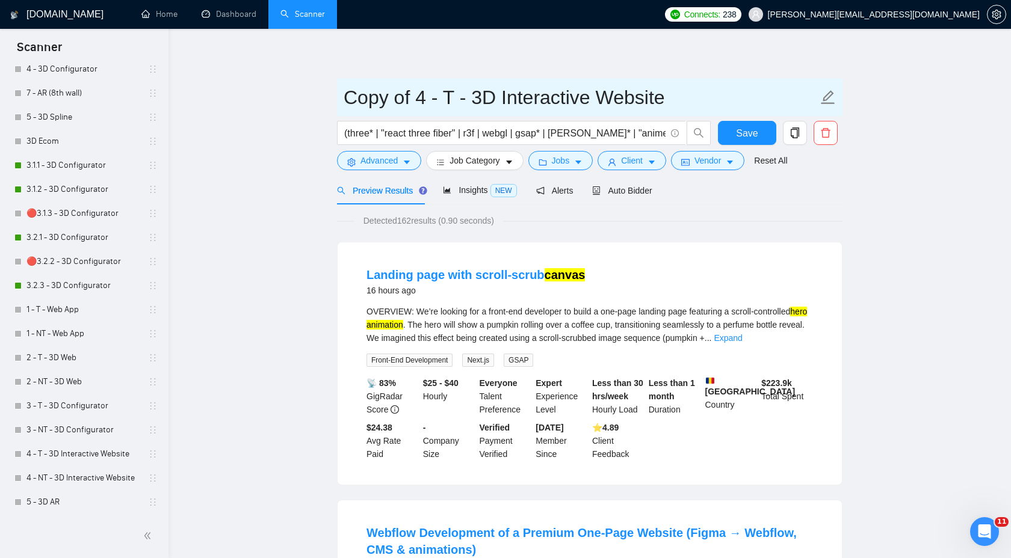
drag, startPoint x: 422, startPoint y: 100, endPoint x: 284, endPoint y: 99, distance: 137.8
drag, startPoint x: 402, startPoint y: 101, endPoint x: 748, endPoint y: 100, distance: 345.3
click at [748, 101] on input "6 - T - 3D Interactive Website" at bounding box center [580, 97] width 474 height 30
paste input "Shopify Ecom"
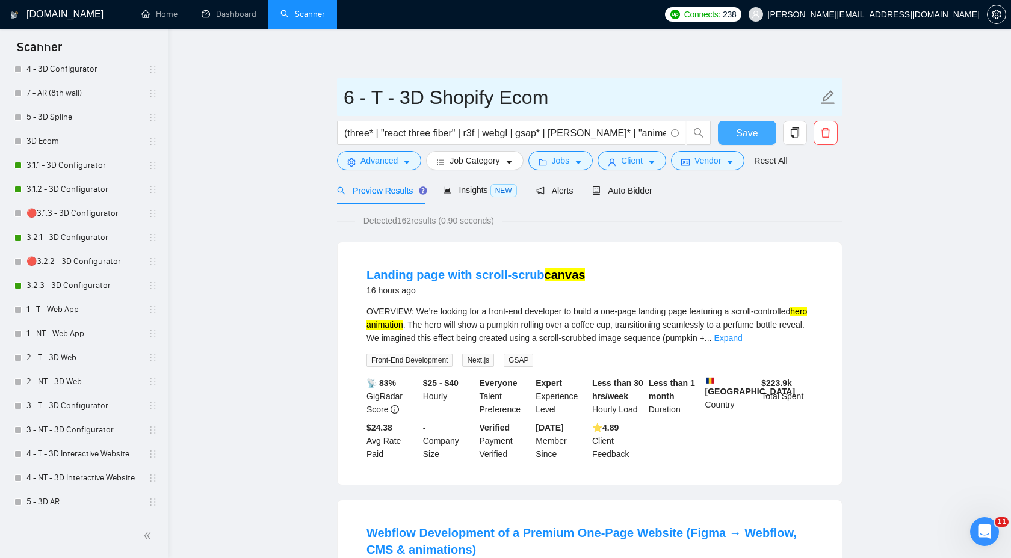
type input "6 - T - 3D Shopify Ecom"
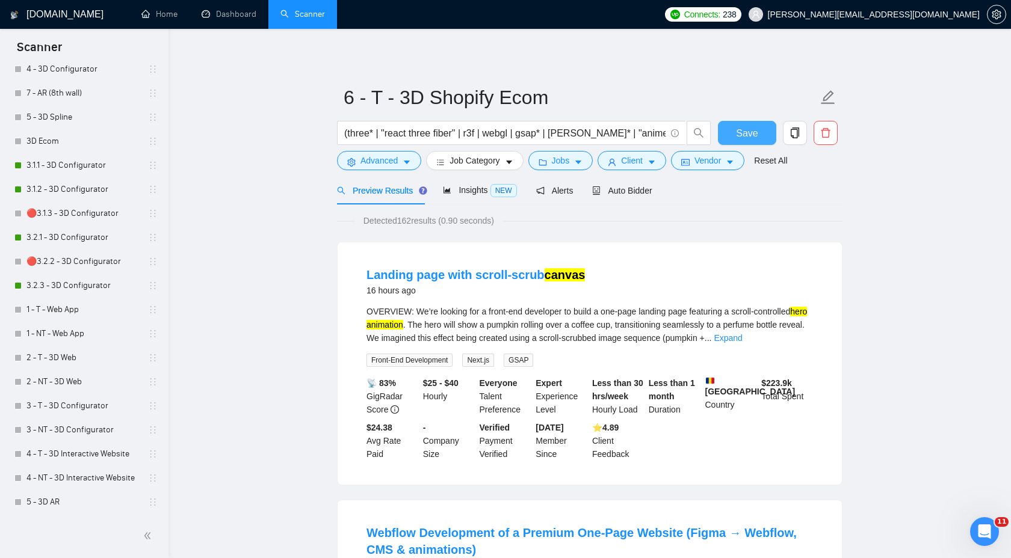
click at [750, 140] on span "Save" at bounding box center [747, 133] width 22 height 15
click at [509, 131] on input "(three* | "react three fiber" | r3f | webgl | gsap* | [PERSON_NAME]* | "anime.j…" at bounding box center [504, 133] width 321 height 15
paste input ""model-viewer" | gltf* | glb* | usdz* | draco* | sketchfab | spline* | hydrogen…"
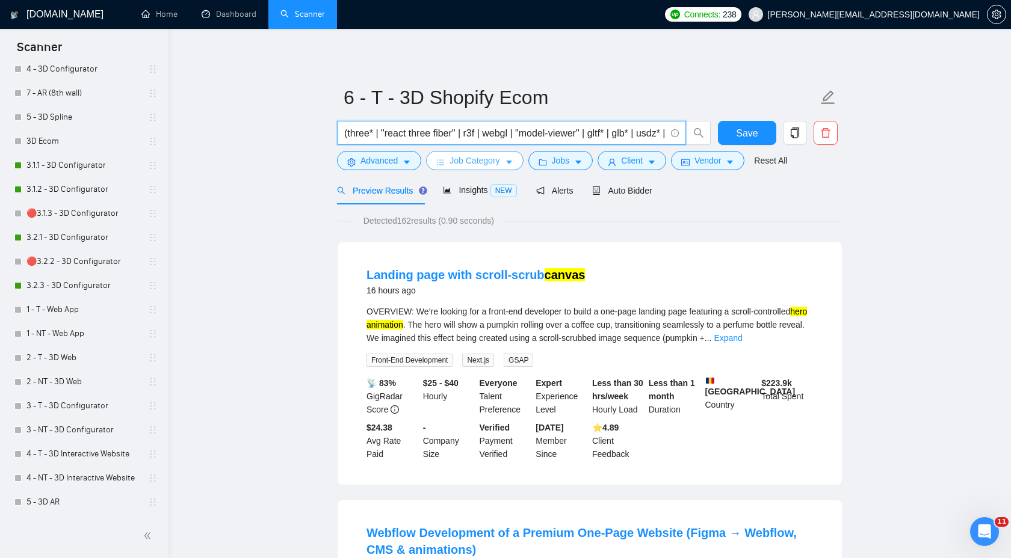
scroll to position [0, 1660]
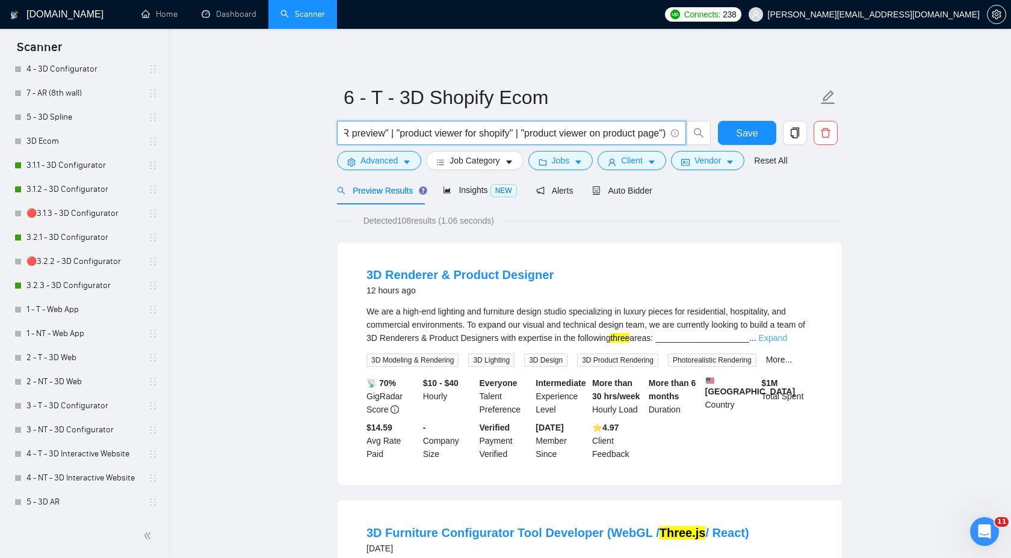
click at [787, 334] on link "Expand" at bounding box center [773, 338] width 28 height 10
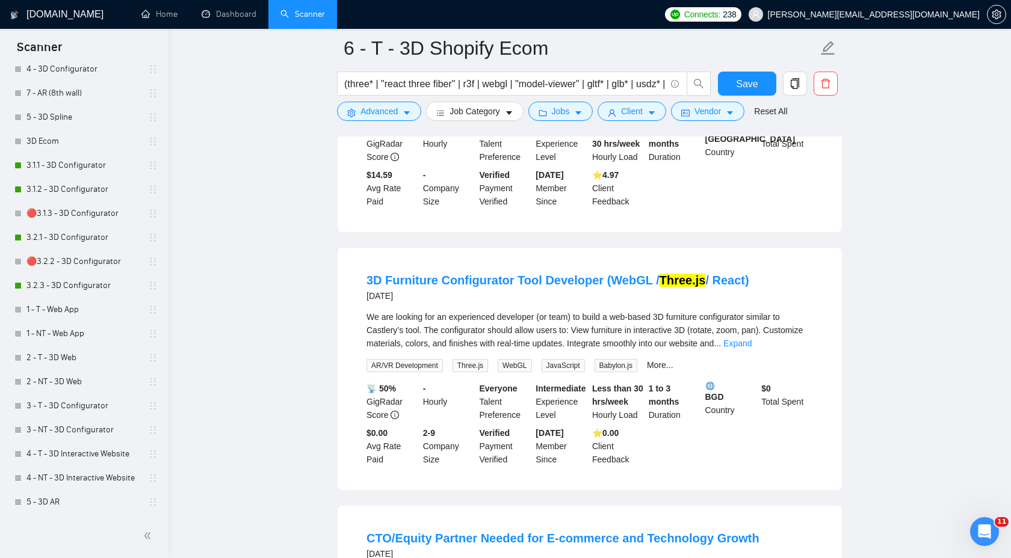
scroll to position [621, 0]
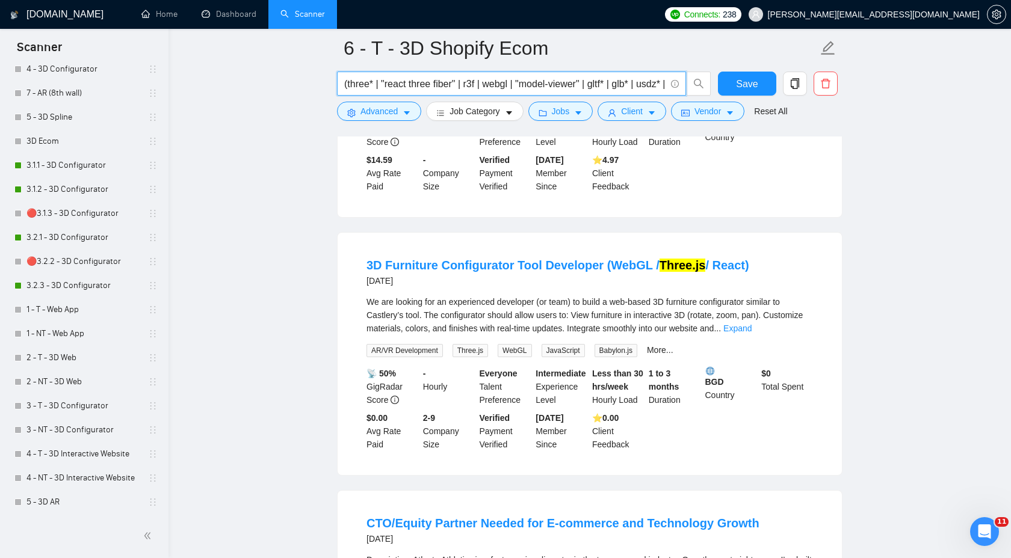
drag, startPoint x: 374, startPoint y: 85, endPoint x: 348, endPoint y: 86, distance: 26.5
click at [348, 86] on input "(three* | "react three fiber" | r3f | webgl | "model-viewer" | gltf* | glb* | u…" at bounding box center [504, 83] width 321 height 15
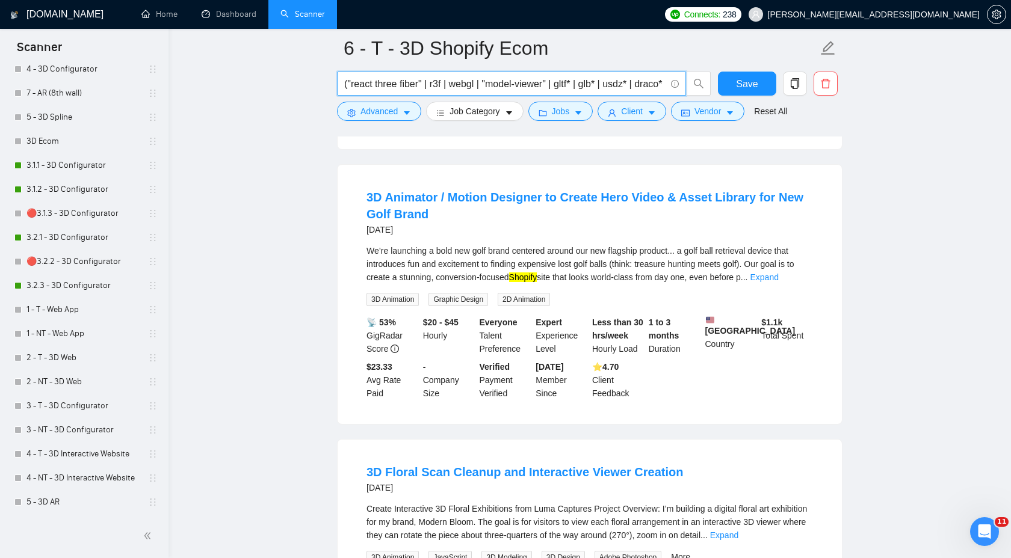
scroll to position [0, 0]
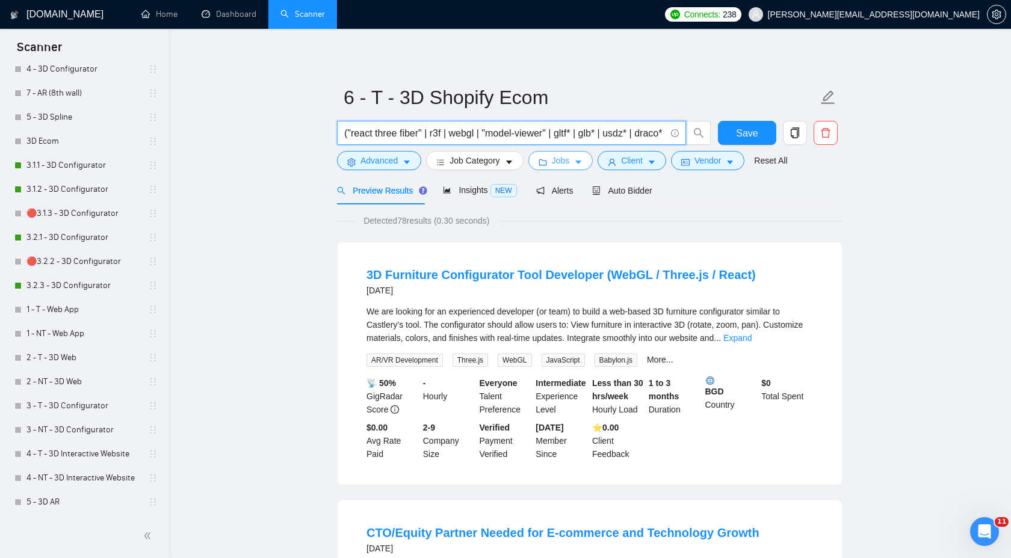
type input "("react three fiber" | r3f | webgl | "model-viewer" | gltf* | glb* | usdz* | dr…"
click at [550, 164] on button "Jobs" at bounding box center [560, 160] width 65 height 19
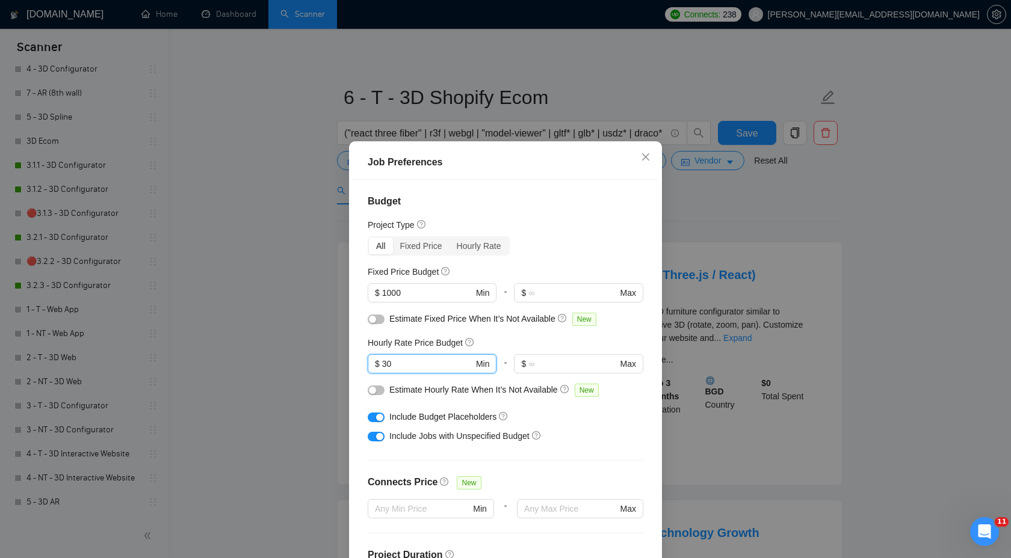
drag, startPoint x: 401, startPoint y: 362, endPoint x: 342, endPoint y: 362, distance: 58.3
click at [342, 362] on div "Job Preferences Budget Project Type All Fixed Price Hourly Rate Fixed Price Bud…" at bounding box center [505, 279] width 1011 height 558
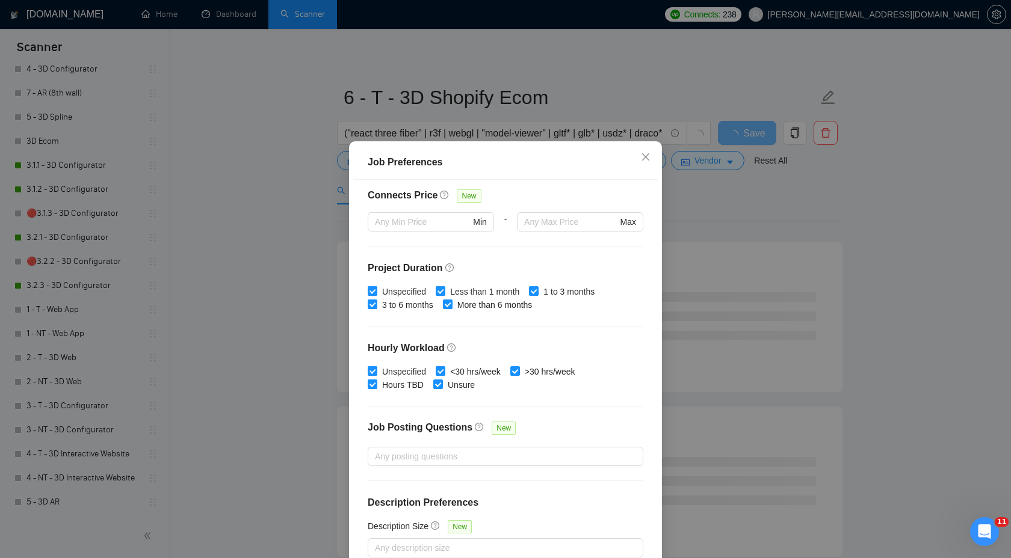
scroll to position [65, 0]
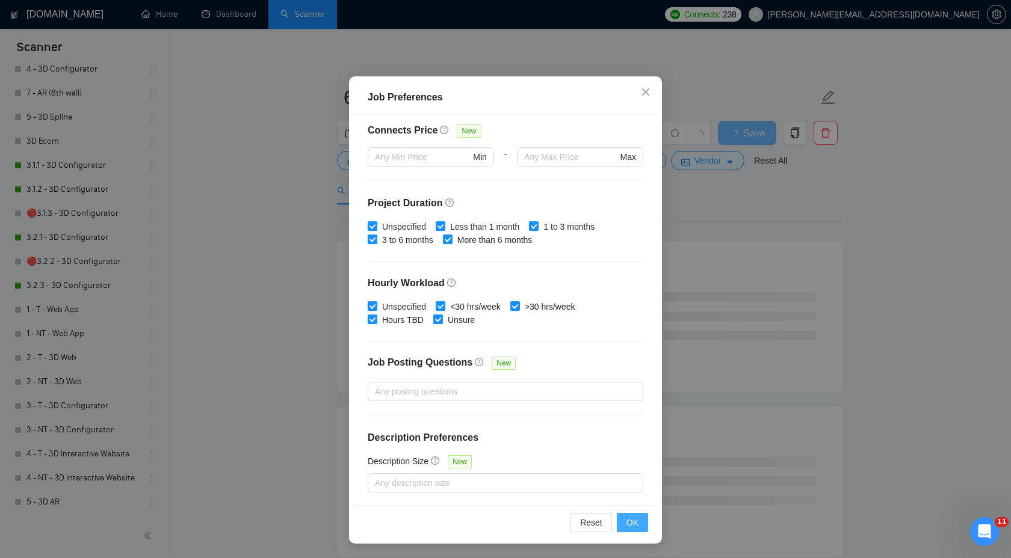
type input "50"
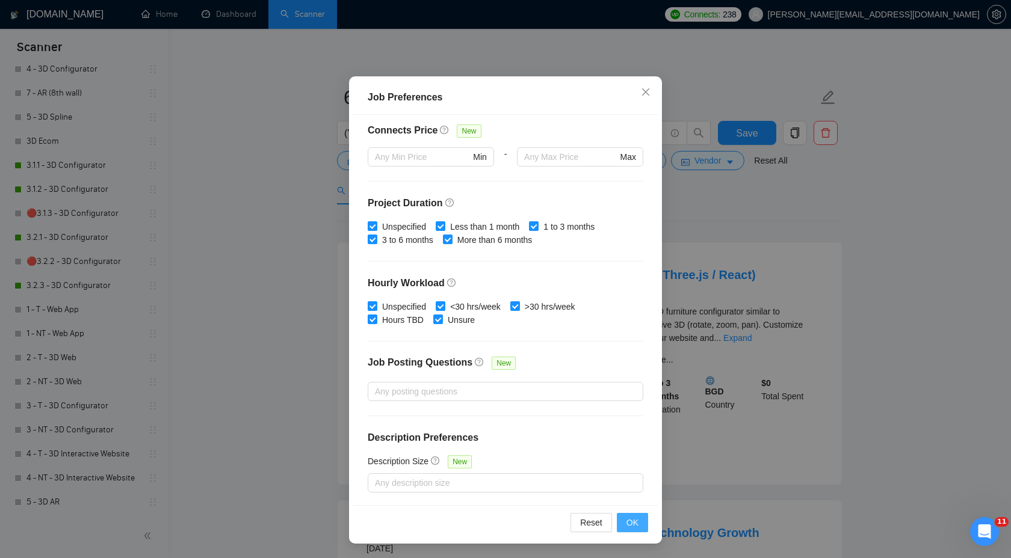
click at [633, 516] on button "OK" at bounding box center [632, 522] width 31 height 19
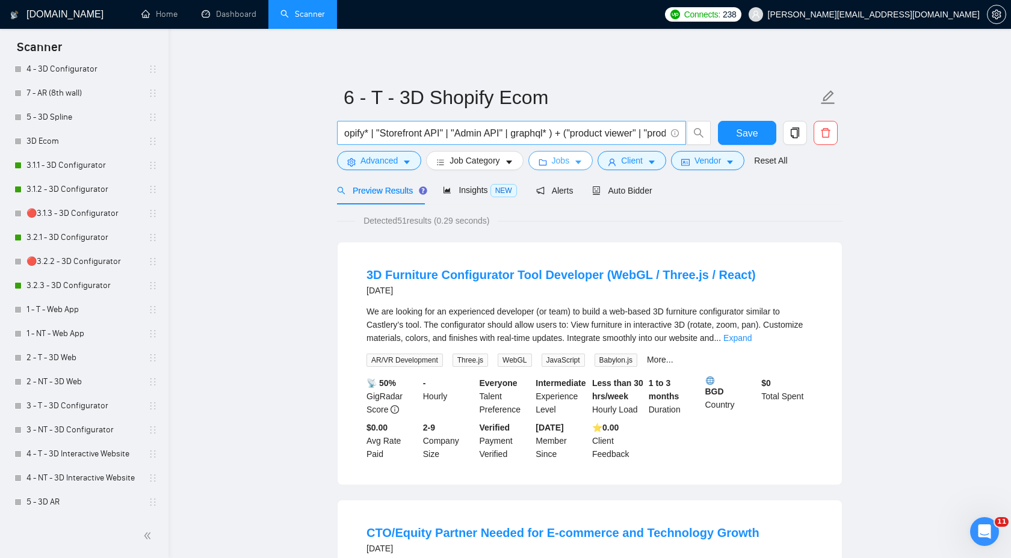
scroll to position [0, 478]
drag, startPoint x: 572, startPoint y: 132, endPoint x: 384, endPoint y: 132, distance: 187.7
click at [384, 132] on input "("react three fiber" | r3f | webgl | "model-viewer" | gltf* | glb* | usdz* | dr…" at bounding box center [504, 133] width 321 height 15
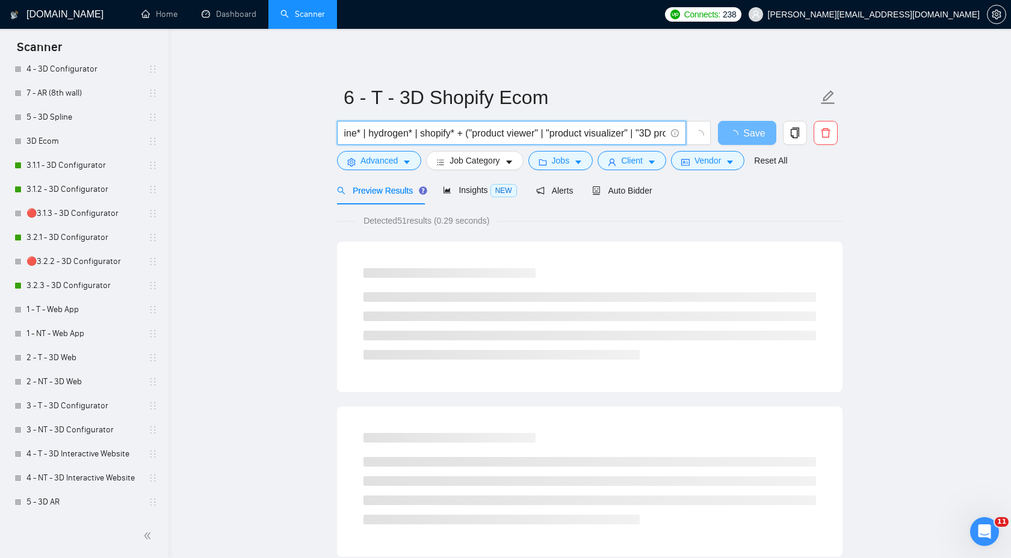
scroll to position [0, 0]
drag, startPoint x: 436, startPoint y: 136, endPoint x: 210, endPoint y: 133, distance: 226.2
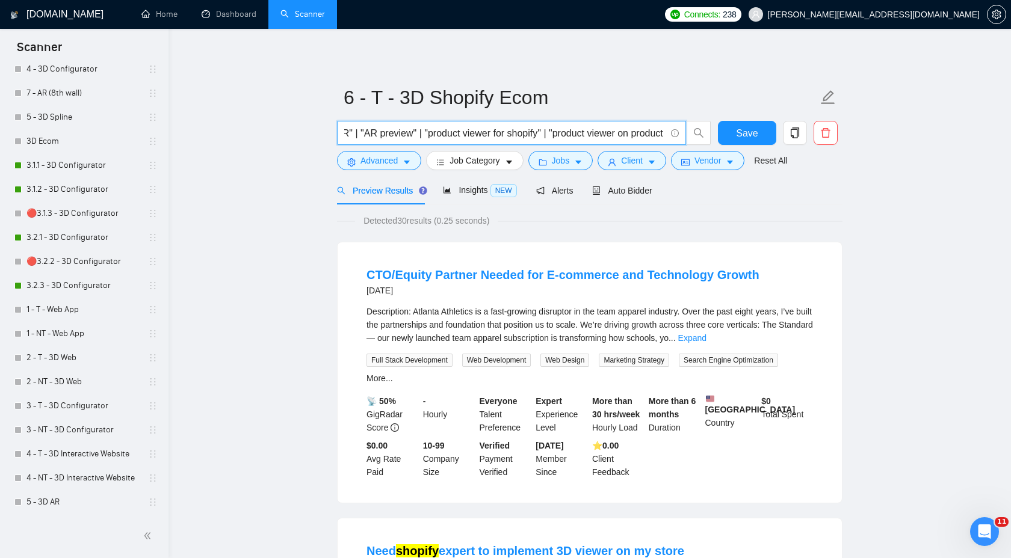
scroll to position [0, 957]
click at [578, 132] on input "shopify* + ("product viewer" | "product visualizer" | "3D product" | "3D produc…" at bounding box center [504, 133] width 321 height 15
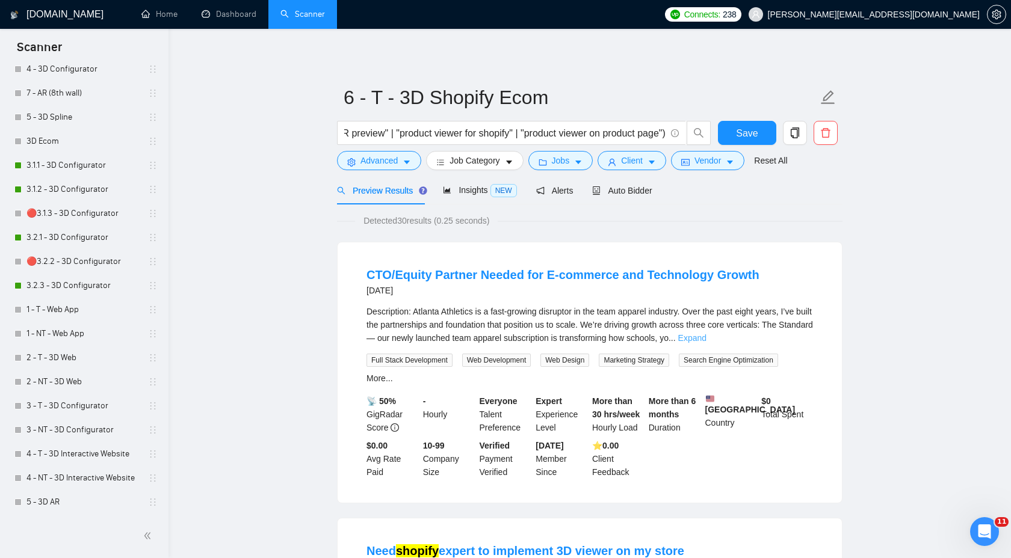
scroll to position [0, 0]
click at [706, 336] on link "Expand" at bounding box center [692, 338] width 28 height 10
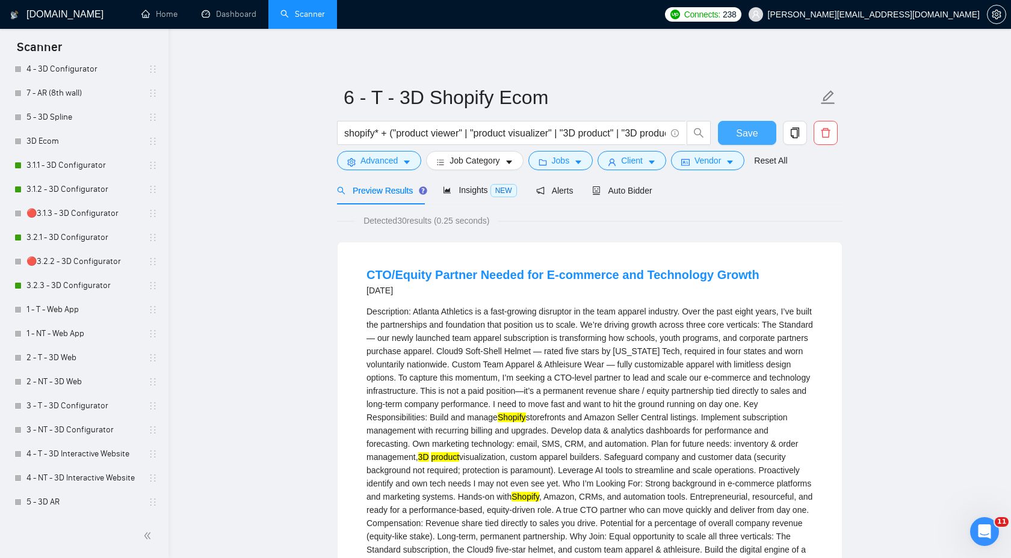
click at [733, 139] on button "Save" at bounding box center [747, 133] width 58 height 24
click at [482, 193] on span "Insights NEW" at bounding box center [479, 190] width 73 height 10
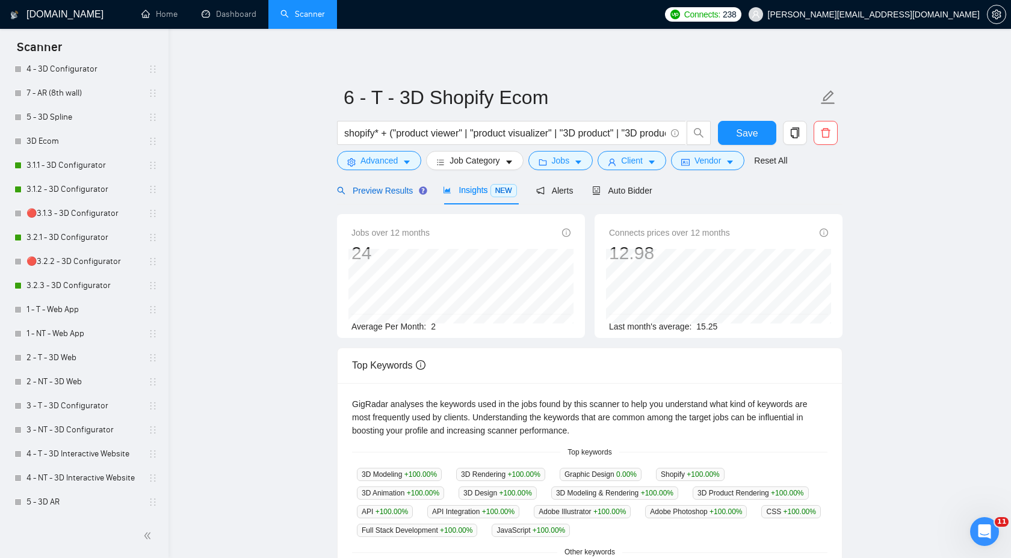
click at [364, 188] on span "Preview Results" at bounding box center [380, 191] width 87 height 10
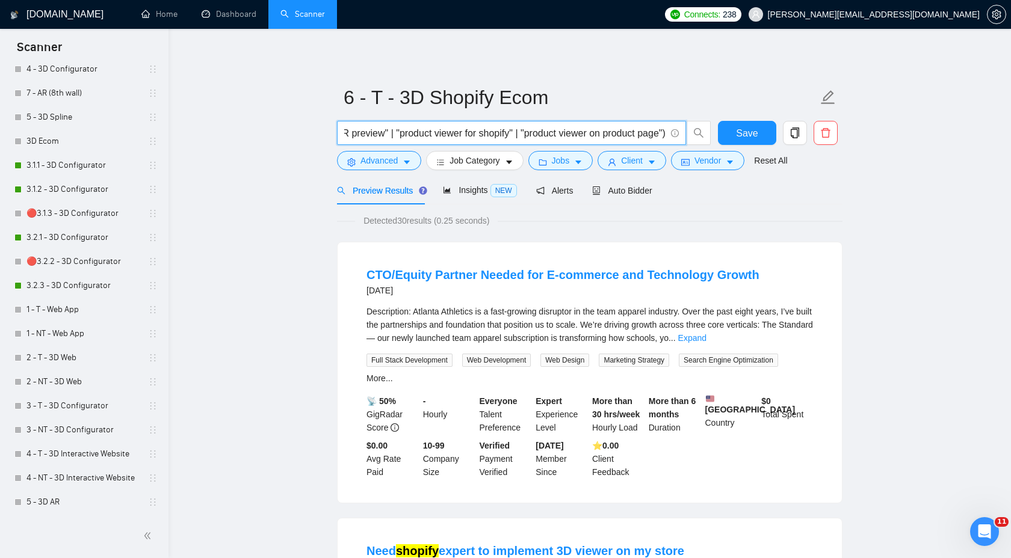
scroll to position [0, 957]
drag, startPoint x: 382, startPoint y: 137, endPoint x: 852, endPoint y: 159, distance: 470.3
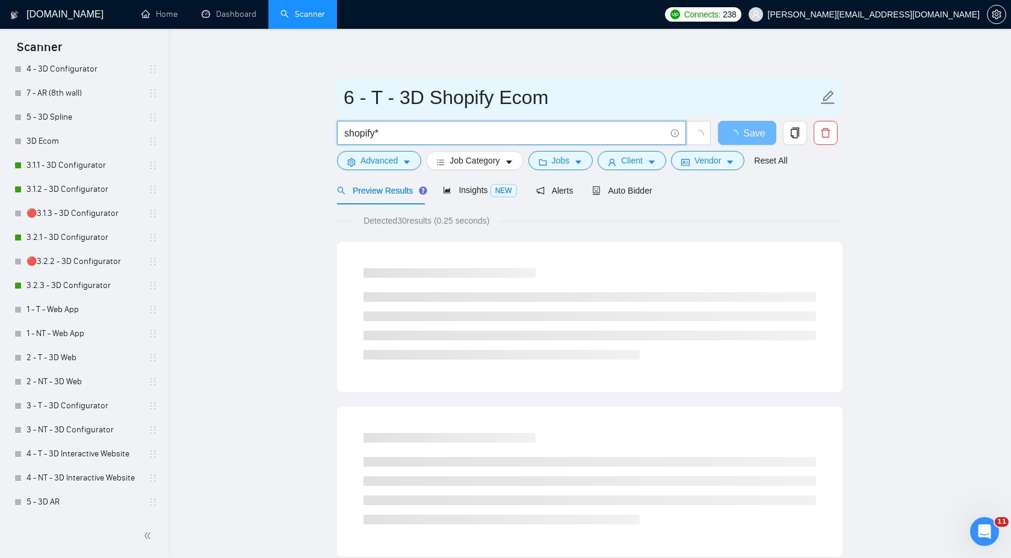
type input "shopify*"
drag, startPoint x: 403, startPoint y: 102, endPoint x: 425, endPoint y: 102, distance: 22.3
click at [425, 102] on input "6 - T - 3D Shopify Ecom" at bounding box center [580, 97] width 474 height 30
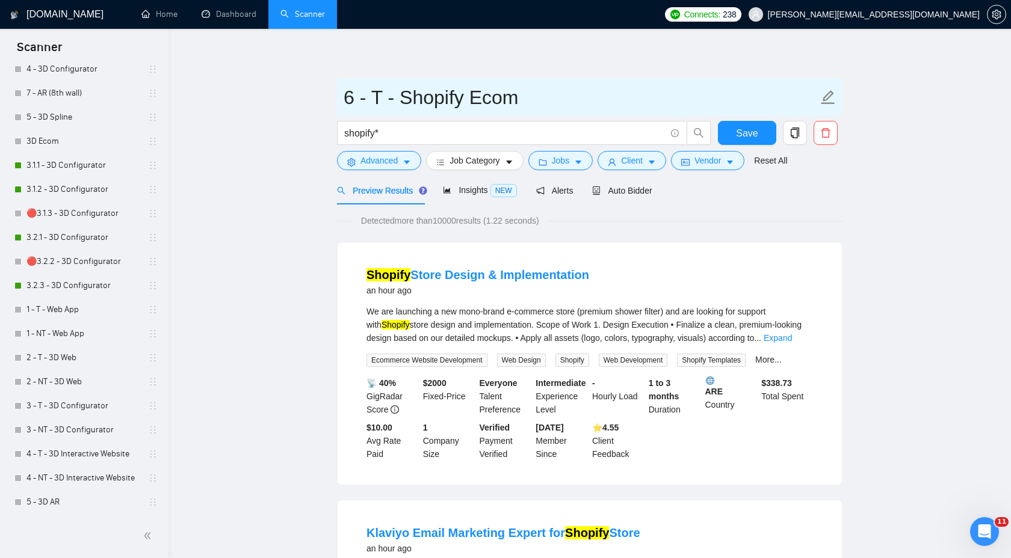
click at [461, 97] on input "6 - T - Shopify Ecom" at bounding box center [580, 97] width 474 height 30
drag, startPoint x: 466, startPoint y: 100, endPoint x: 611, endPoint y: 99, distance: 144.4
click at [611, 99] on input "6 - T - Shopify Ecom" at bounding box center [580, 97] width 474 height 30
drag, startPoint x: 387, startPoint y: 97, endPoint x: 372, endPoint y: 95, distance: 15.1
click at [372, 95] on input "6 - T - Shopify" at bounding box center [580, 97] width 474 height 30
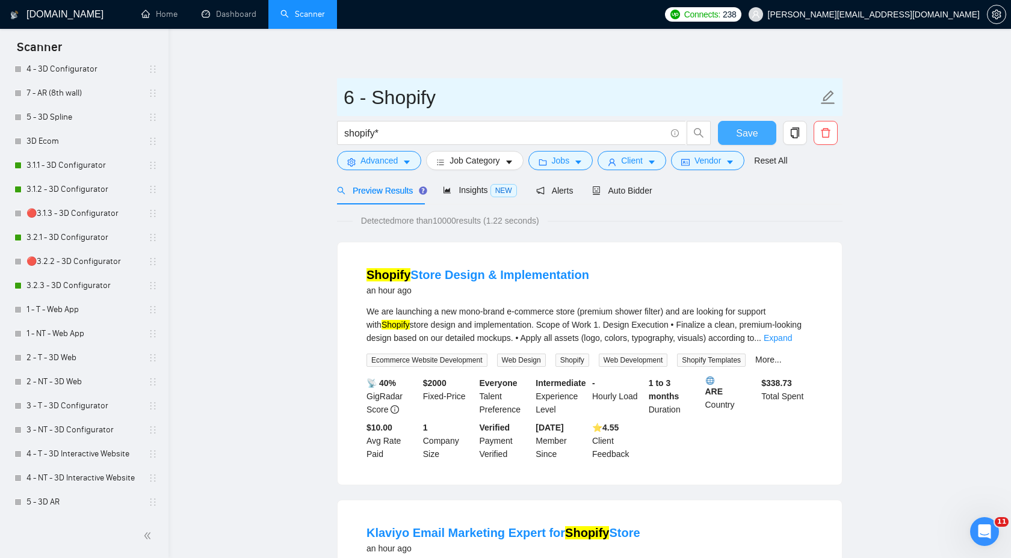
type input "6 - Shopify"
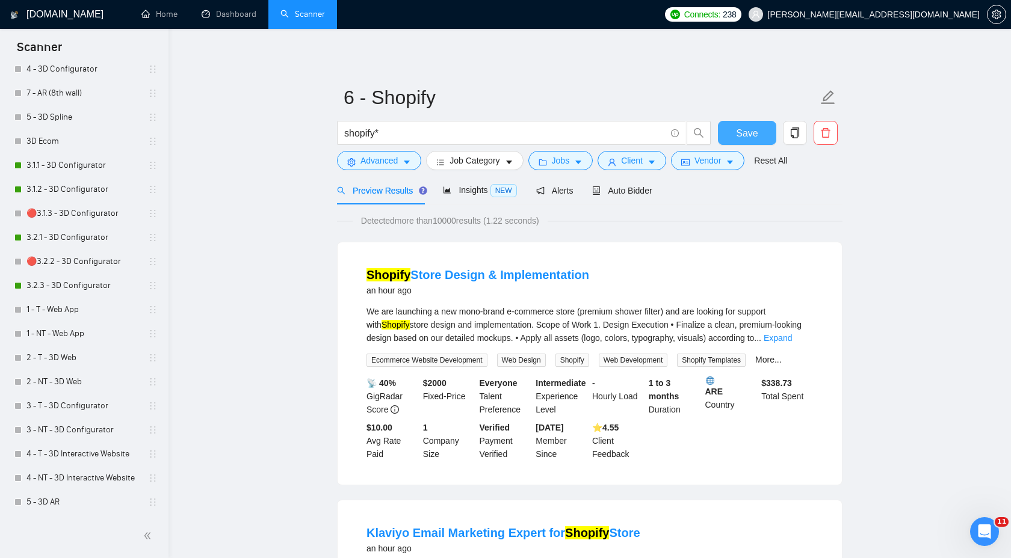
click at [752, 133] on span "Save" at bounding box center [747, 133] width 22 height 15
click at [497, 156] on span "Job Category" at bounding box center [474, 160] width 50 height 13
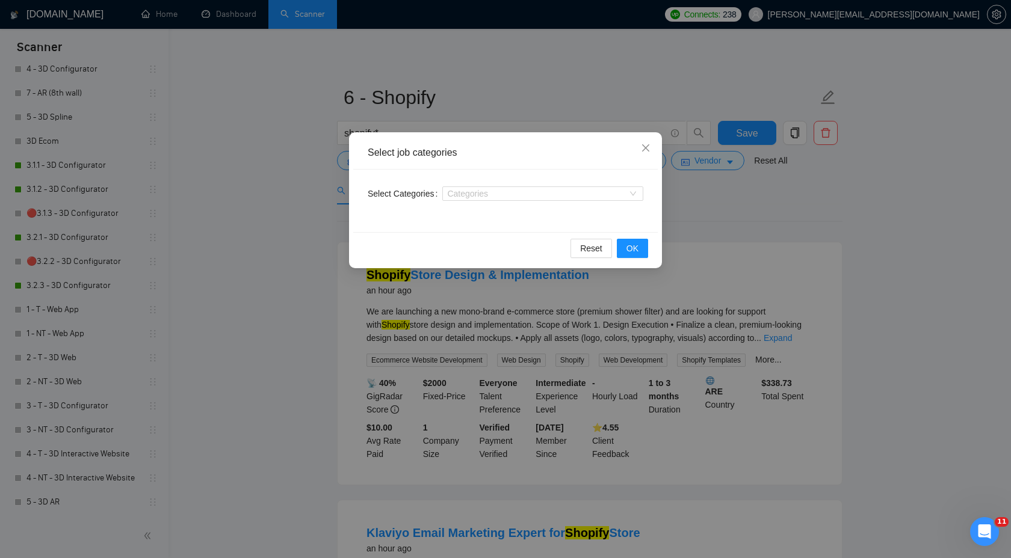
click at [724, 194] on div "Select job categories Select Categories Categories Reset OK" at bounding box center [505, 279] width 1011 height 558
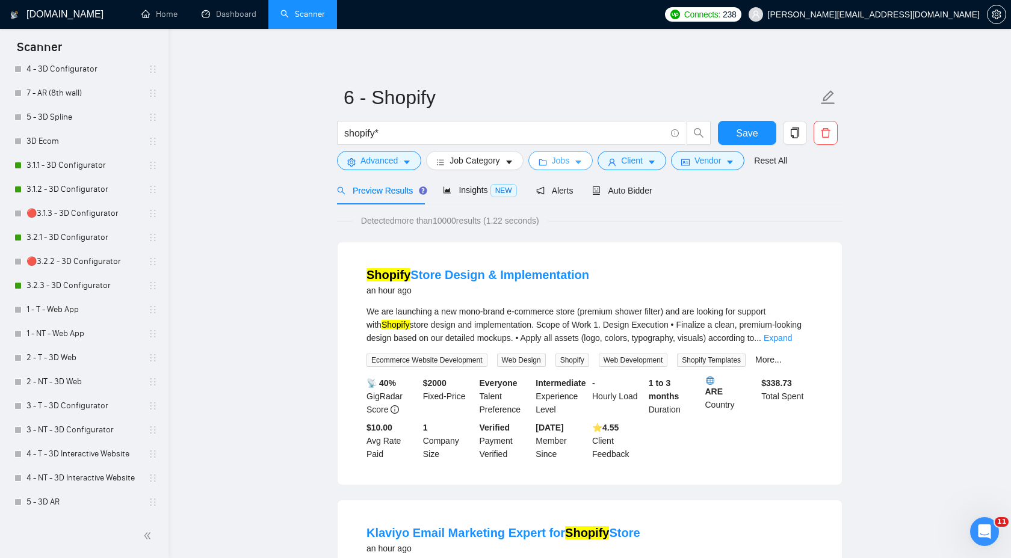
click at [568, 153] on button "Jobs" at bounding box center [560, 160] width 65 height 19
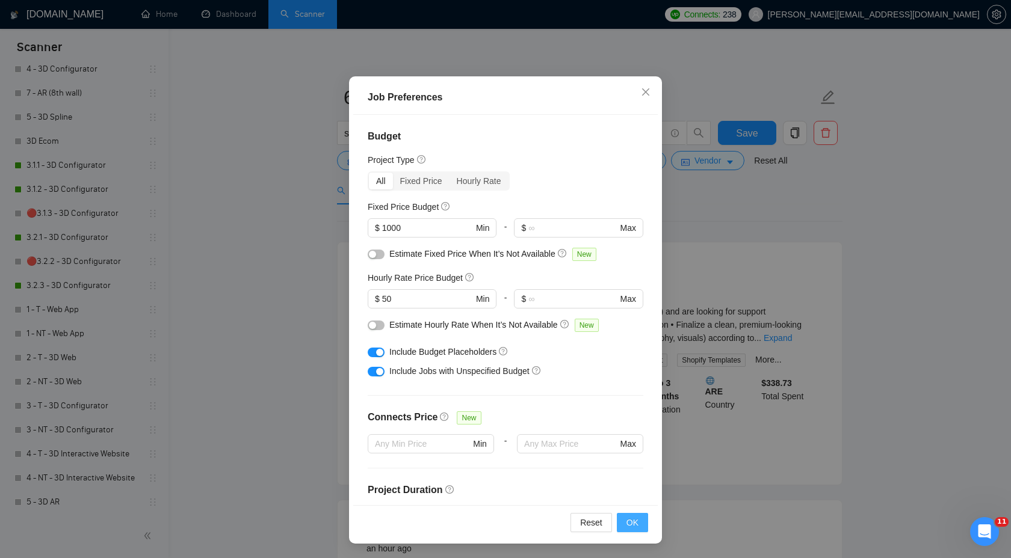
click at [634, 521] on span "OK" at bounding box center [632, 522] width 12 height 13
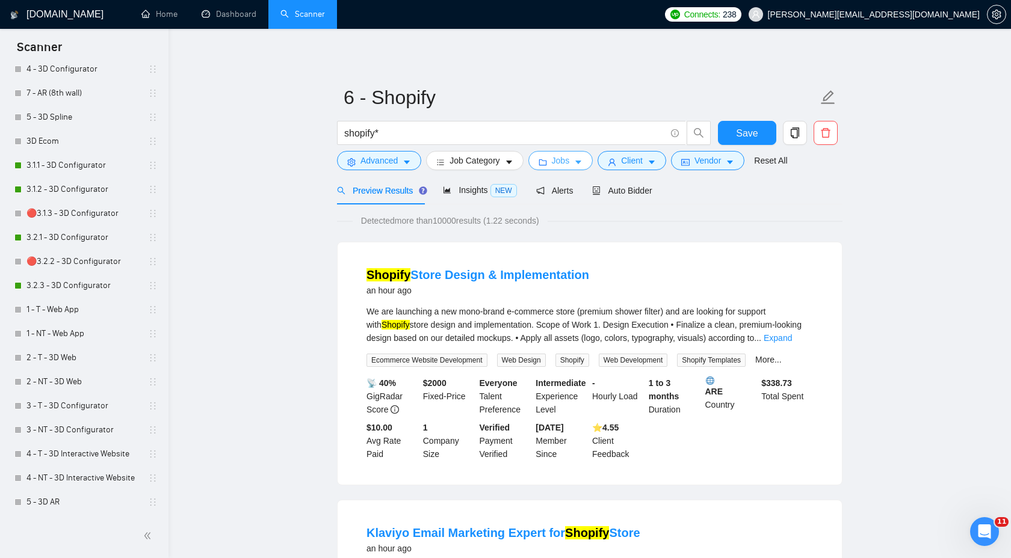
click at [533, 155] on button "Jobs" at bounding box center [560, 160] width 65 height 19
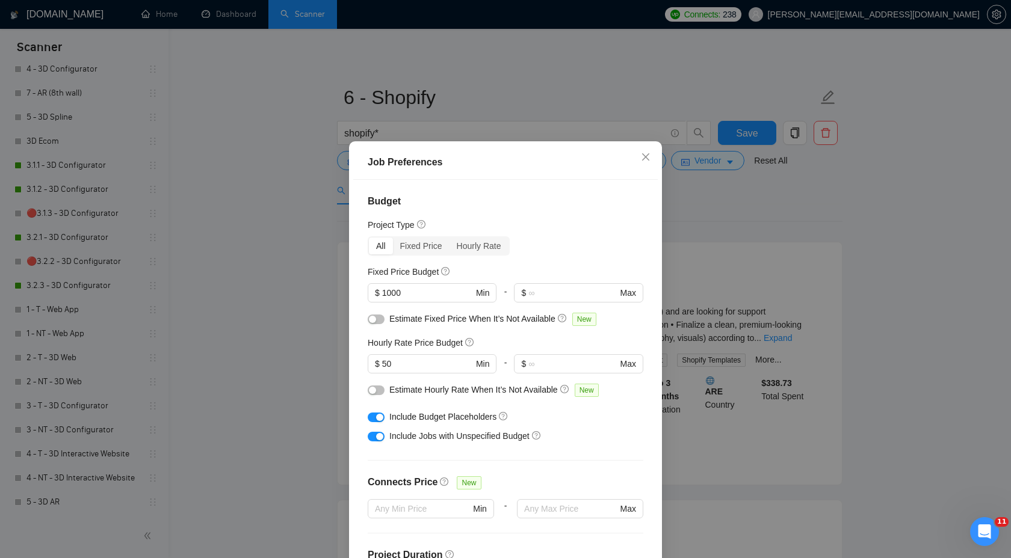
click at [380, 442] on div at bounding box center [376, 435] width 17 height 13
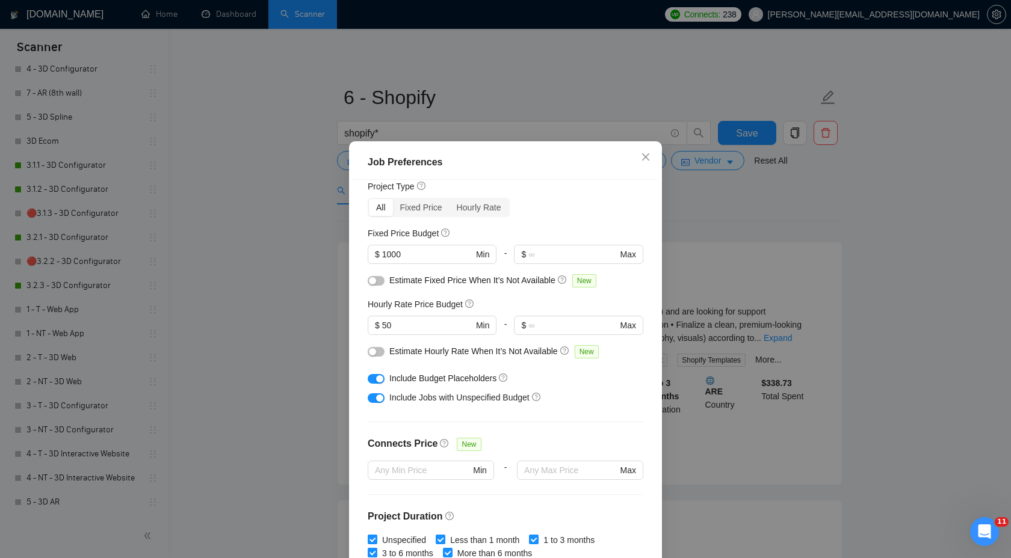
scroll to position [41, 0]
click at [378, 379] on div "button" at bounding box center [379, 376] width 7 height 7
click at [853, 223] on div "Job Preferences Budget Project Type All Fixed Price Hourly Rate Fixed Price Bud…" at bounding box center [505, 279] width 1011 height 558
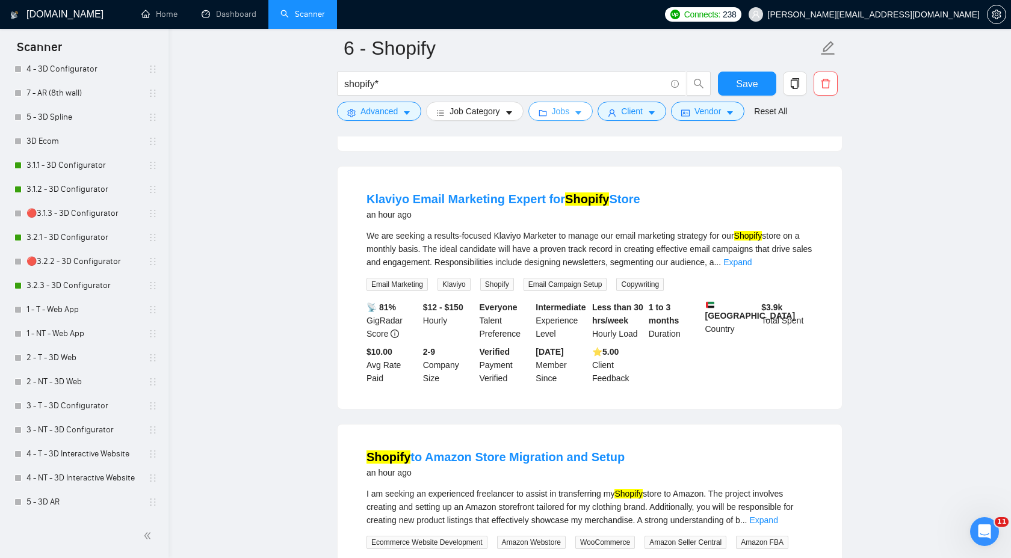
scroll to position [344, 0]
click at [521, 337] on div "Everyone Talent Preference" at bounding box center [505, 320] width 57 height 40
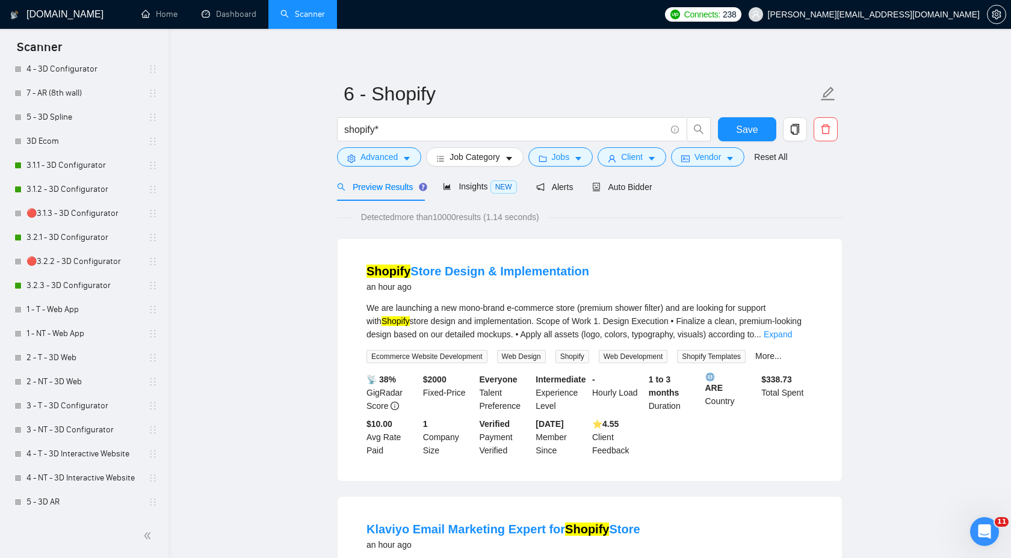
scroll to position [0, 0]
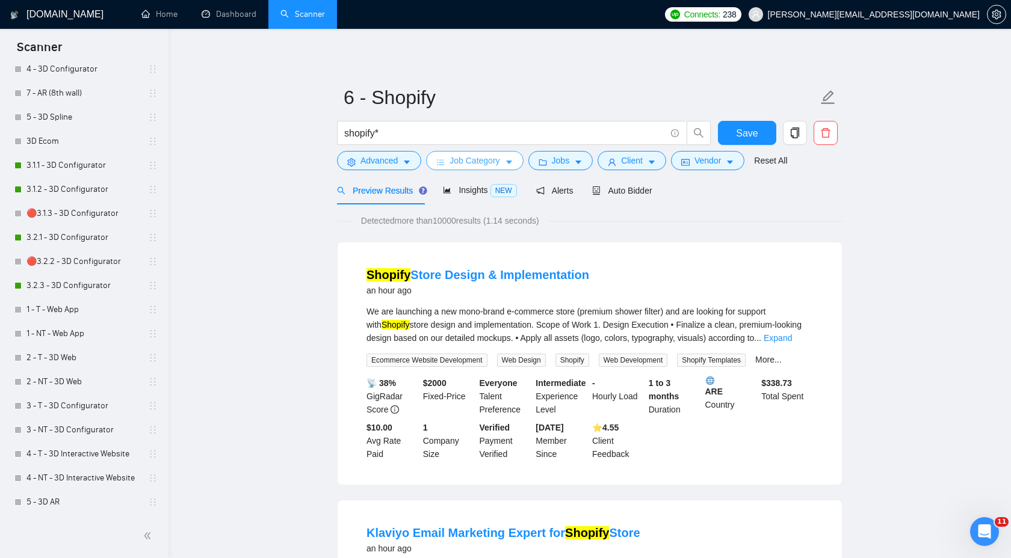
click at [492, 168] on button "Job Category" at bounding box center [474, 160] width 97 height 19
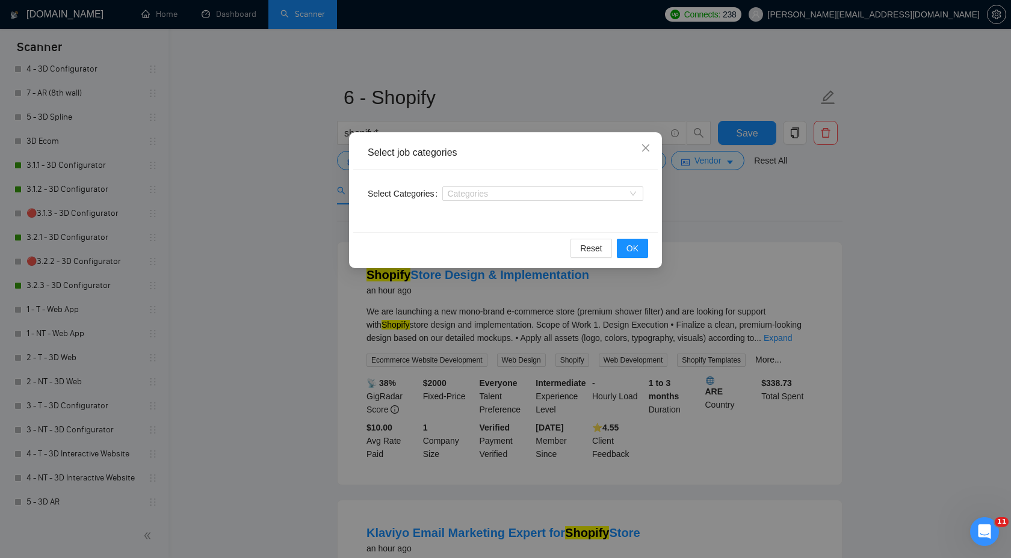
click at [691, 210] on div "Select job categories Select Categories Categories Reset OK" at bounding box center [505, 279] width 1011 height 558
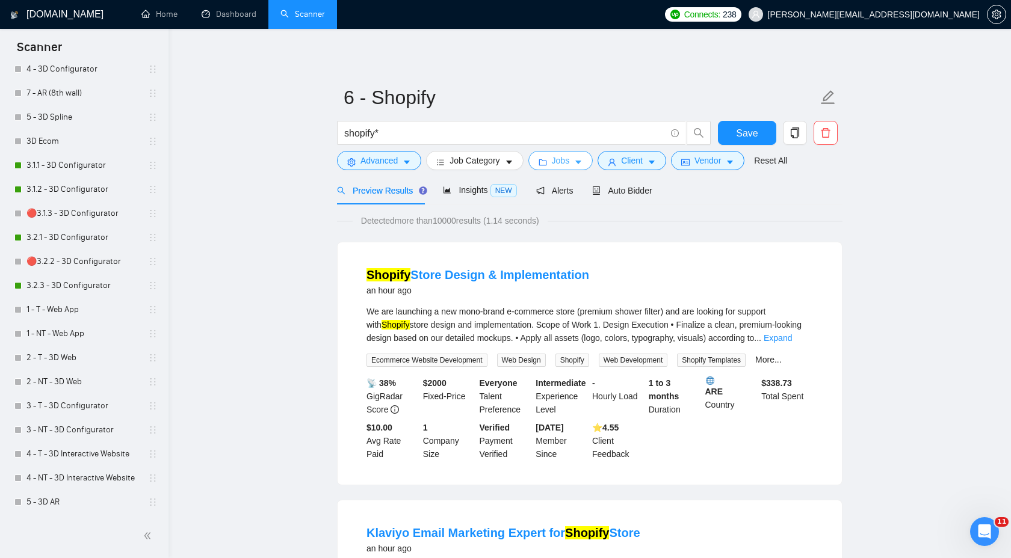
click at [558, 158] on span "Jobs" at bounding box center [561, 160] width 18 height 13
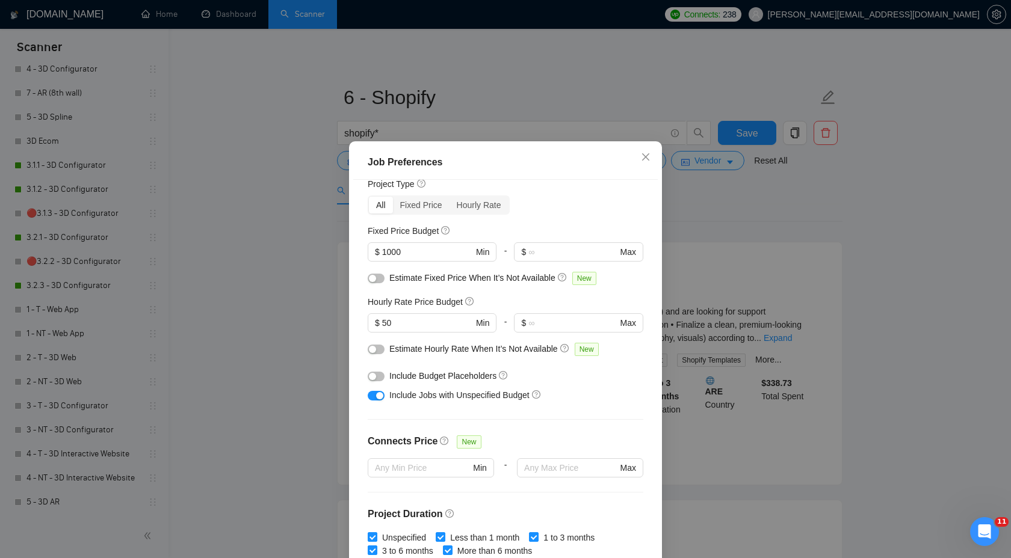
click at [819, 206] on div "Job Preferences Budget Project Type All Fixed Price Hourly Rate Fixed Price Bud…" at bounding box center [505, 279] width 1011 height 558
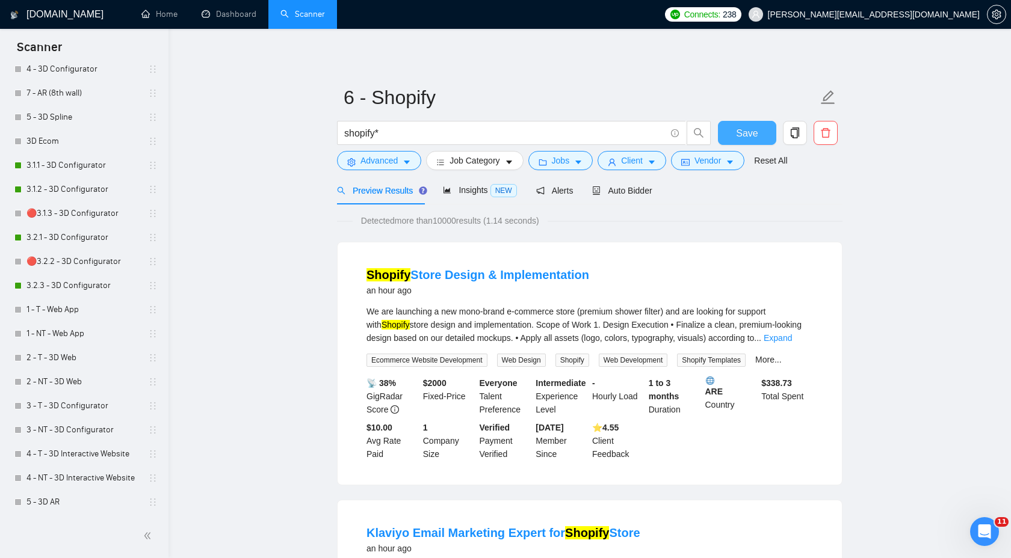
click at [740, 137] on span "Save" at bounding box center [747, 133] width 22 height 15
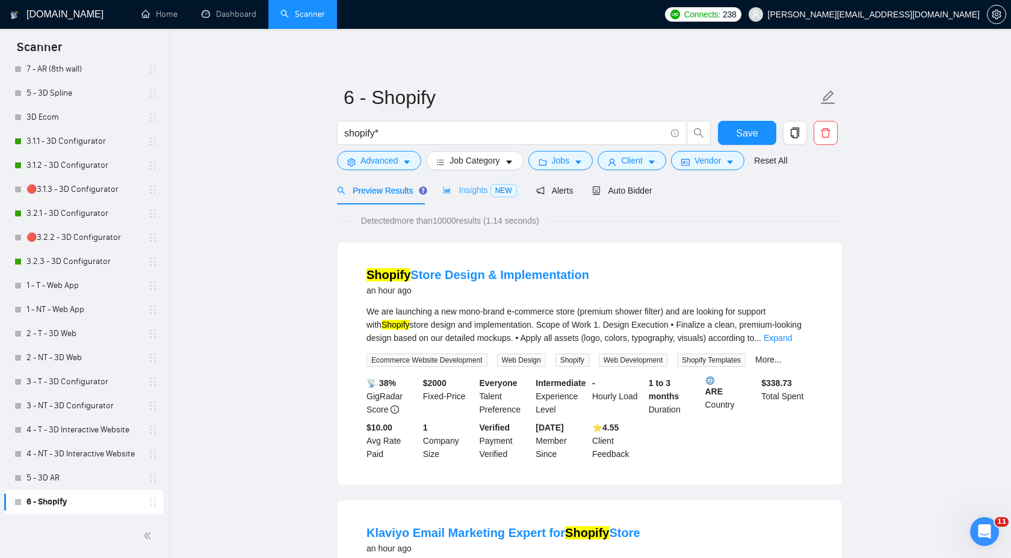
click at [481, 198] on div "Insights NEW" at bounding box center [479, 190] width 73 height 28
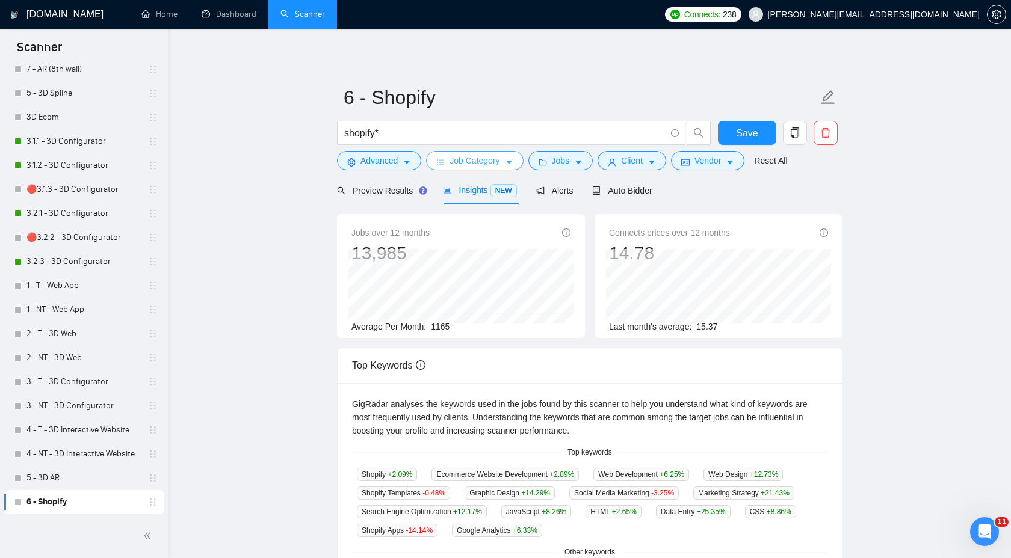
click at [469, 161] on span "Job Category" at bounding box center [474, 160] width 50 height 13
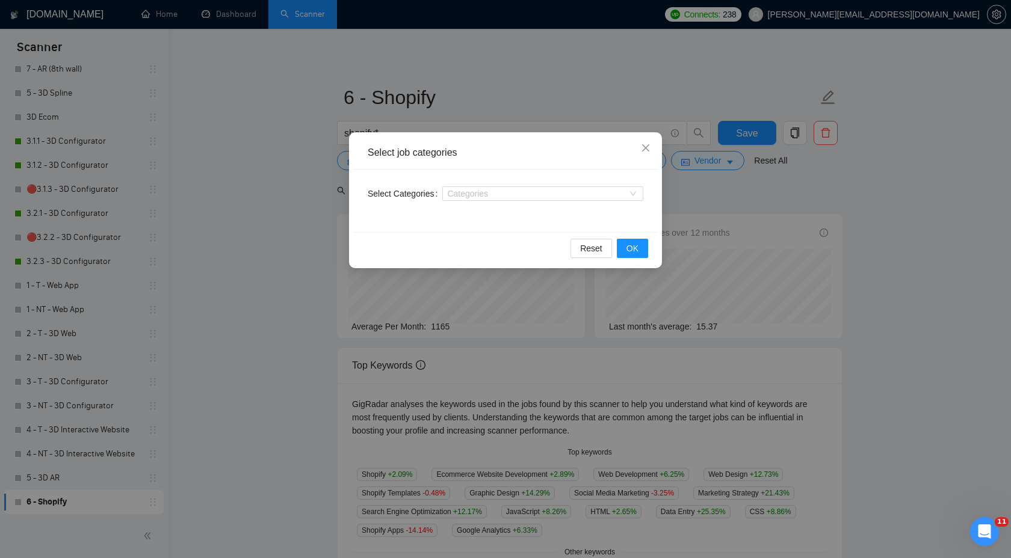
click at [808, 212] on div "Select job categories Select Categories Categories Reset OK" at bounding box center [505, 279] width 1011 height 558
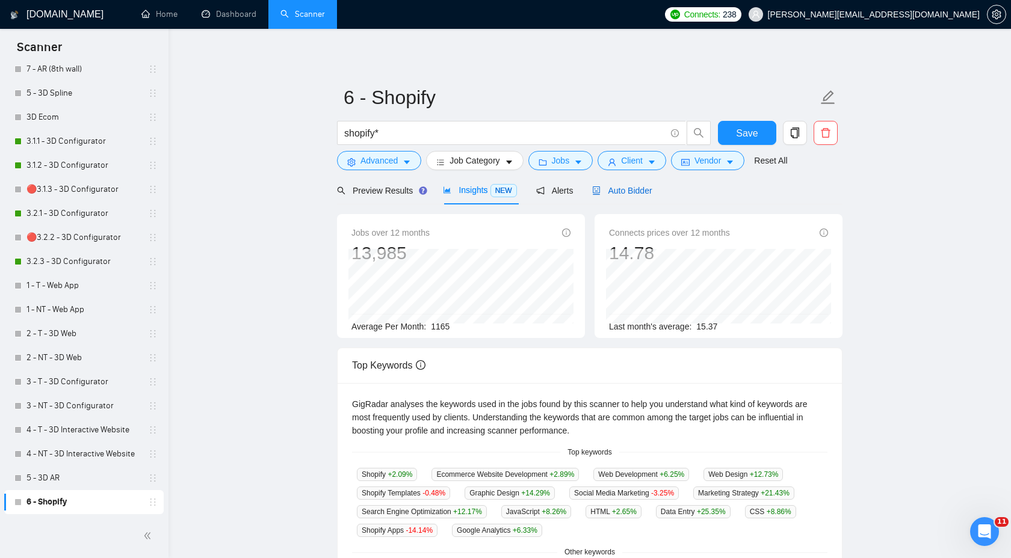
click at [600, 194] on icon "robot" at bounding box center [596, 190] width 8 height 8
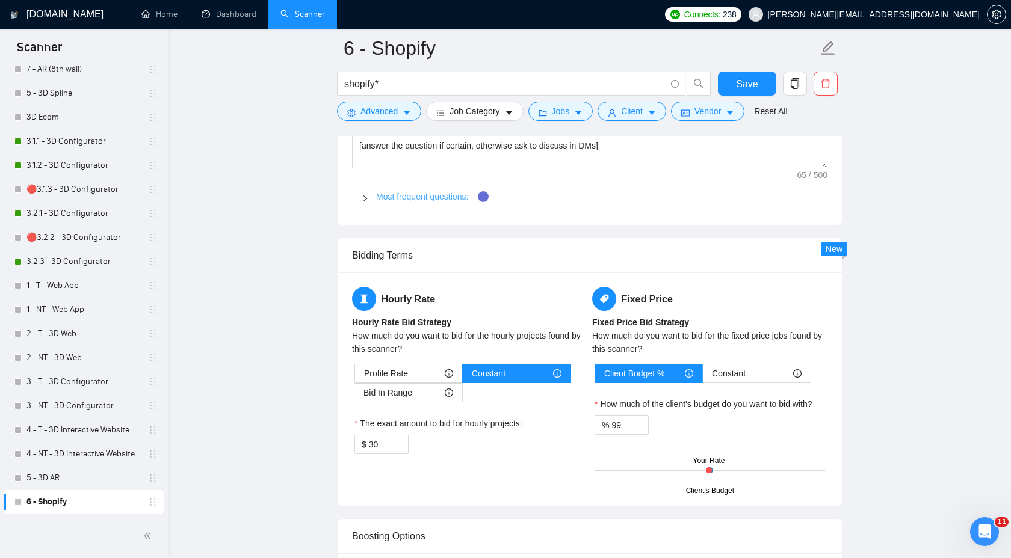
scroll to position [1984, 0]
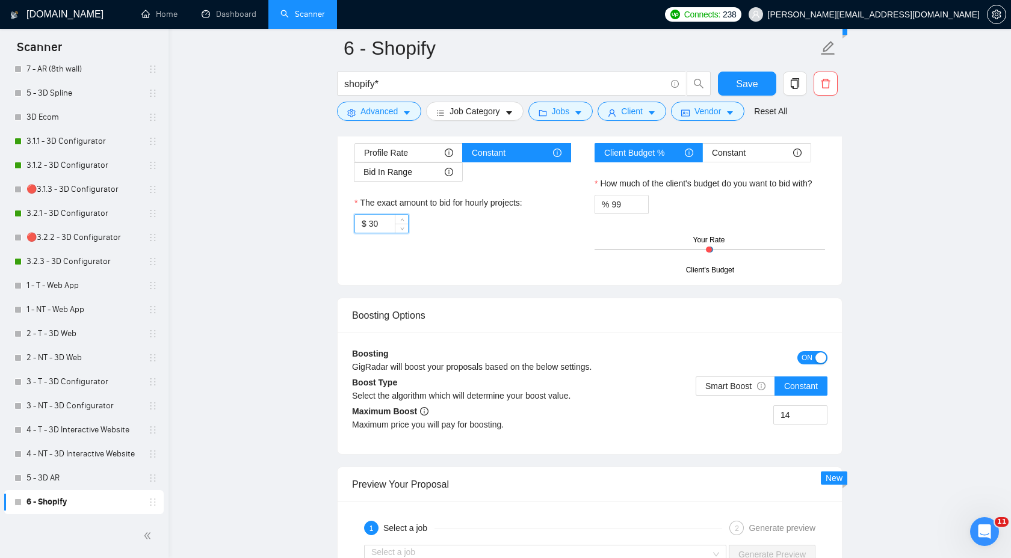
drag, startPoint x: 392, startPoint y: 239, endPoint x: 343, endPoint y: 239, distance: 48.7
click at [343, 239] on div "Hourly Rate Hourly Rate Bid Strategy How much do you want to bid for the hourly…" at bounding box center [589, 168] width 504 height 233
type input "40"
click at [754, 85] on span "Save" at bounding box center [747, 83] width 22 height 15
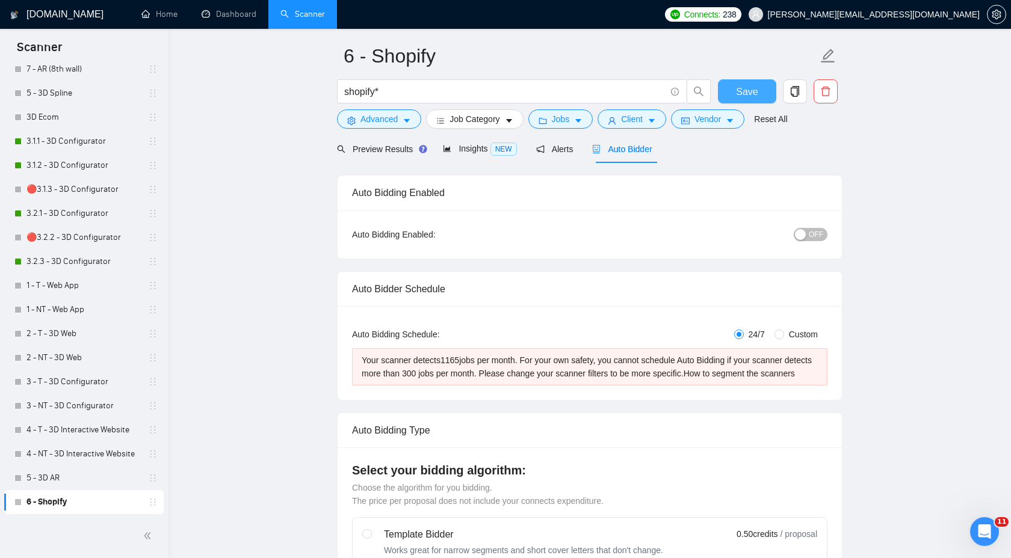
scroll to position [0, 0]
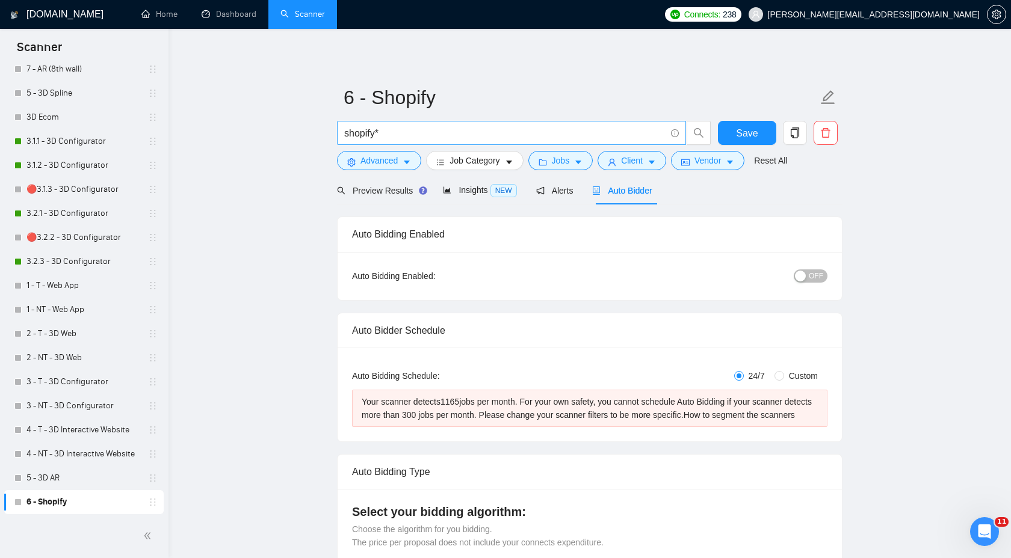
click at [399, 130] on input "shopify*" at bounding box center [504, 133] width 321 height 15
click at [357, 191] on span "Preview Results" at bounding box center [380, 191] width 87 height 10
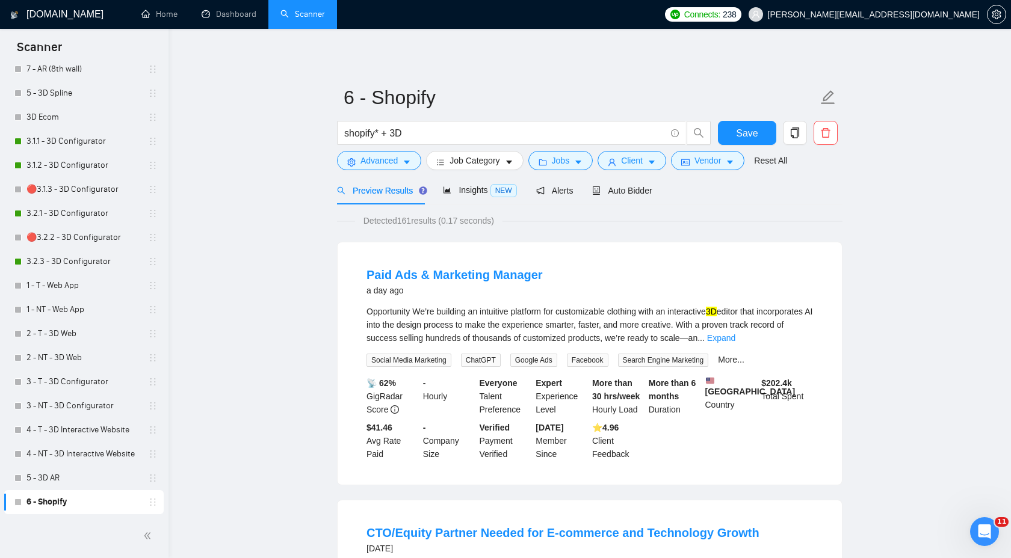
click at [735, 336] on link "Expand" at bounding box center [721, 338] width 28 height 10
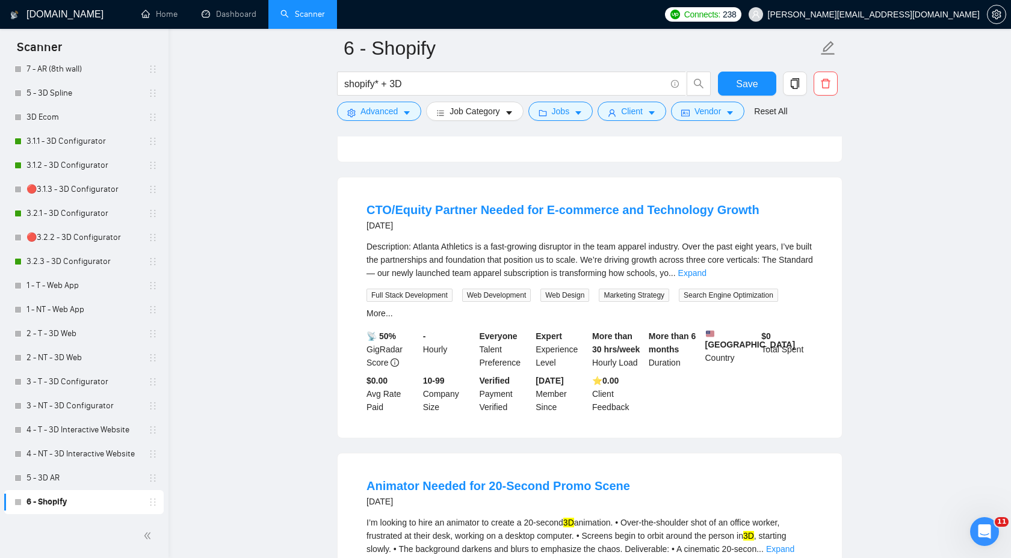
scroll to position [590, 0]
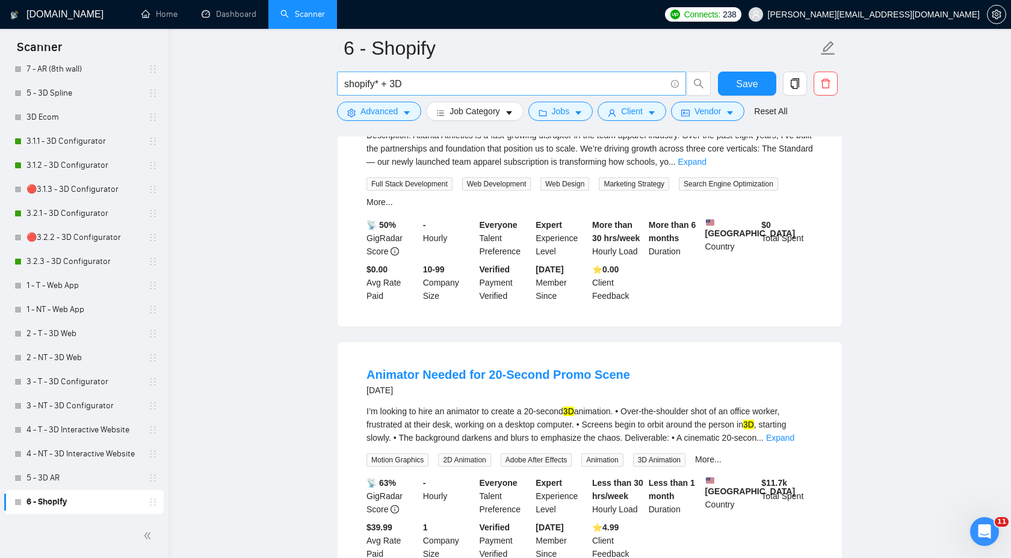
click at [422, 80] on input "shopify* + 3D" at bounding box center [504, 83] width 321 height 15
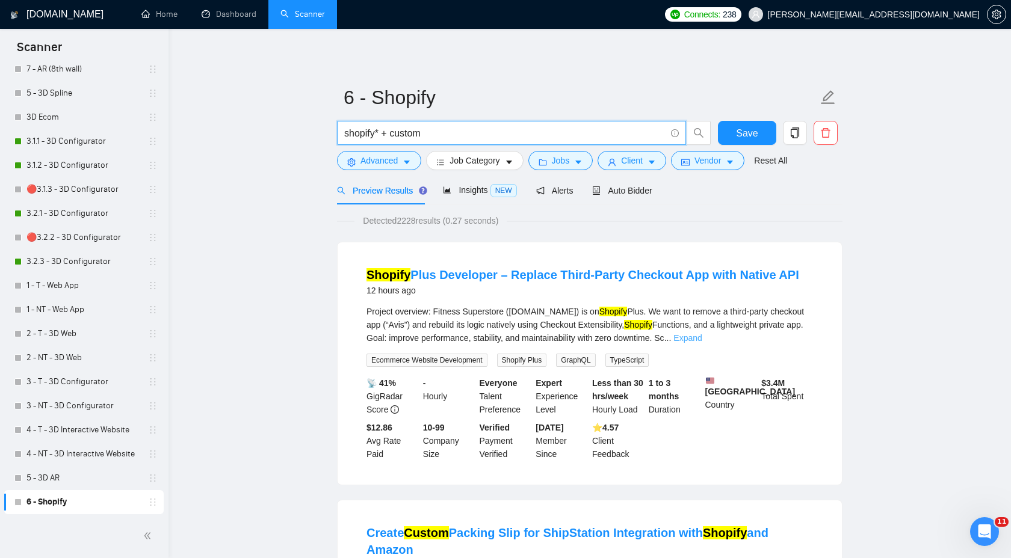
click at [701, 336] on link "Expand" at bounding box center [687, 338] width 28 height 10
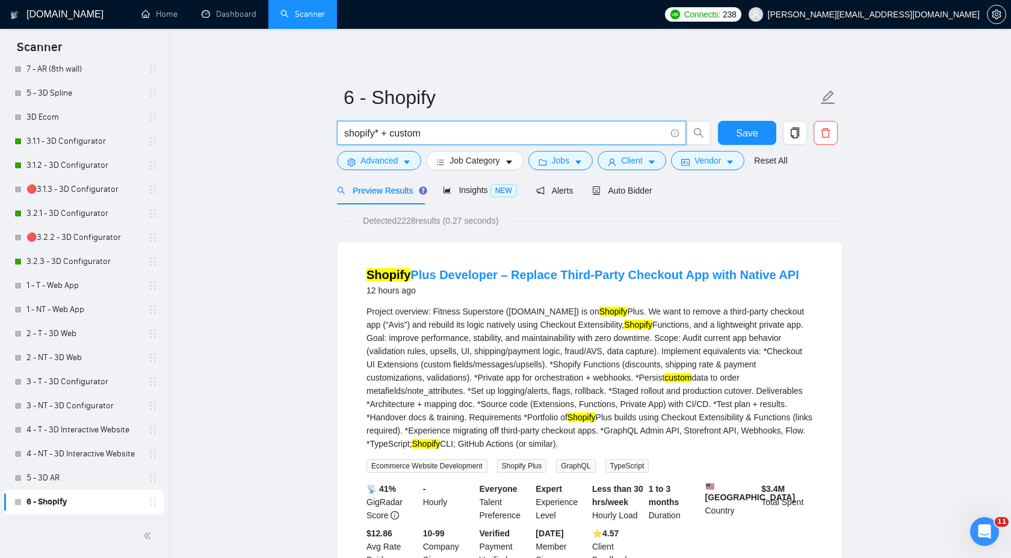
click at [473, 132] on input "shopify* + custom" at bounding box center [504, 133] width 321 height 15
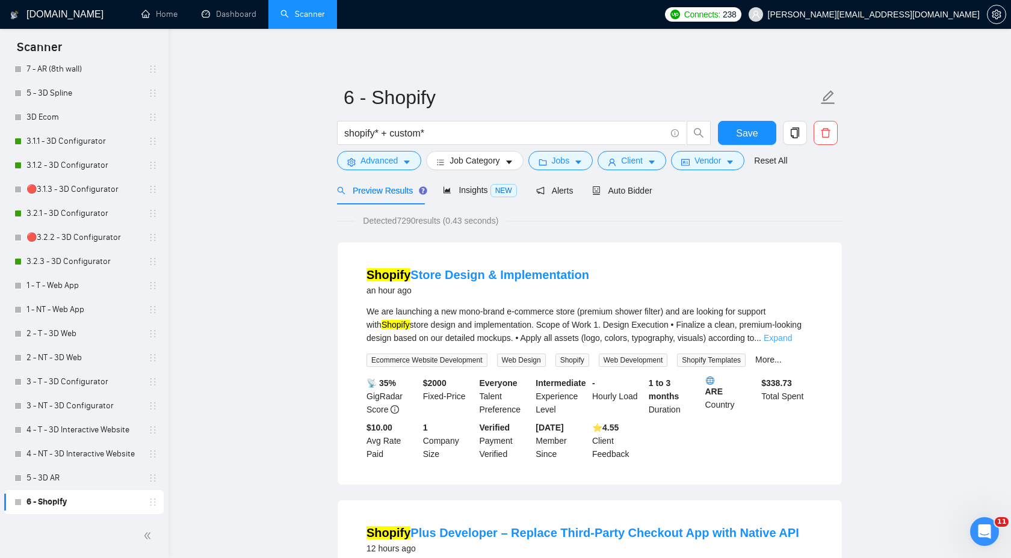
click at [792, 337] on link "Expand" at bounding box center [777, 338] width 28 height 10
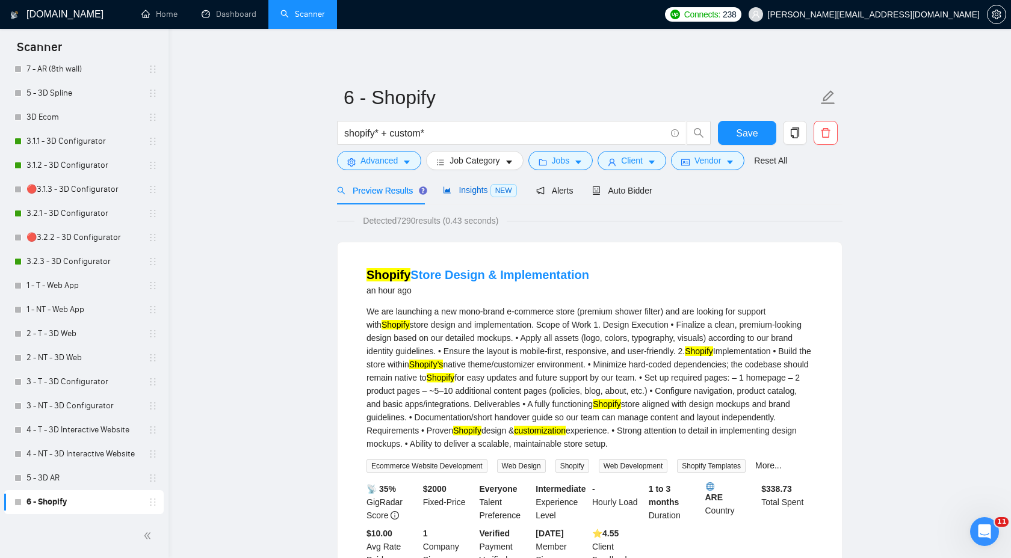
click at [476, 189] on span "Insights NEW" at bounding box center [479, 190] width 73 height 10
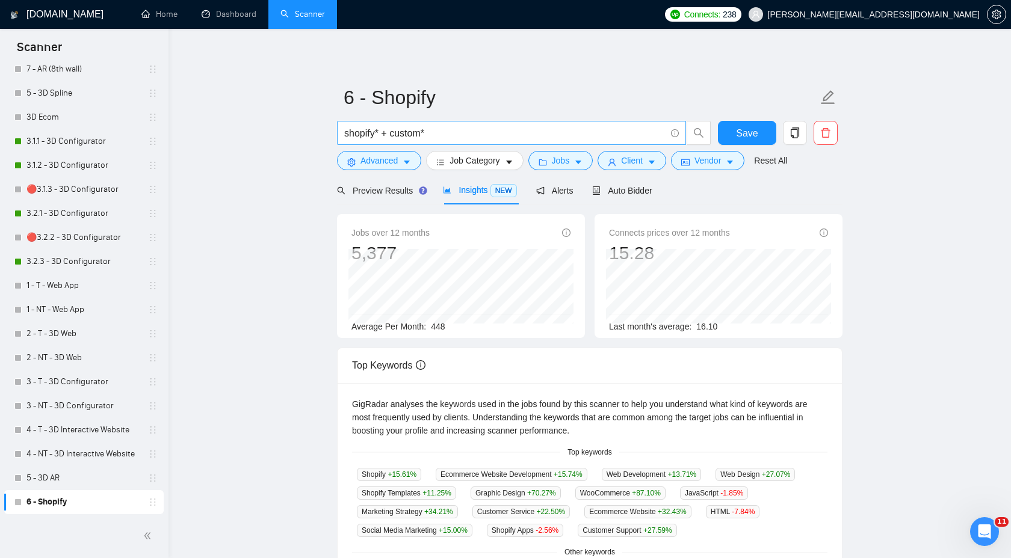
click at [446, 136] on input "shopify* + custom*" at bounding box center [504, 133] width 321 height 15
click at [454, 128] on input "shopify* + custom*" at bounding box center [504, 133] width 321 height 15
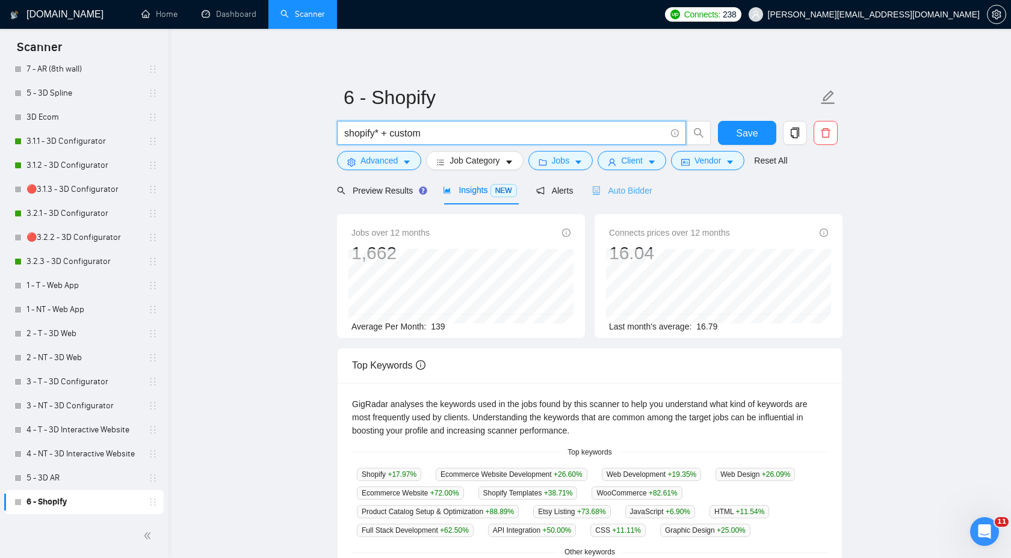
type input "shopify* + custom"
click at [620, 186] on span "Auto Bidder" at bounding box center [622, 191] width 60 height 10
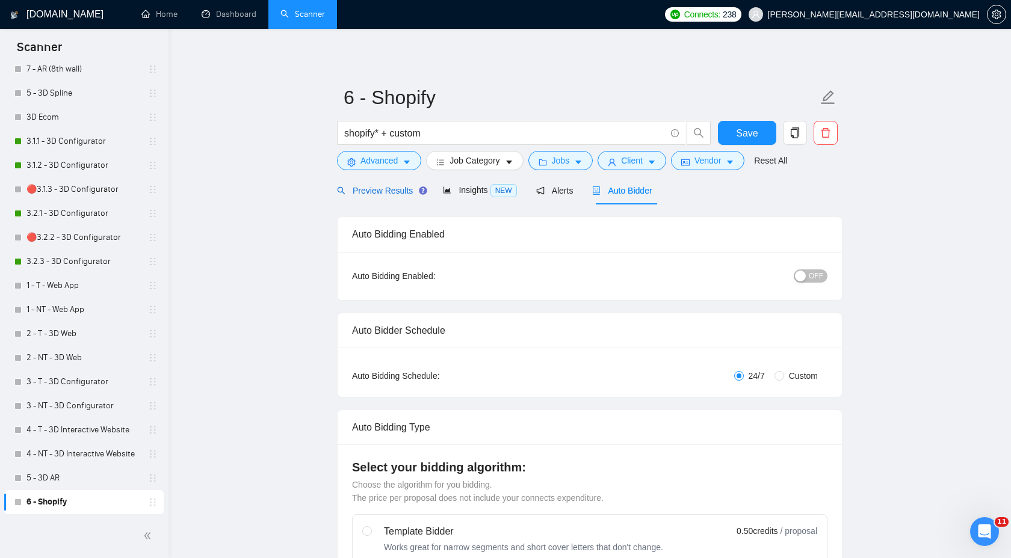
click at [384, 185] on div "Preview Results" at bounding box center [380, 190] width 87 height 13
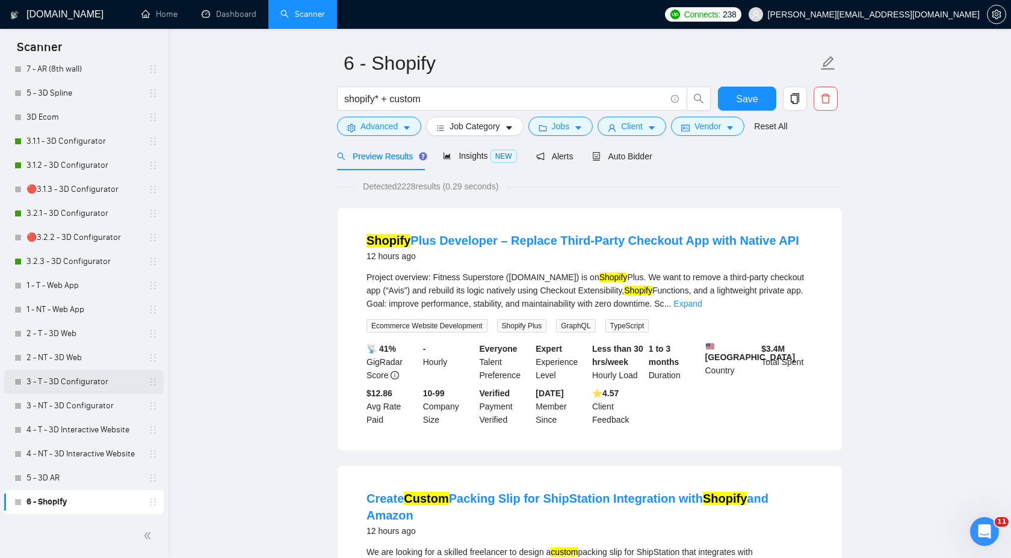
scroll to position [35, 0]
